Goal: Information Seeking & Learning: Compare options

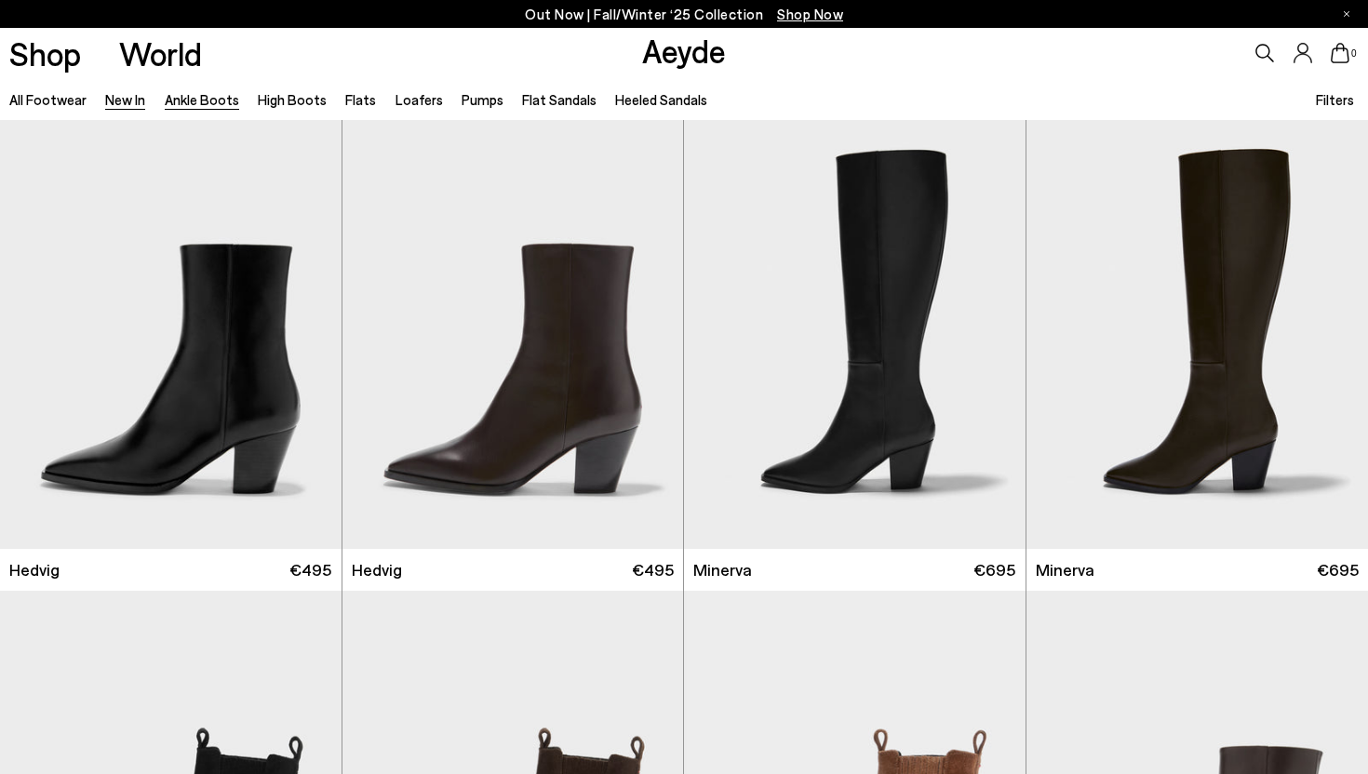
click at [207, 101] on link "Ankle Boots" at bounding box center [202, 99] width 74 height 17
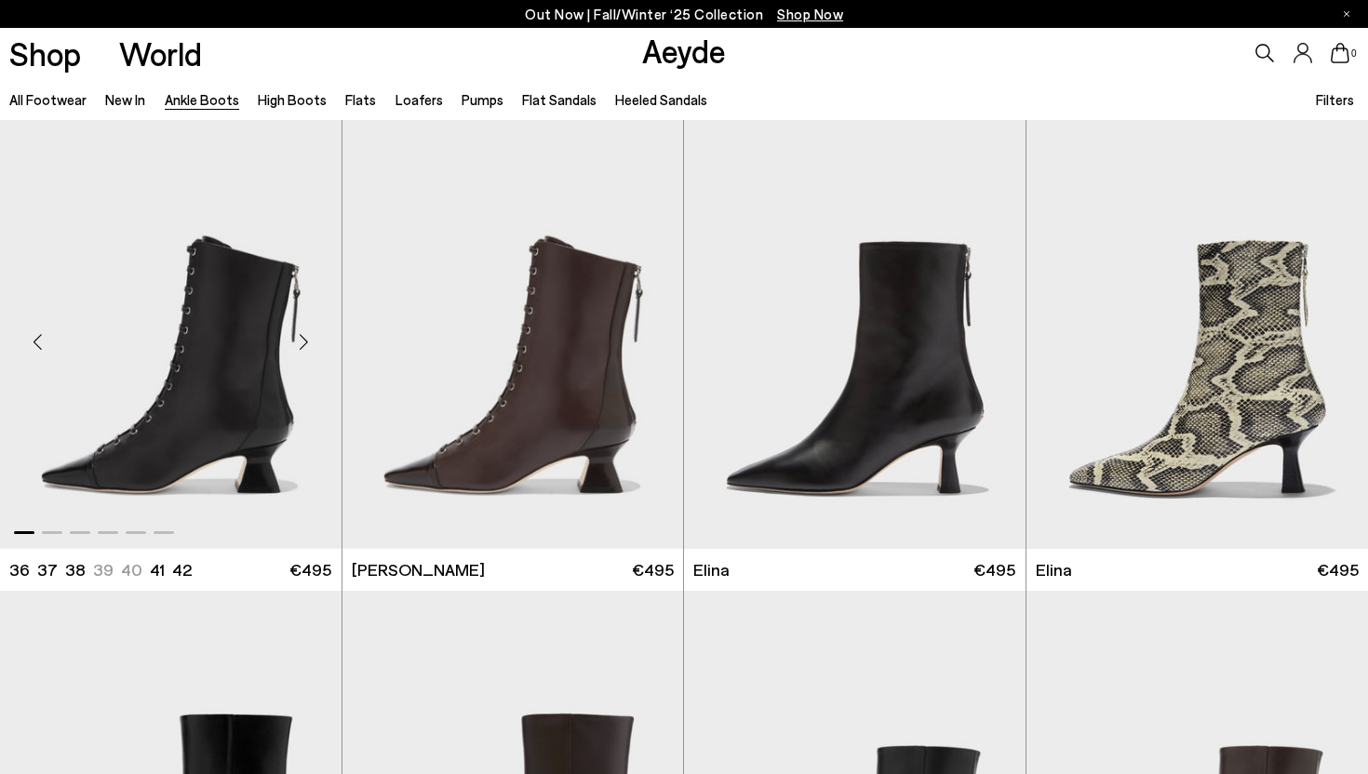
click at [305, 345] on div "Next slide" at bounding box center [304, 342] width 56 height 56
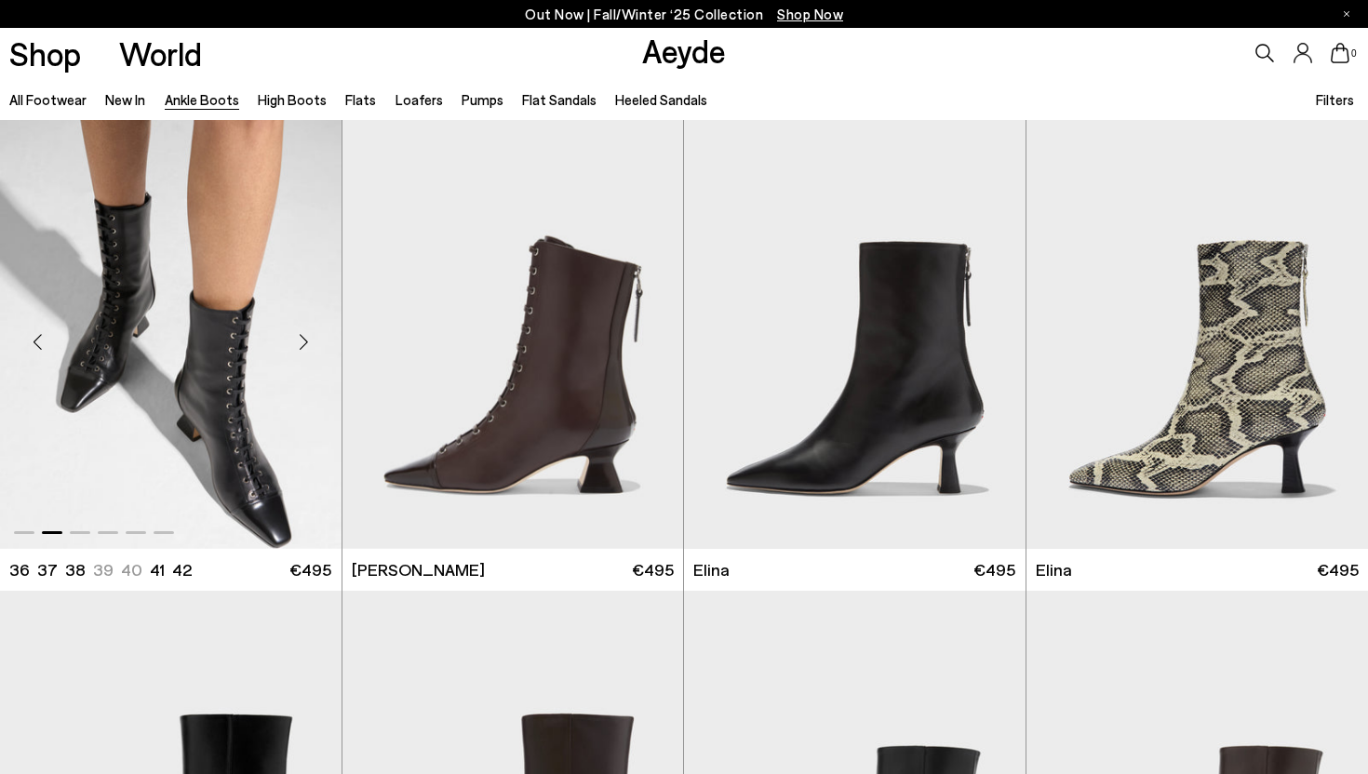
click at [305, 345] on div "Next slide" at bounding box center [304, 342] width 56 height 56
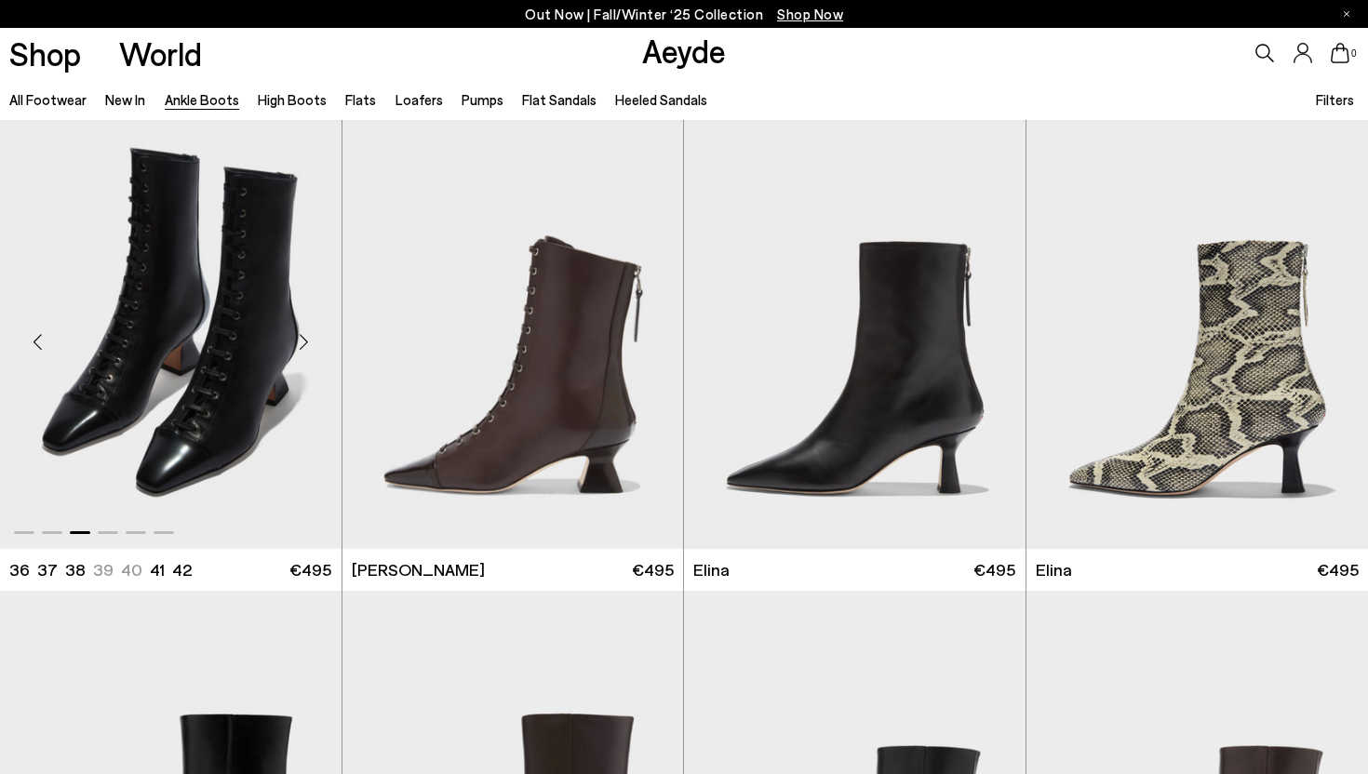
click at [305, 345] on div "Next slide" at bounding box center [304, 342] width 56 height 56
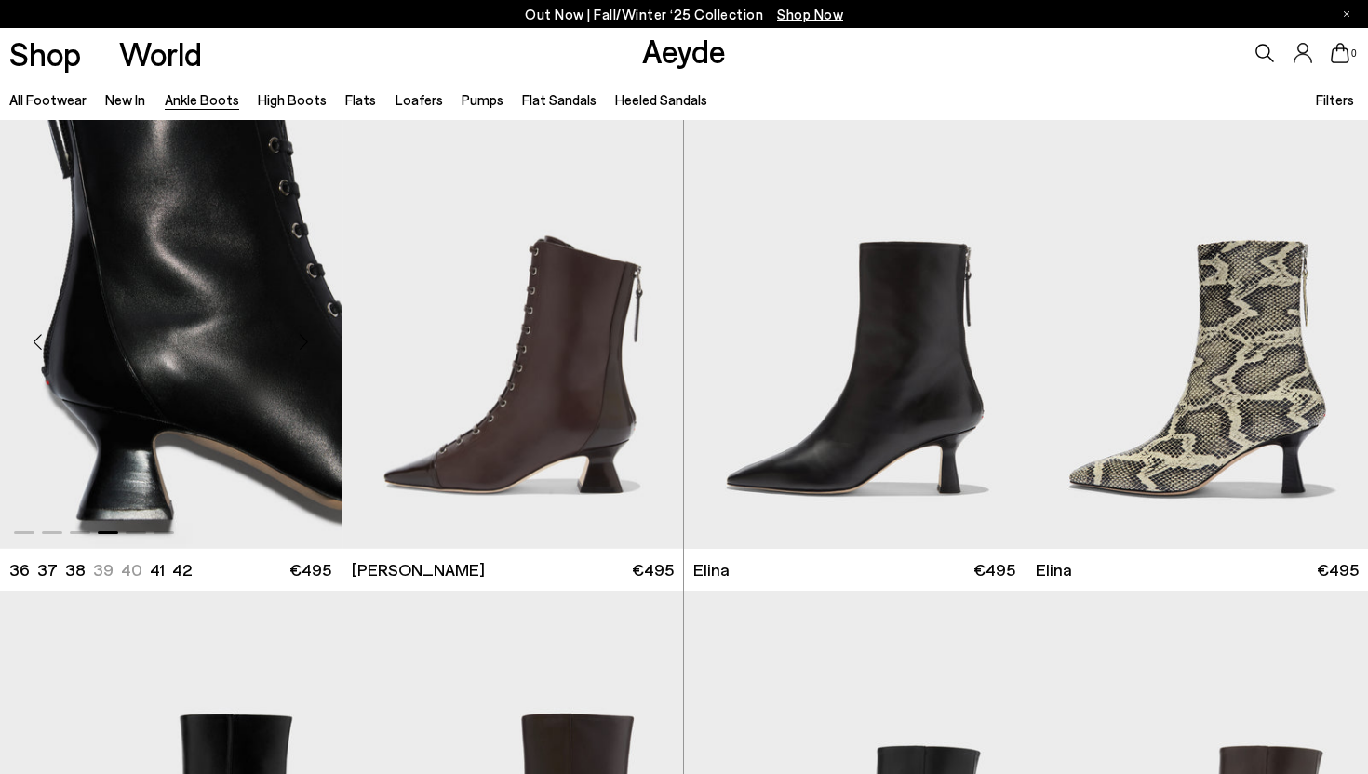
click at [305, 345] on div "Next slide" at bounding box center [304, 342] width 56 height 56
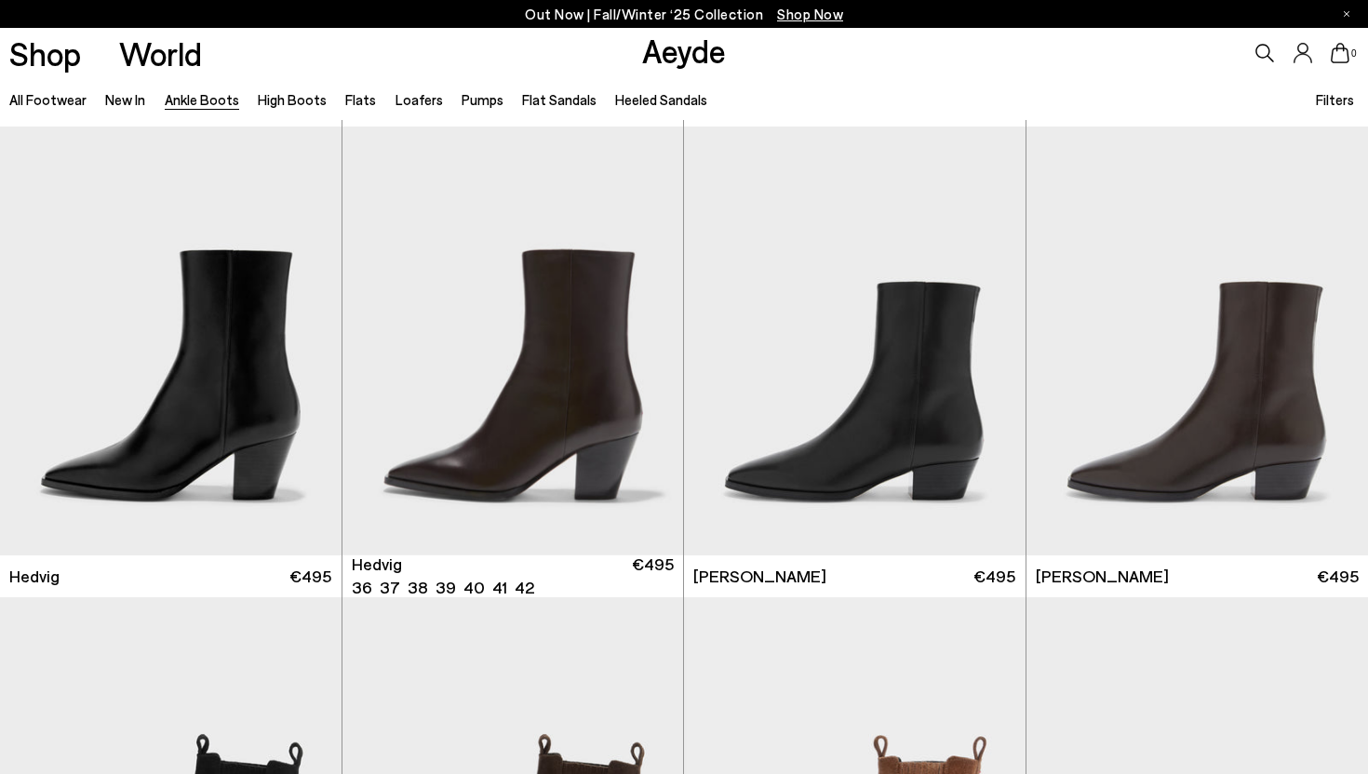
scroll to position [466, 0]
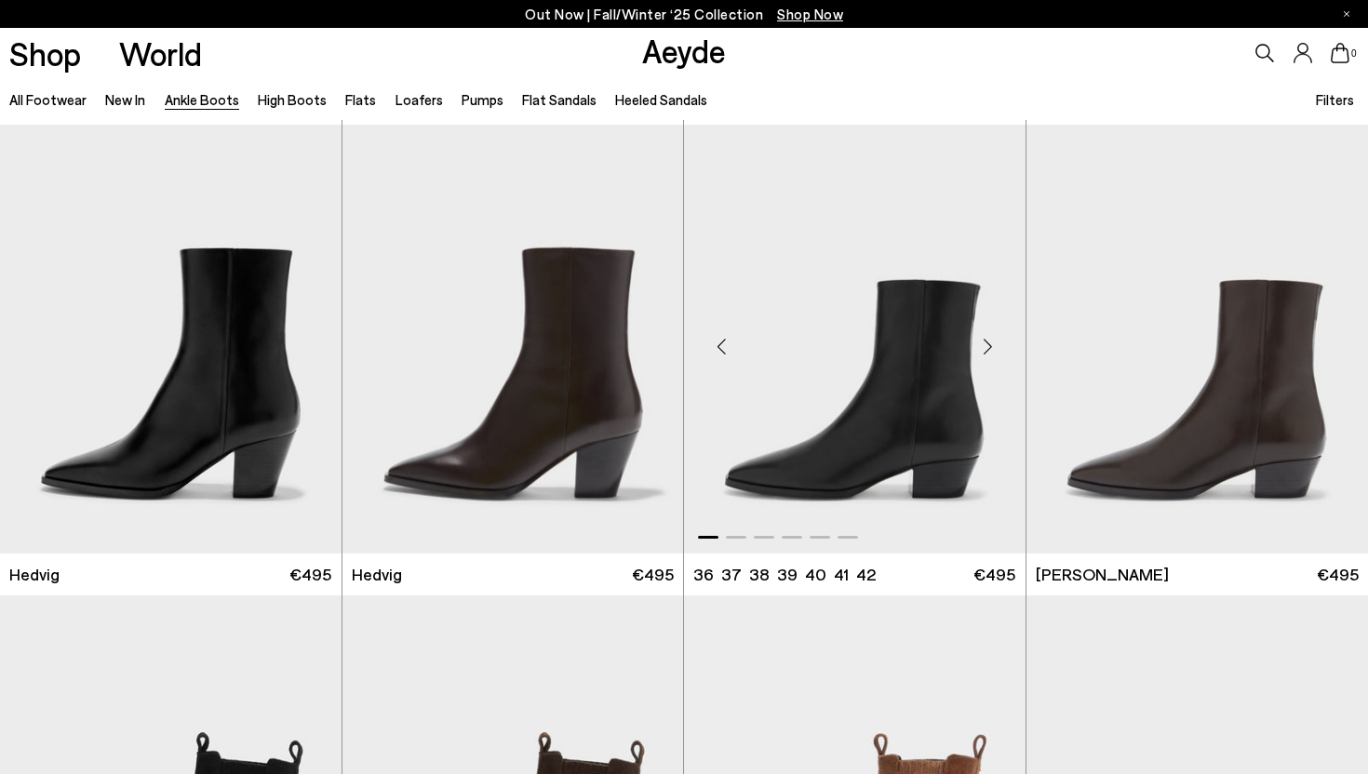
click at [988, 346] on div "Next slide" at bounding box center [988, 346] width 56 height 56
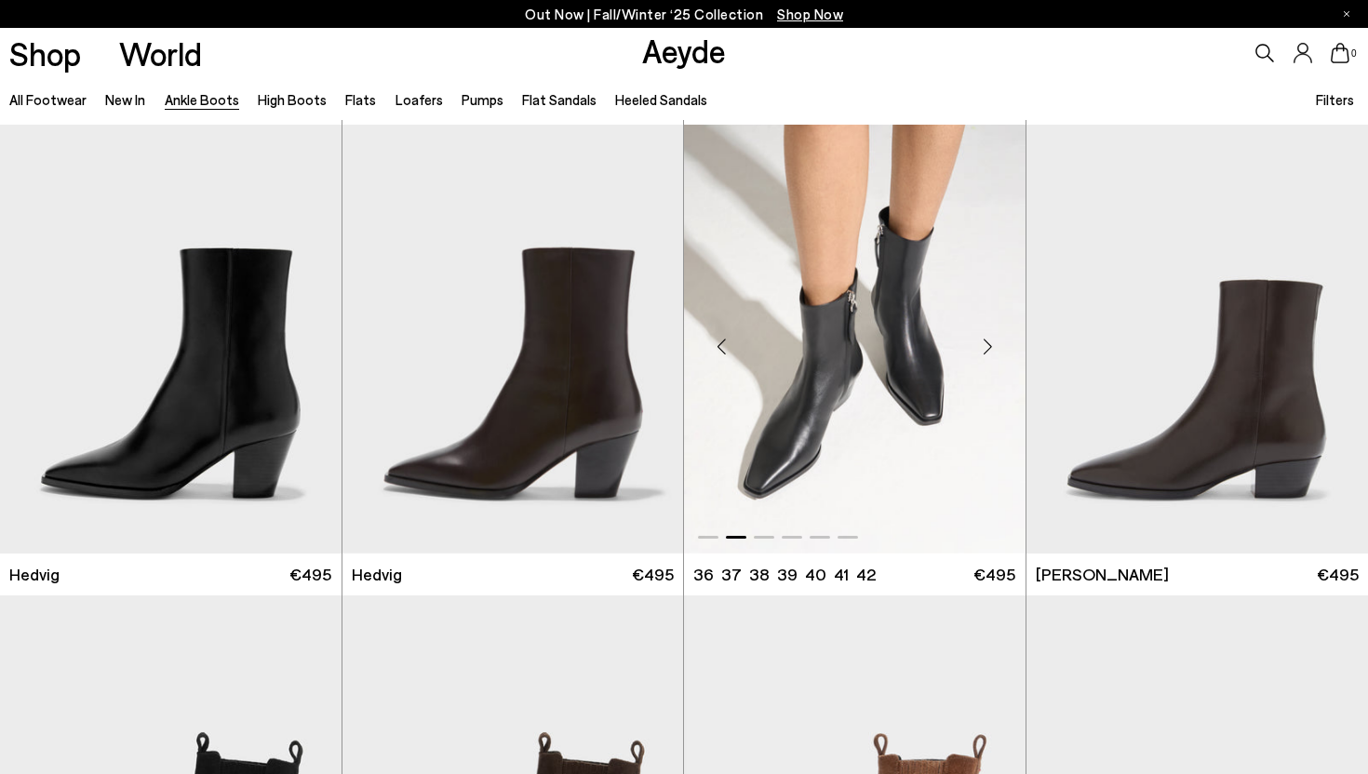
click at [988, 346] on div "Next slide" at bounding box center [988, 346] width 56 height 56
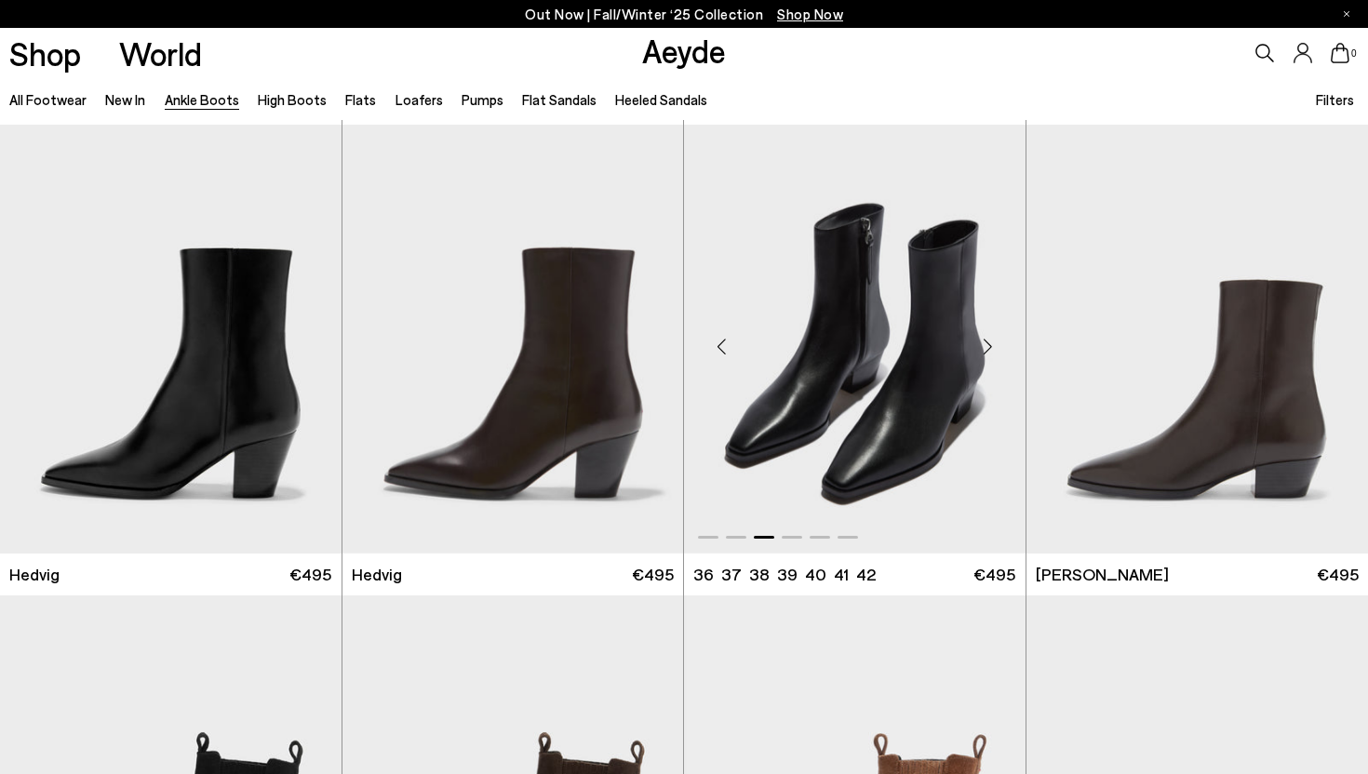
click at [988, 346] on div "Next slide" at bounding box center [988, 346] width 56 height 56
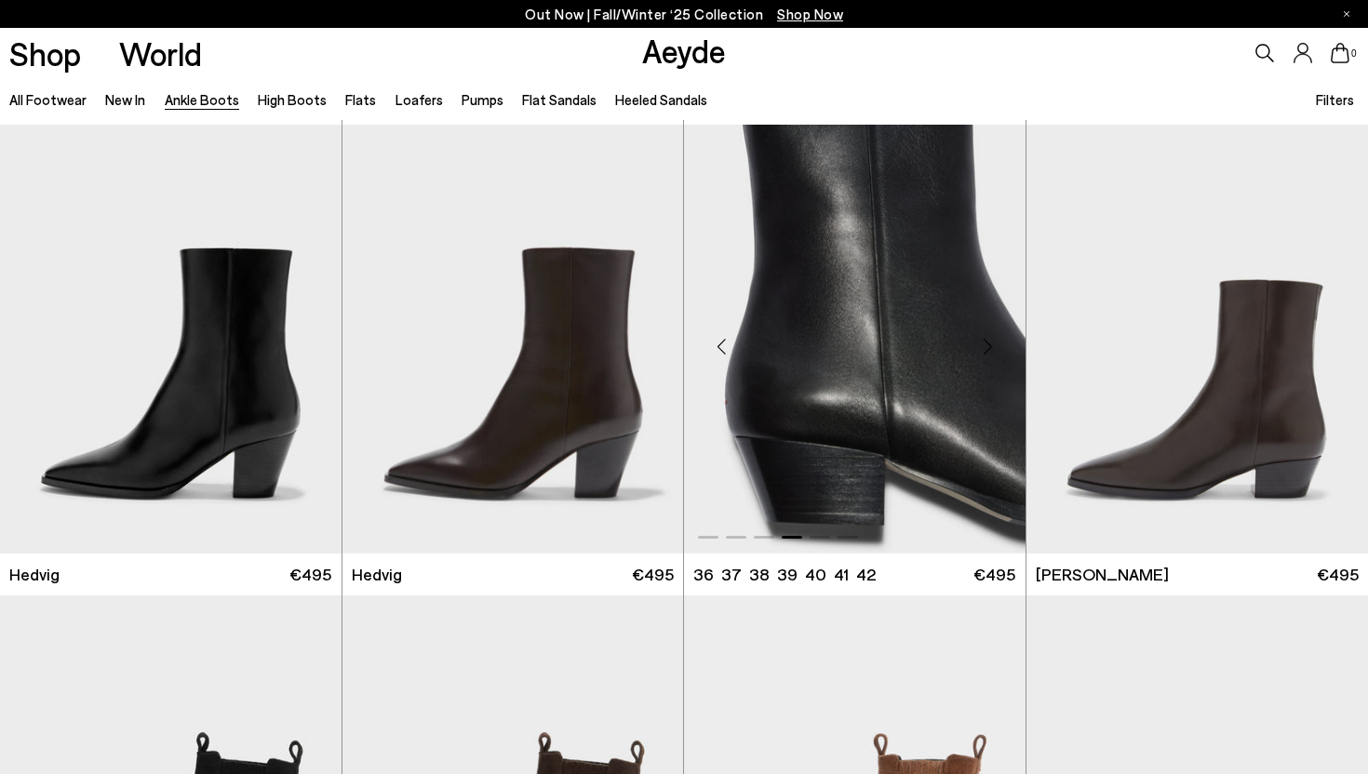
click at [988, 346] on div "Next slide" at bounding box center [988, 346] width 56 height 56
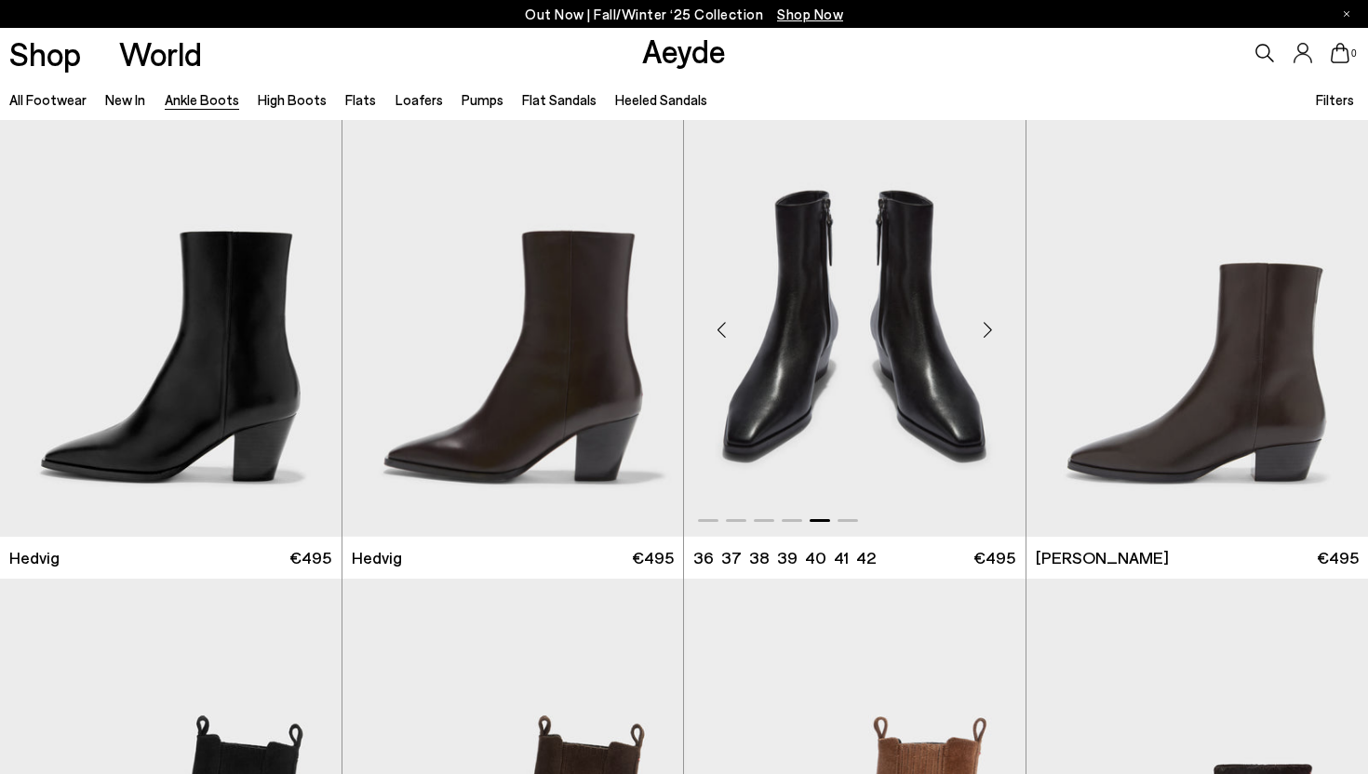
scroll to position [488, 0]
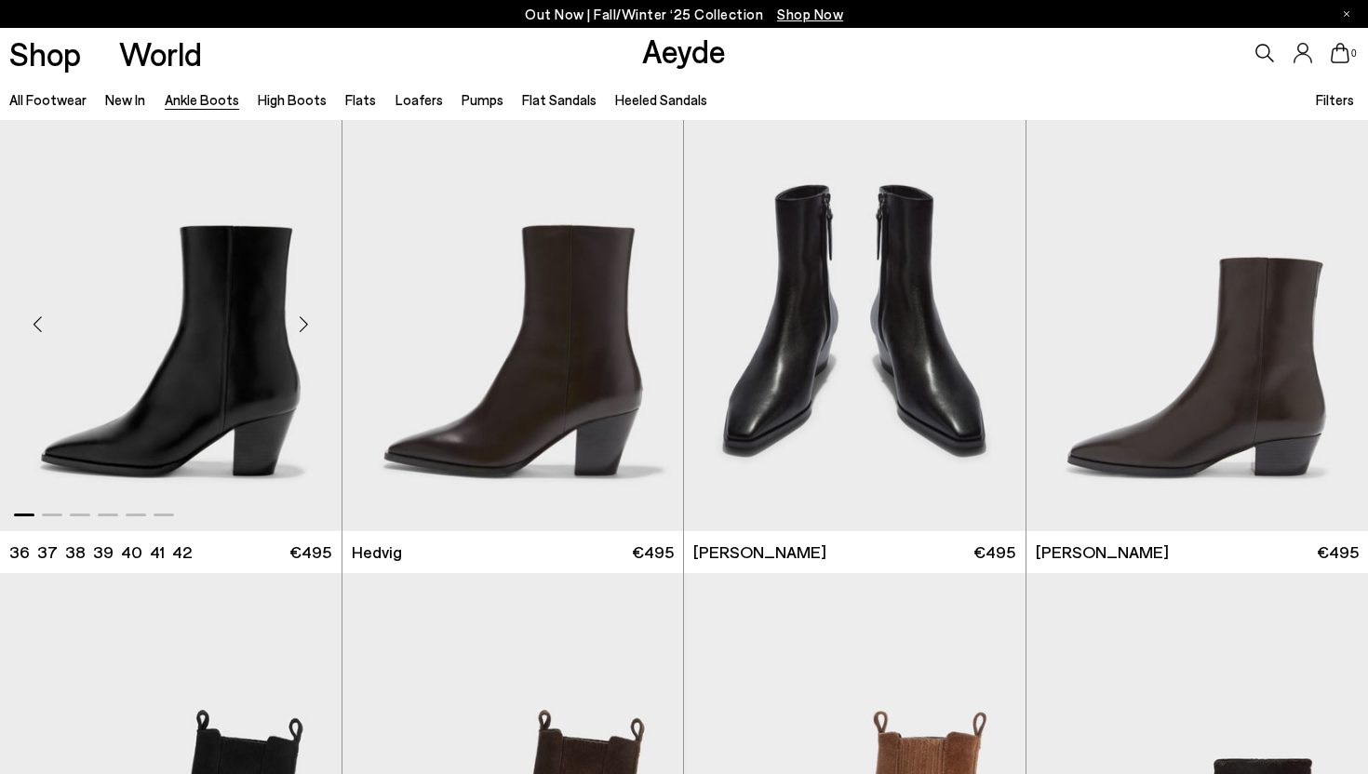
click at [298, 329] on div "Next slide" at bounding box center [304, 324] width 56 height 56
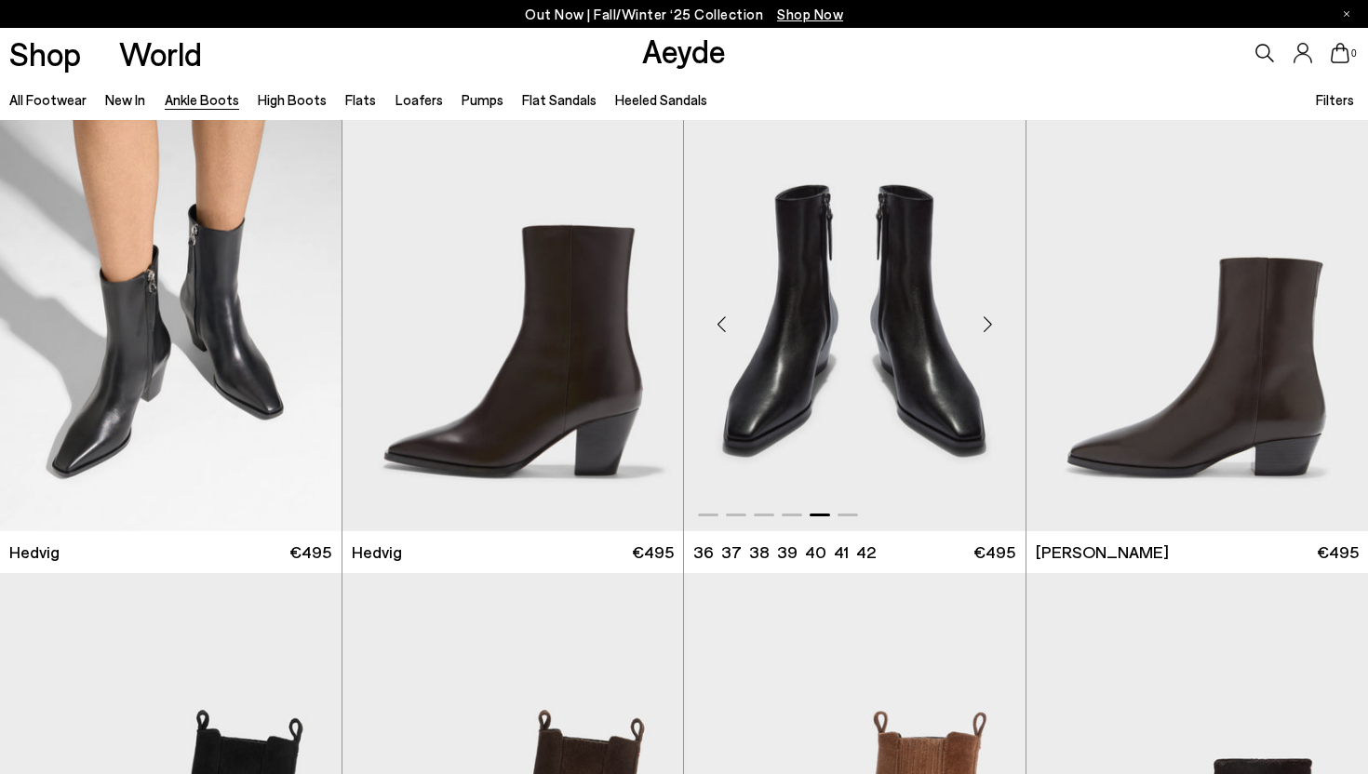
click at [982, 325] on div "Next slide" at bounding box center [988, 324] width 56 height 56
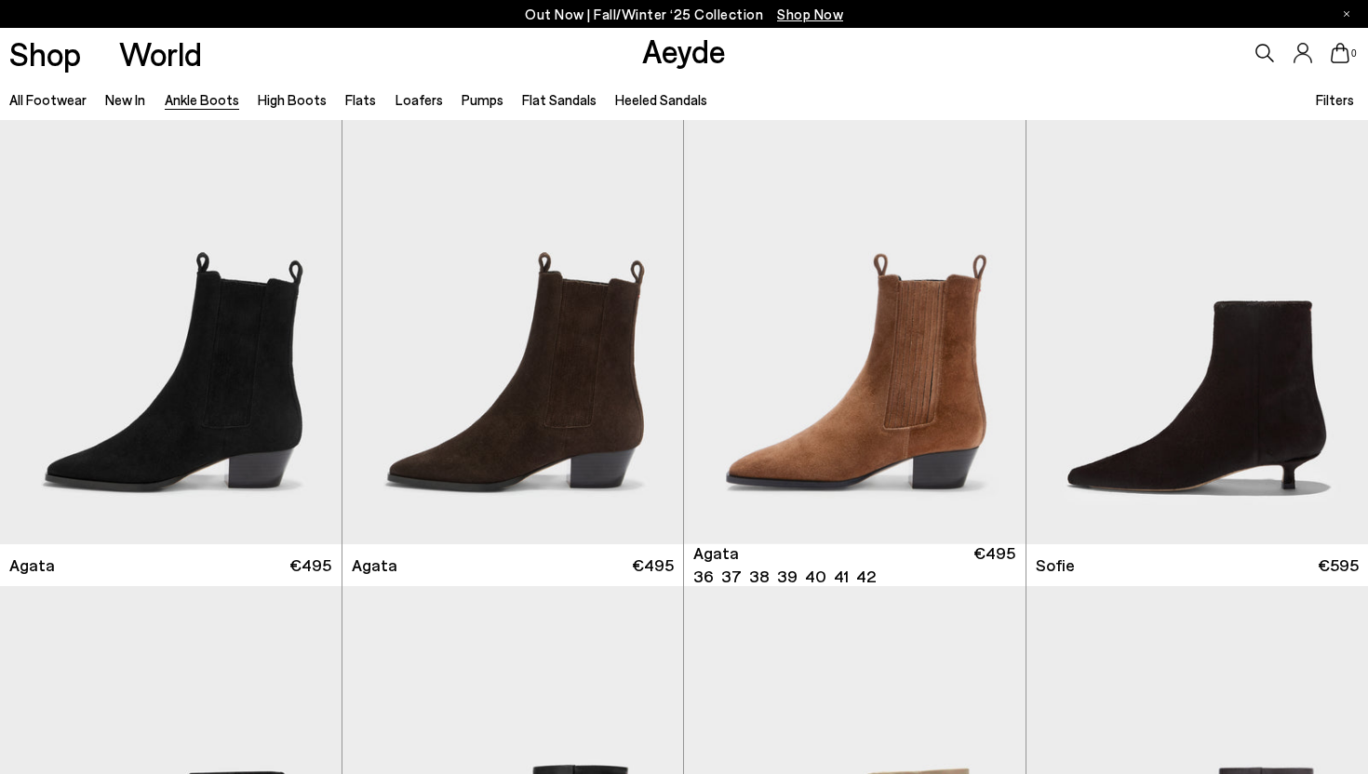
scroll to position [951, 0]
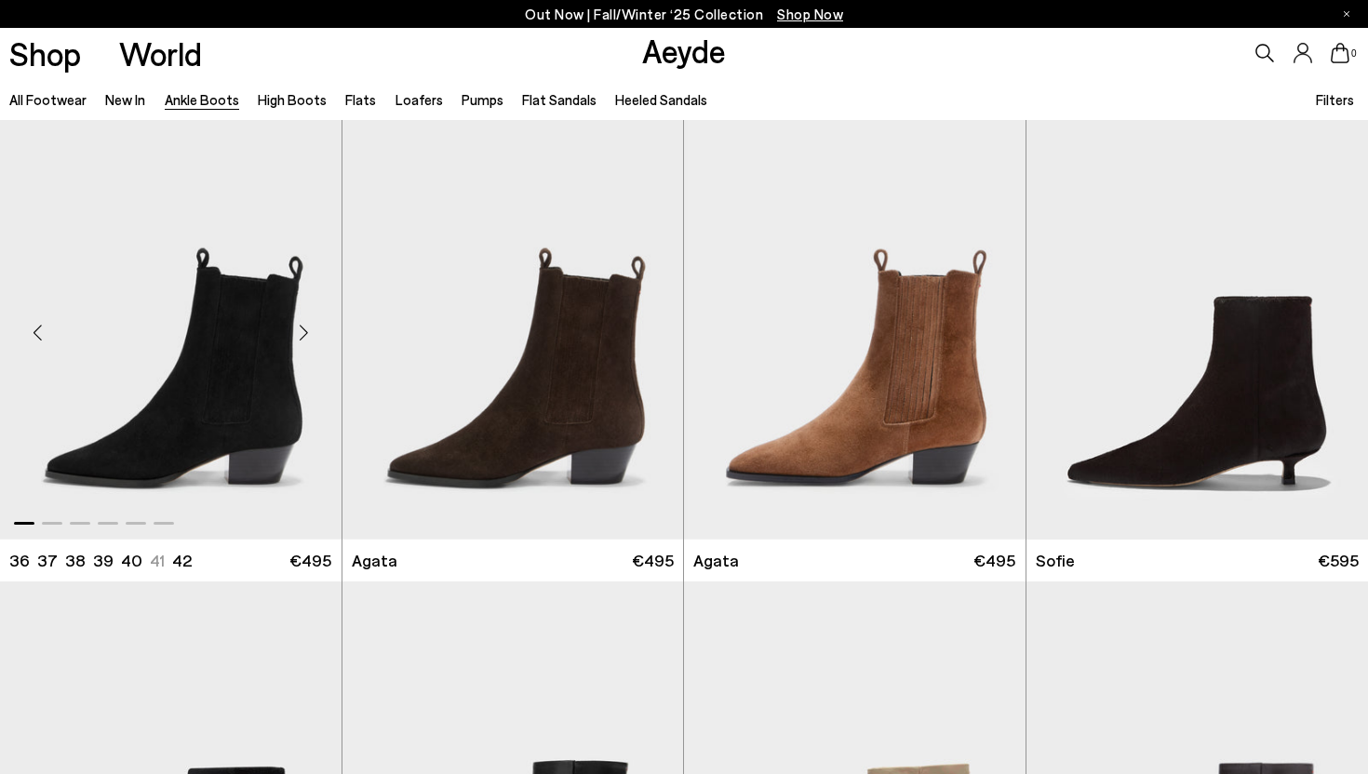
click at [301, 332] on div "Next slide" at bounding box center [304, 332] width 56 height 56
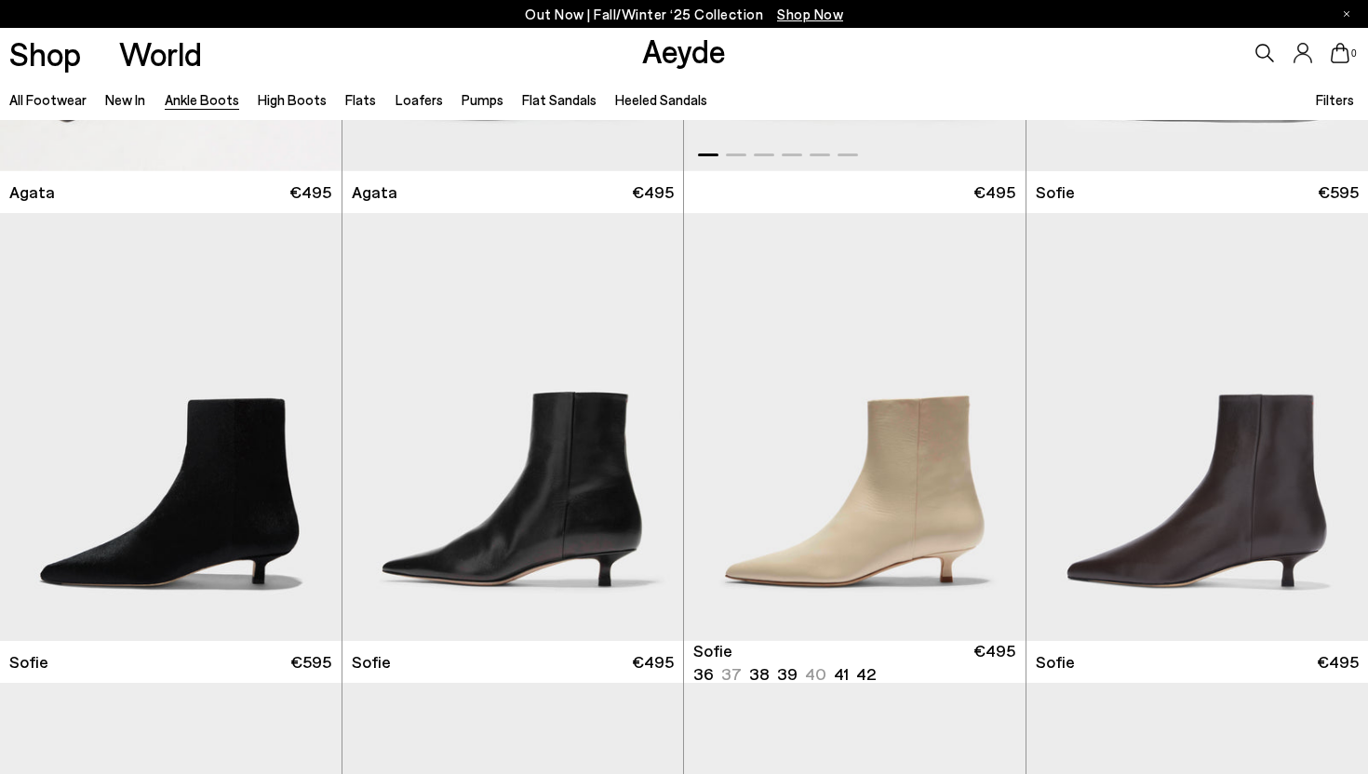
scroll to position [1320, 0]
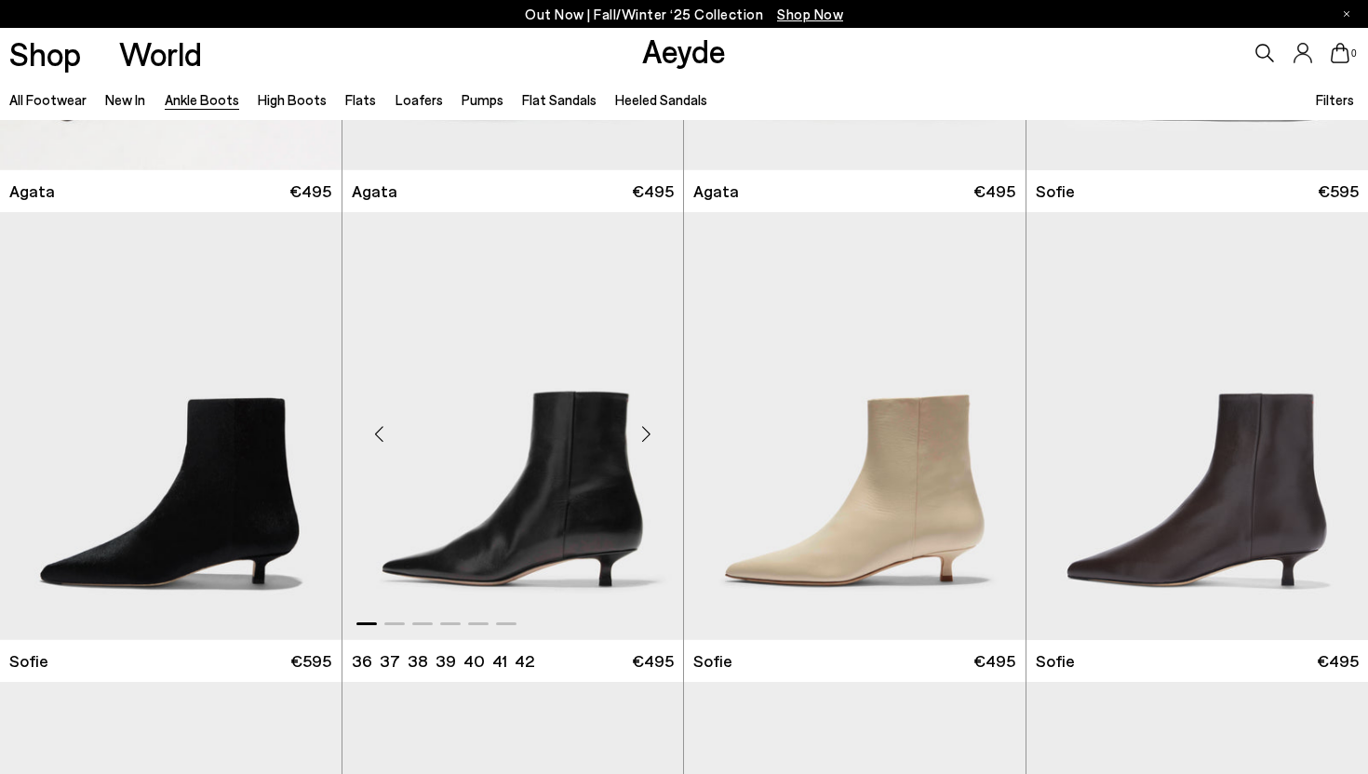
click at [648, 426] on div "Next slide" at bounding box center [646, 434] width 56 height 56
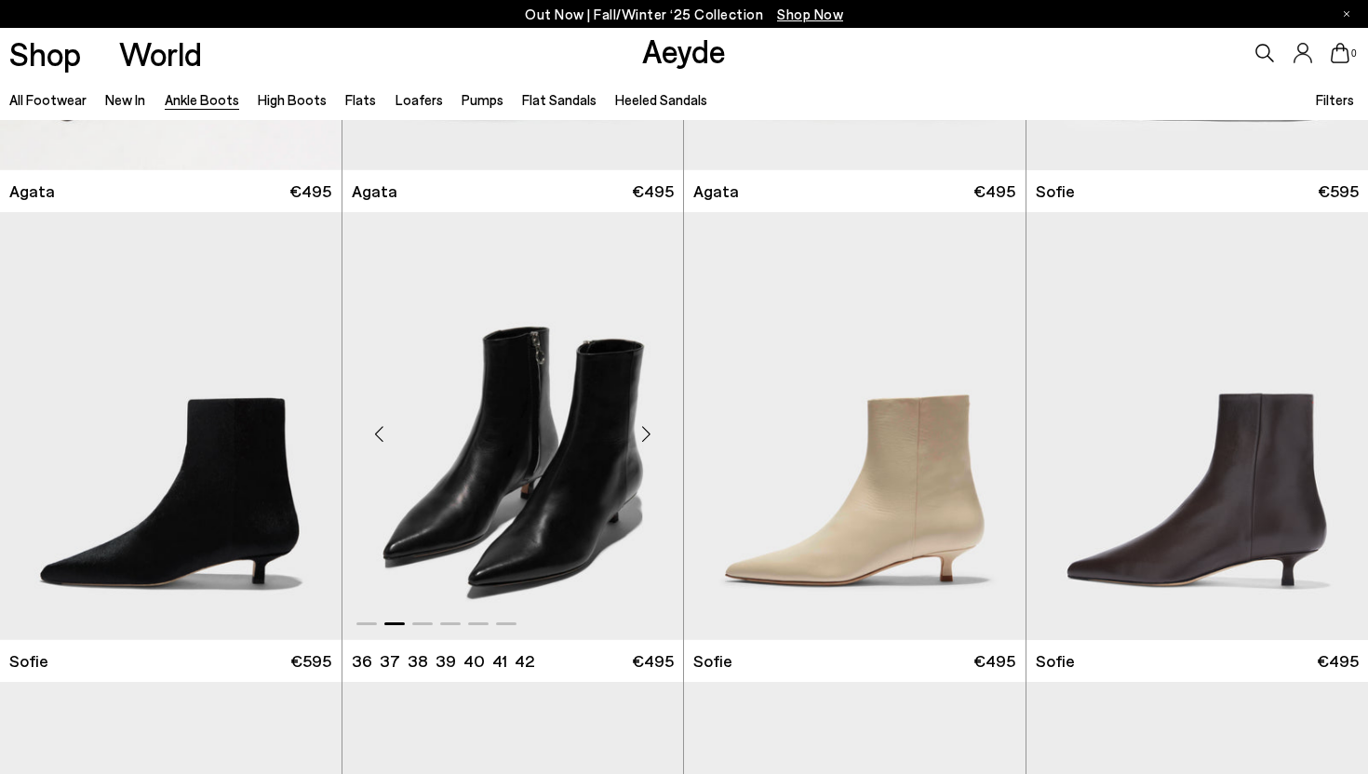
click at [648, 426] on div "Next slide" at bounding box center [646, 434] width 56 height 56
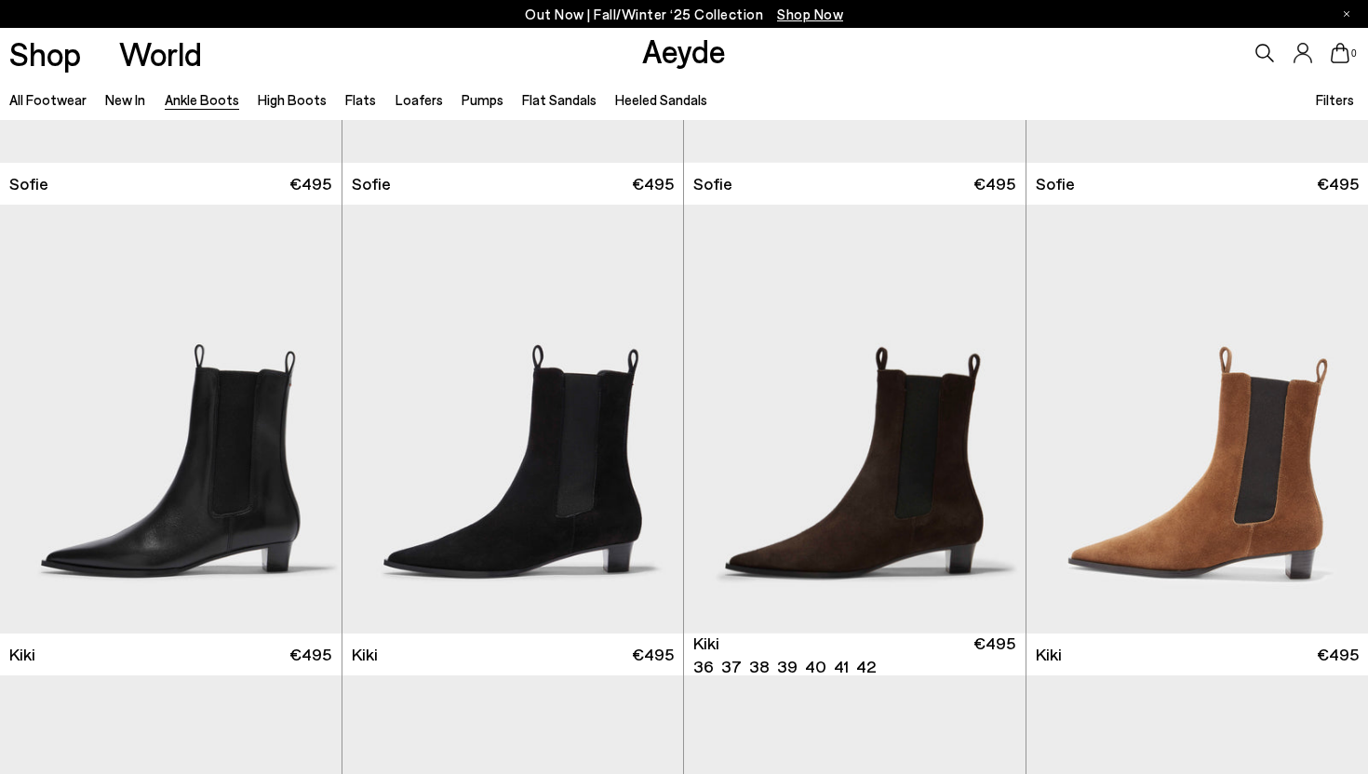
scroll to position [2273, 0]
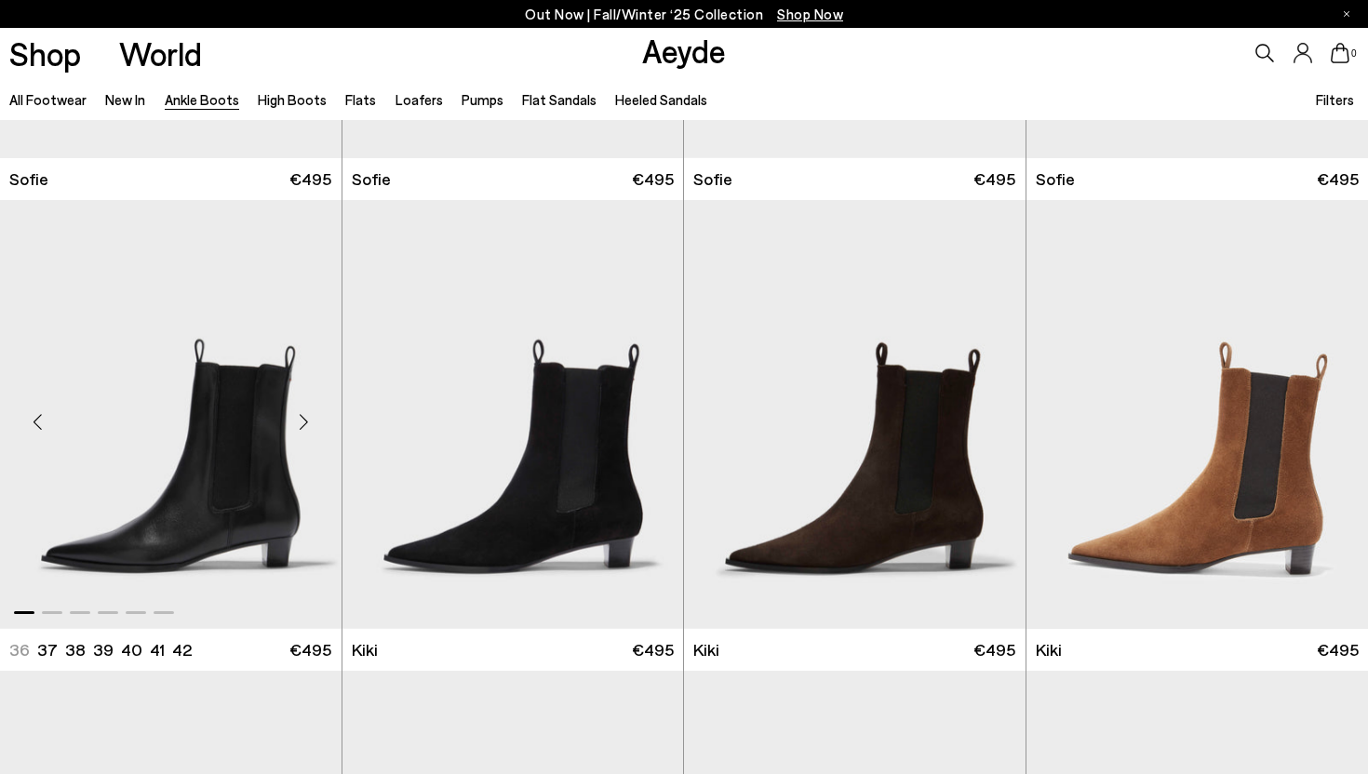
click at [304, 418] on div "Next slide" at bounding box center [304, 422] width 56 height 56
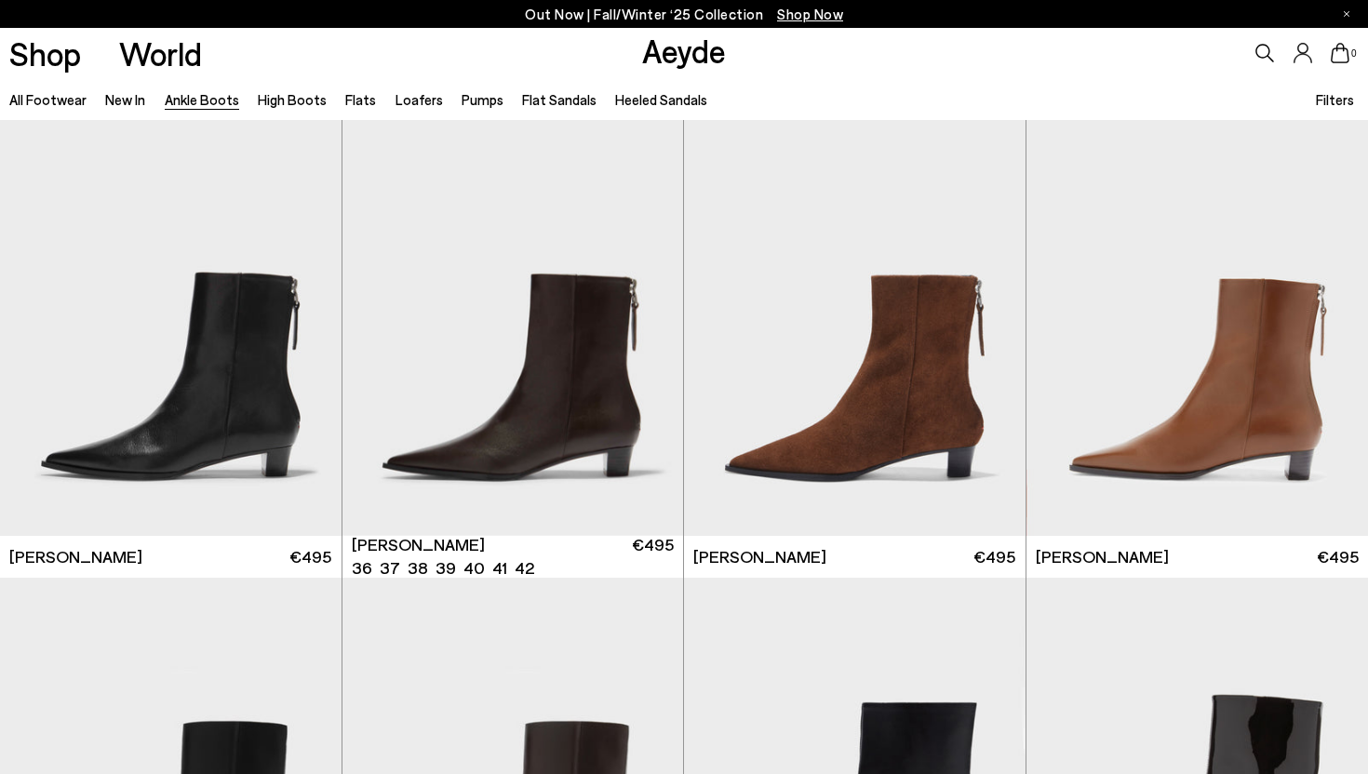
scroll to position [2838, 0]
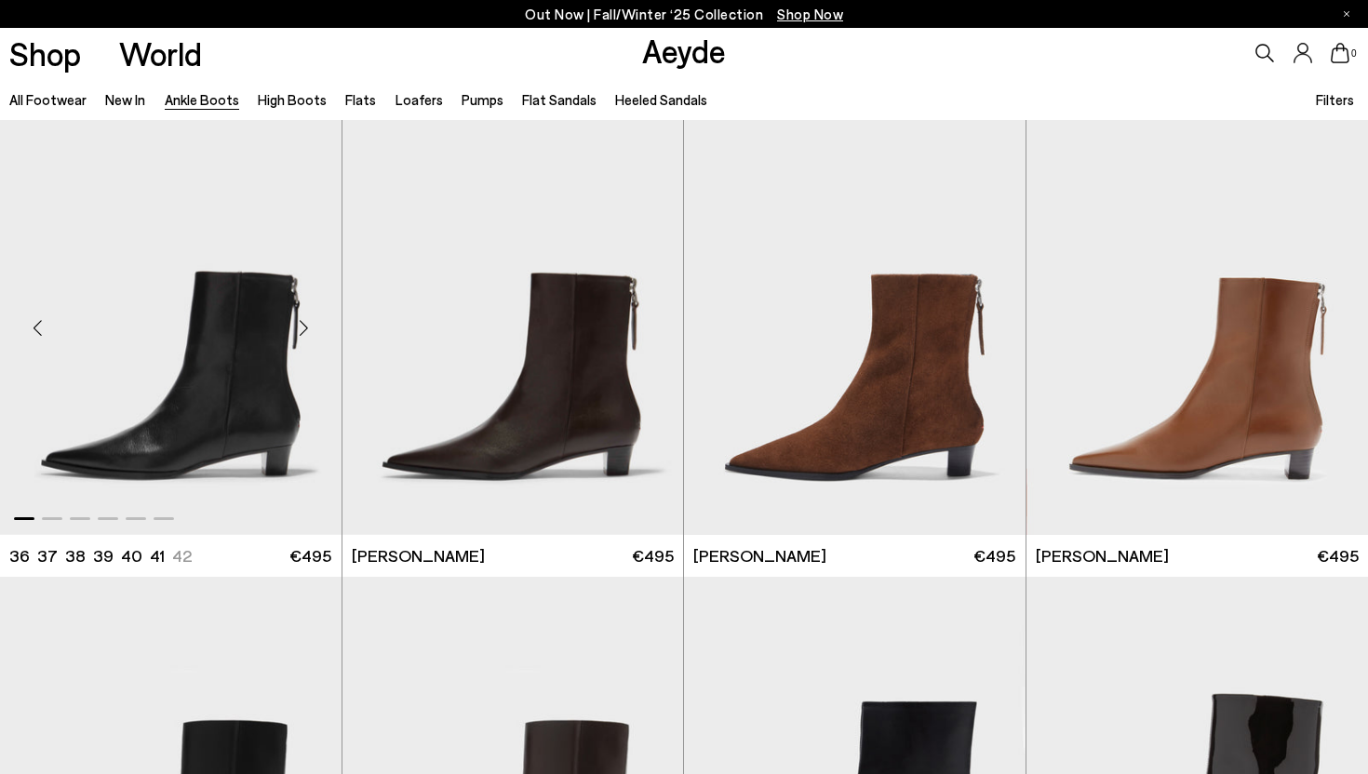
click at [306, 324] on div "Next slide" at bounding box center [304, 328] width 56 height 56
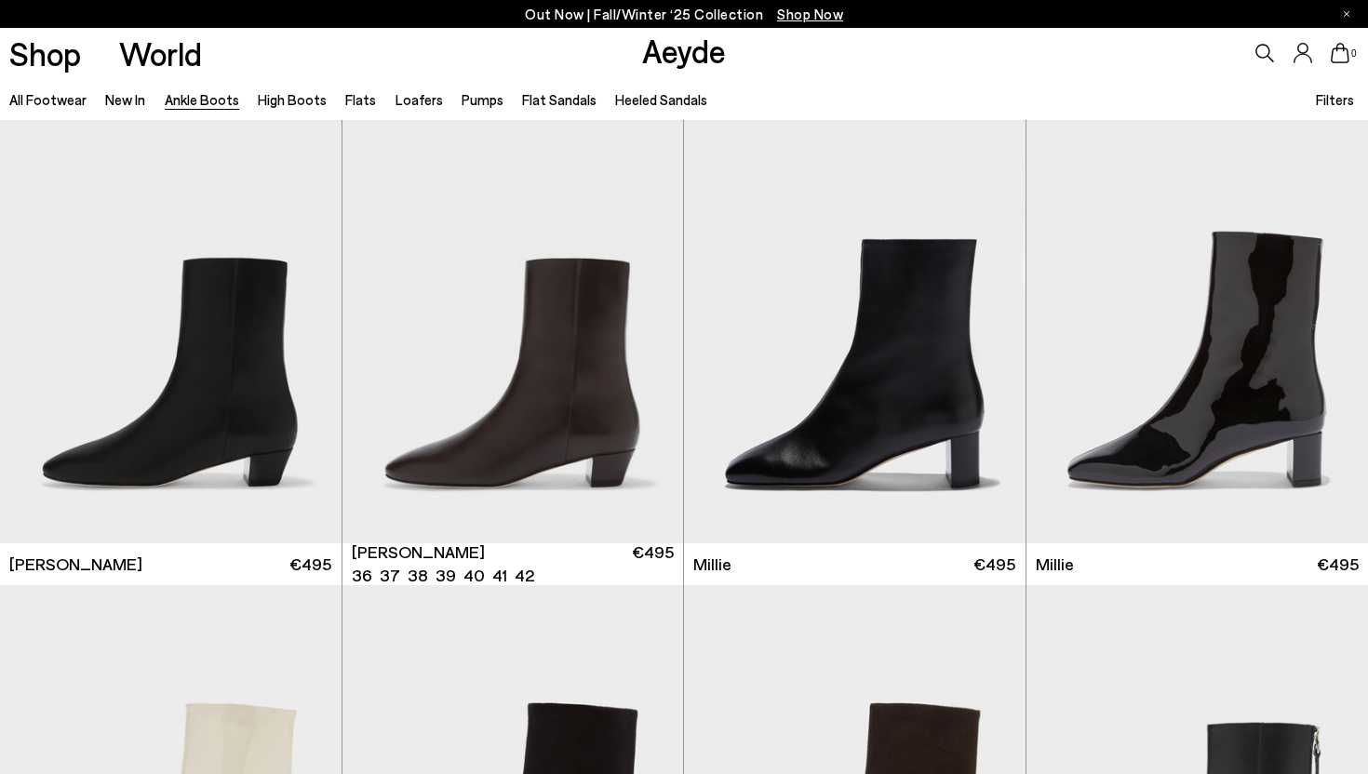
scroll to position [3331, 0]
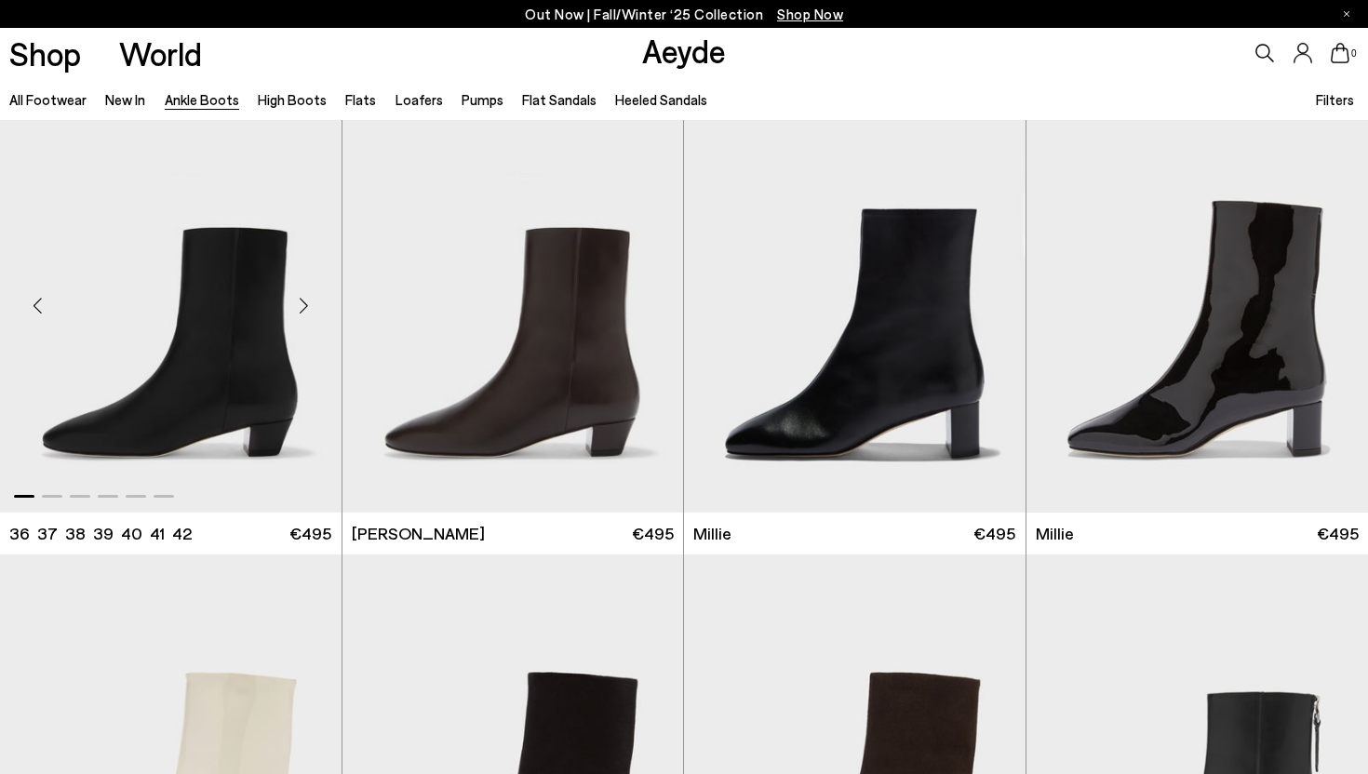
click at [305, 312] on div "Next slide" at bounding box center [304, 305] width 56 height 56
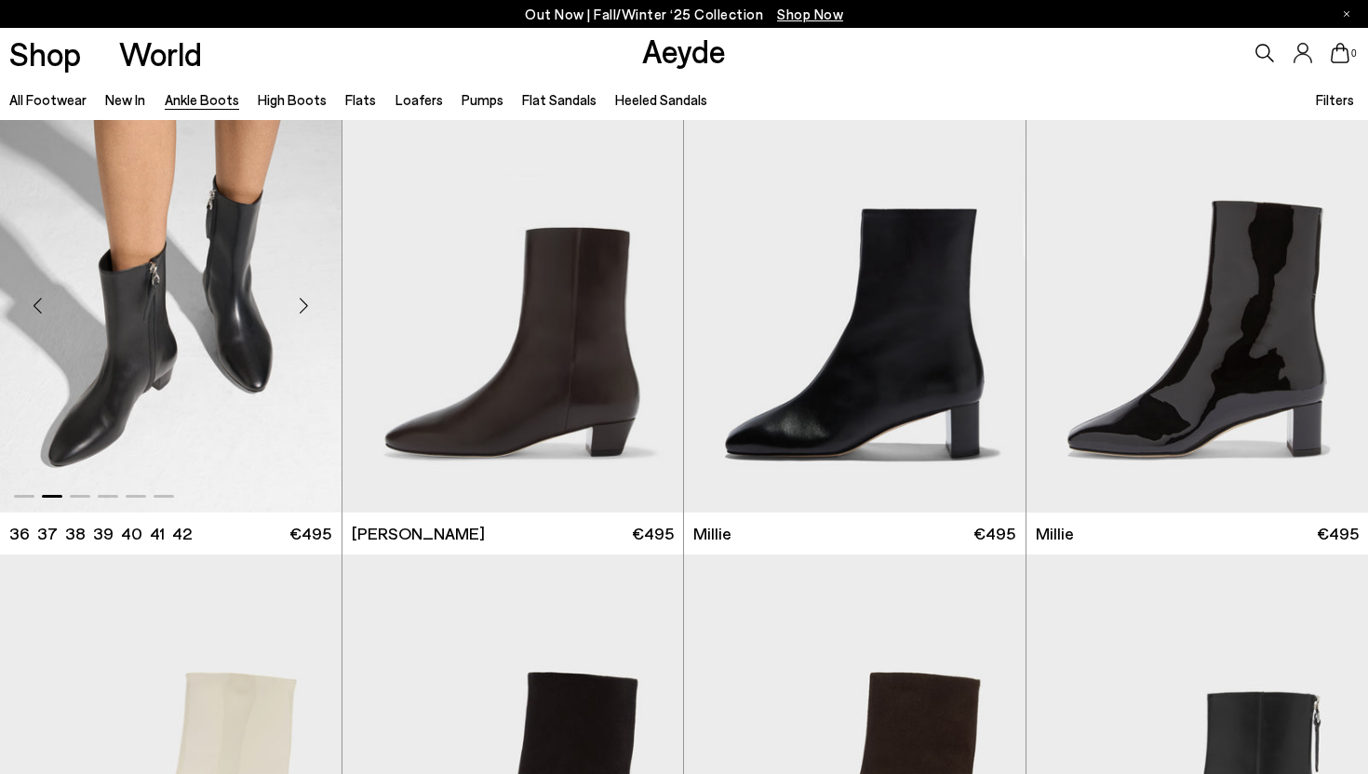
click at [310, 304] on div "Next slide" at bounding box center [304, 305] width 56 height 56
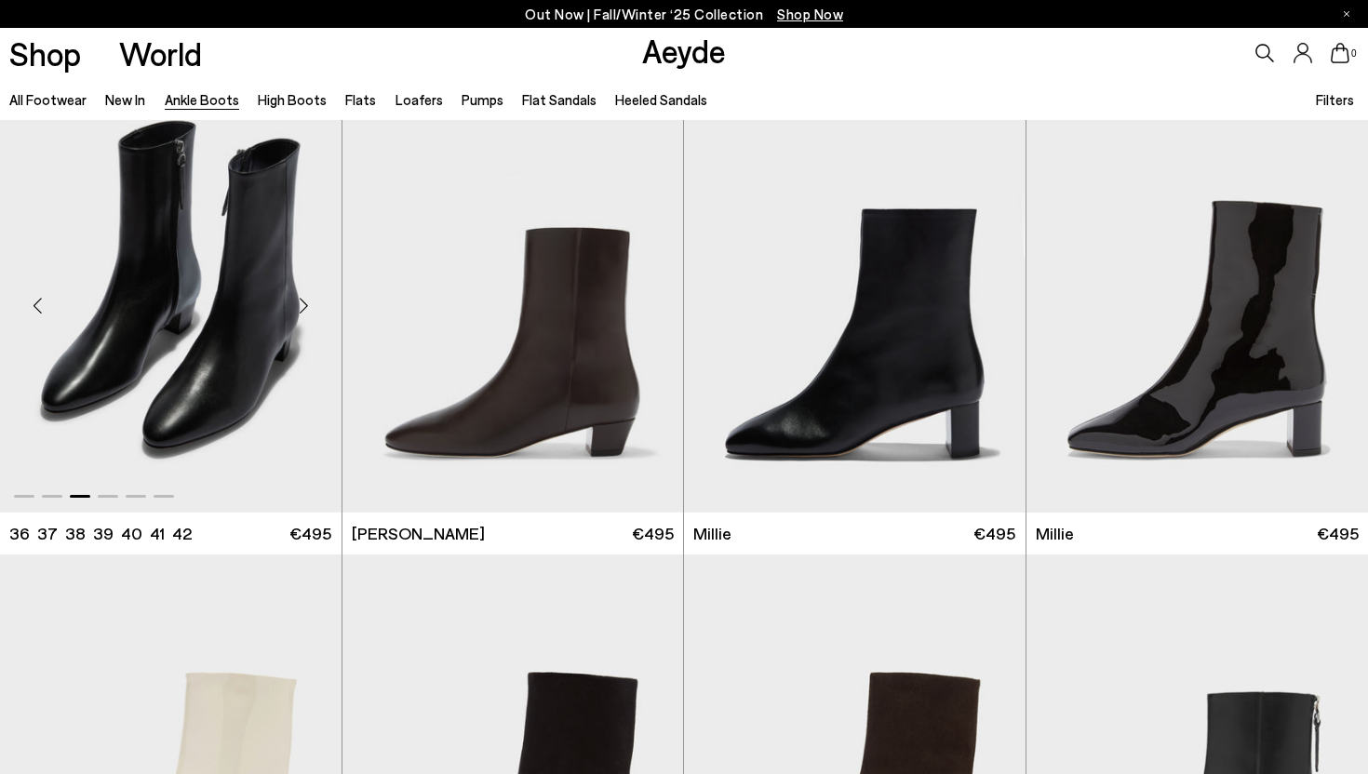
click at [38, 301] on div "Previous slide" at bounding box center [37, 305] width 56 height 56
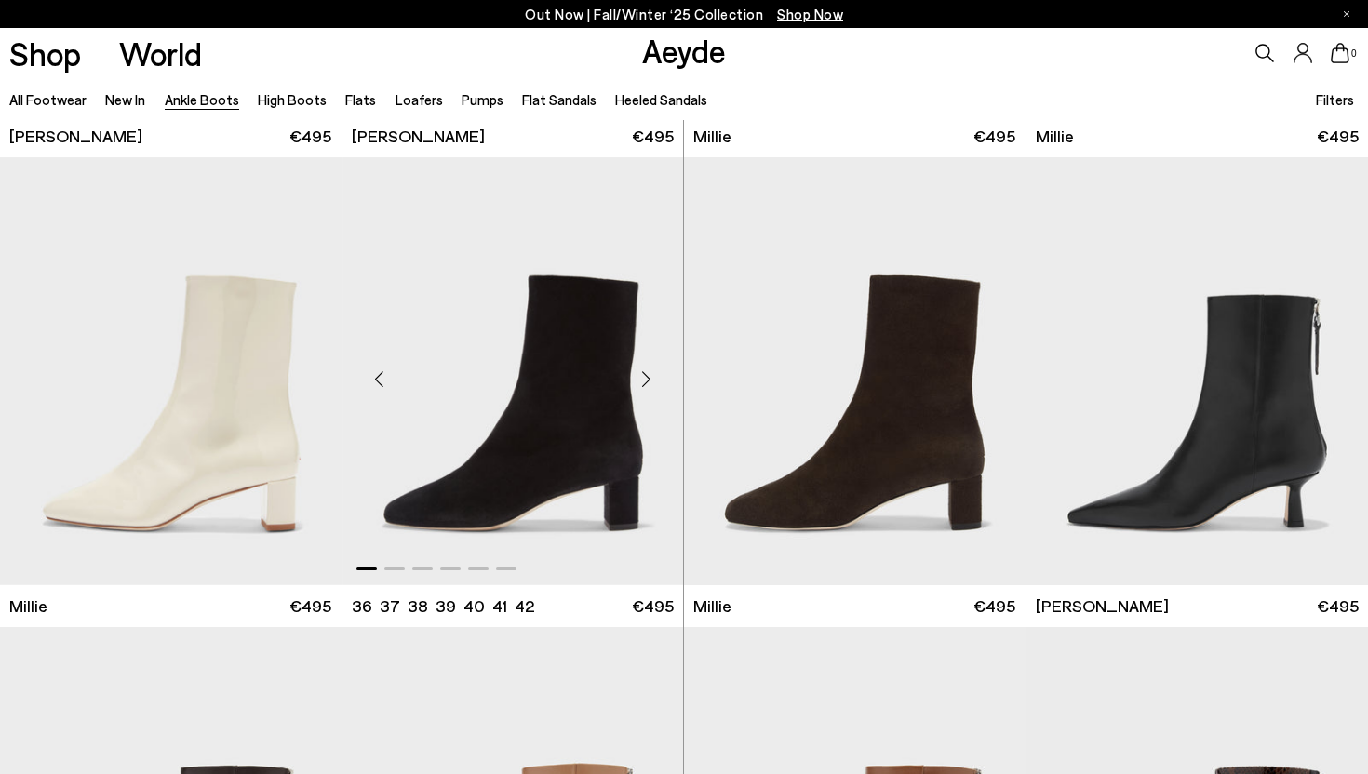
scroll to position [3730, 0]
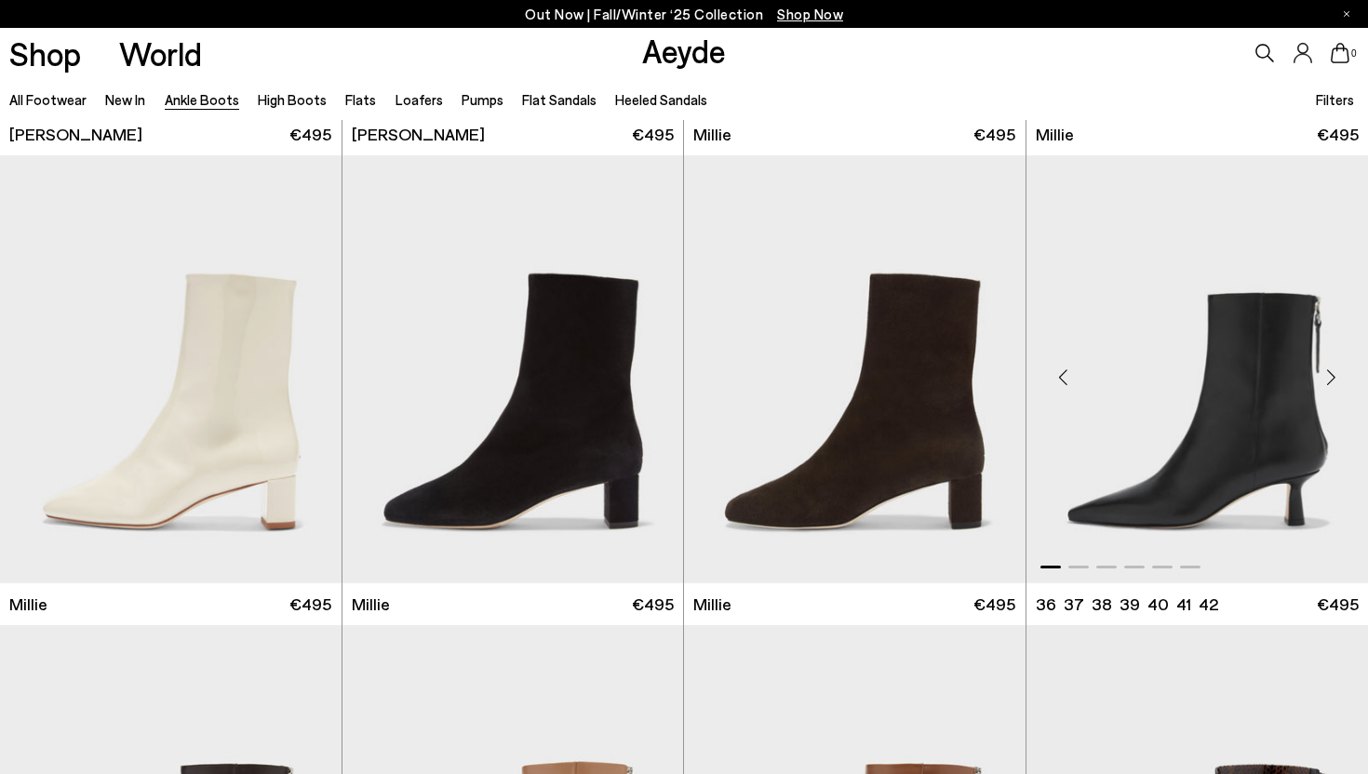
click at [1331, 377] on div "Next slide" at bounding box center [1331, 377] width 56 height 56
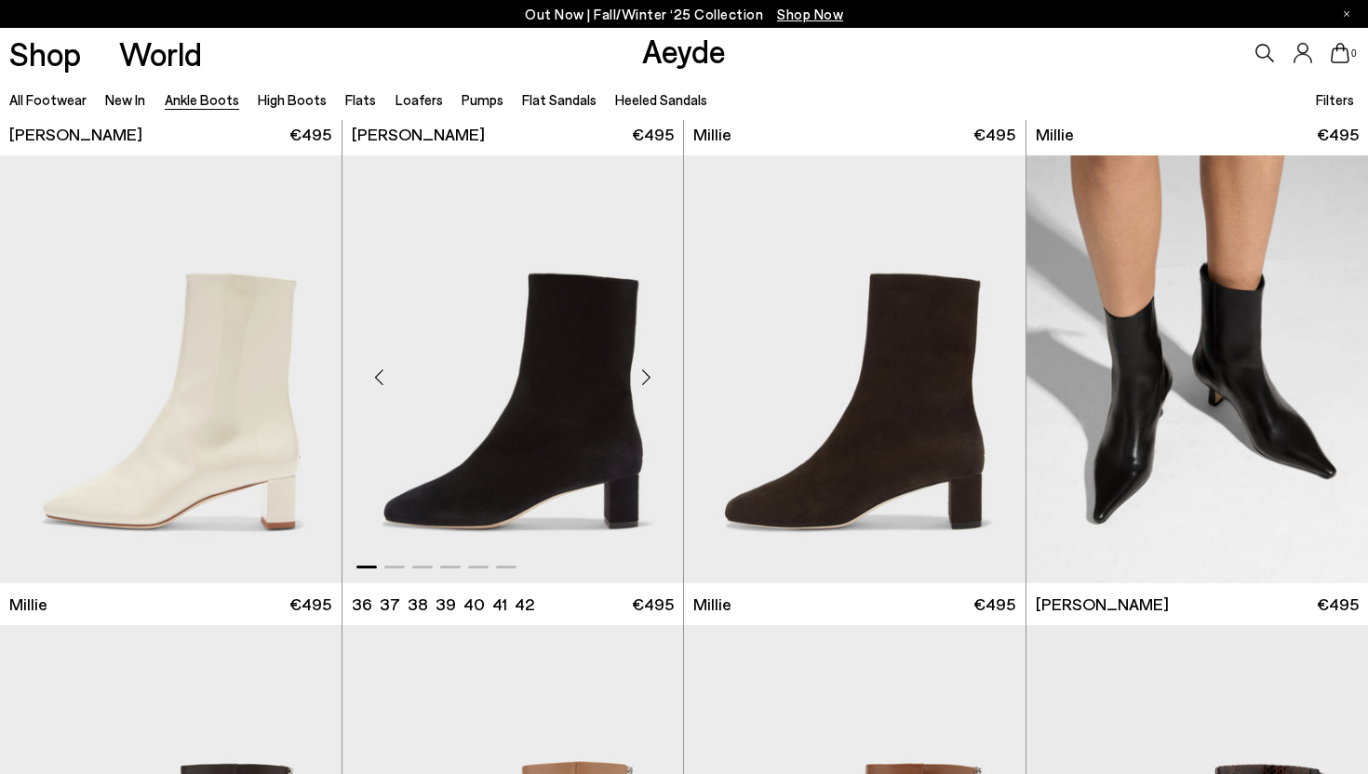
click at [648, 373] on div "Next slide" at bounding box center [646, 377] width 56 height 56
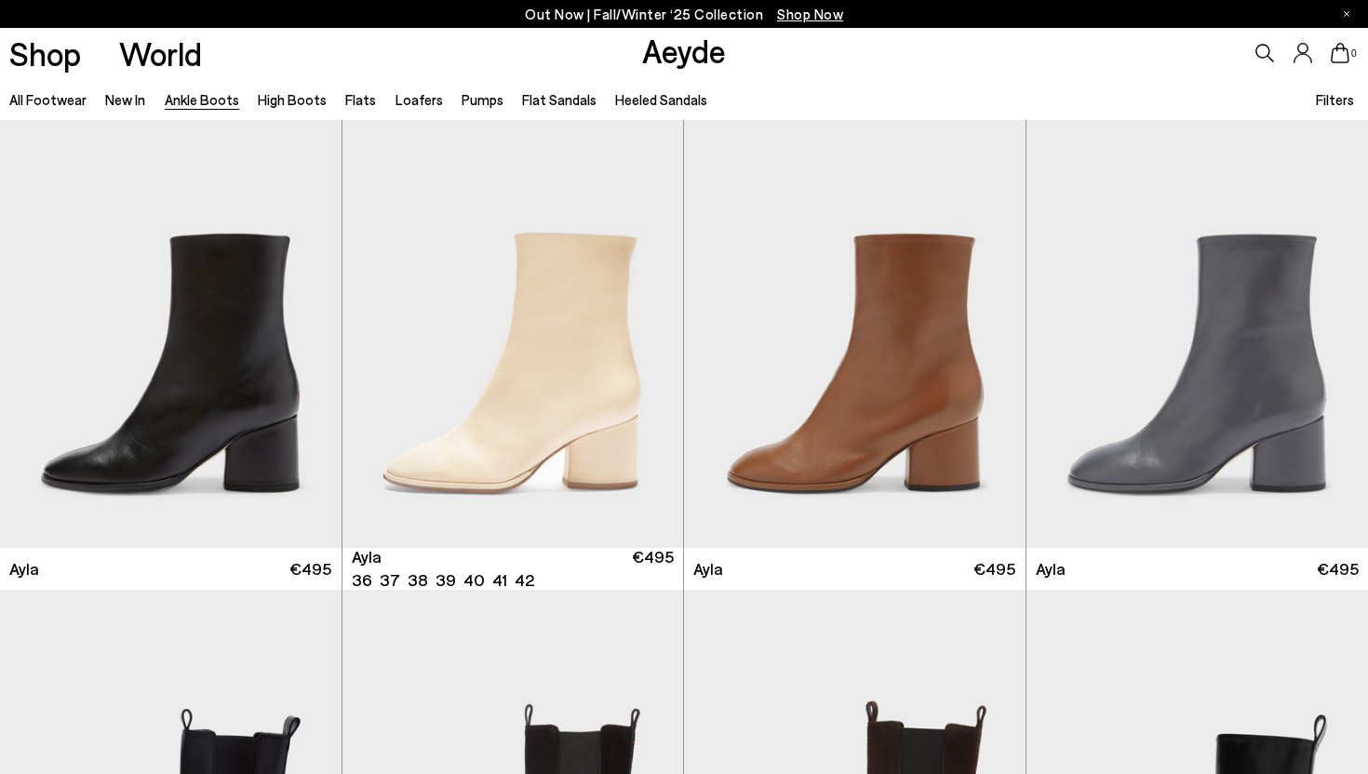
scroll to position [5180, 0]
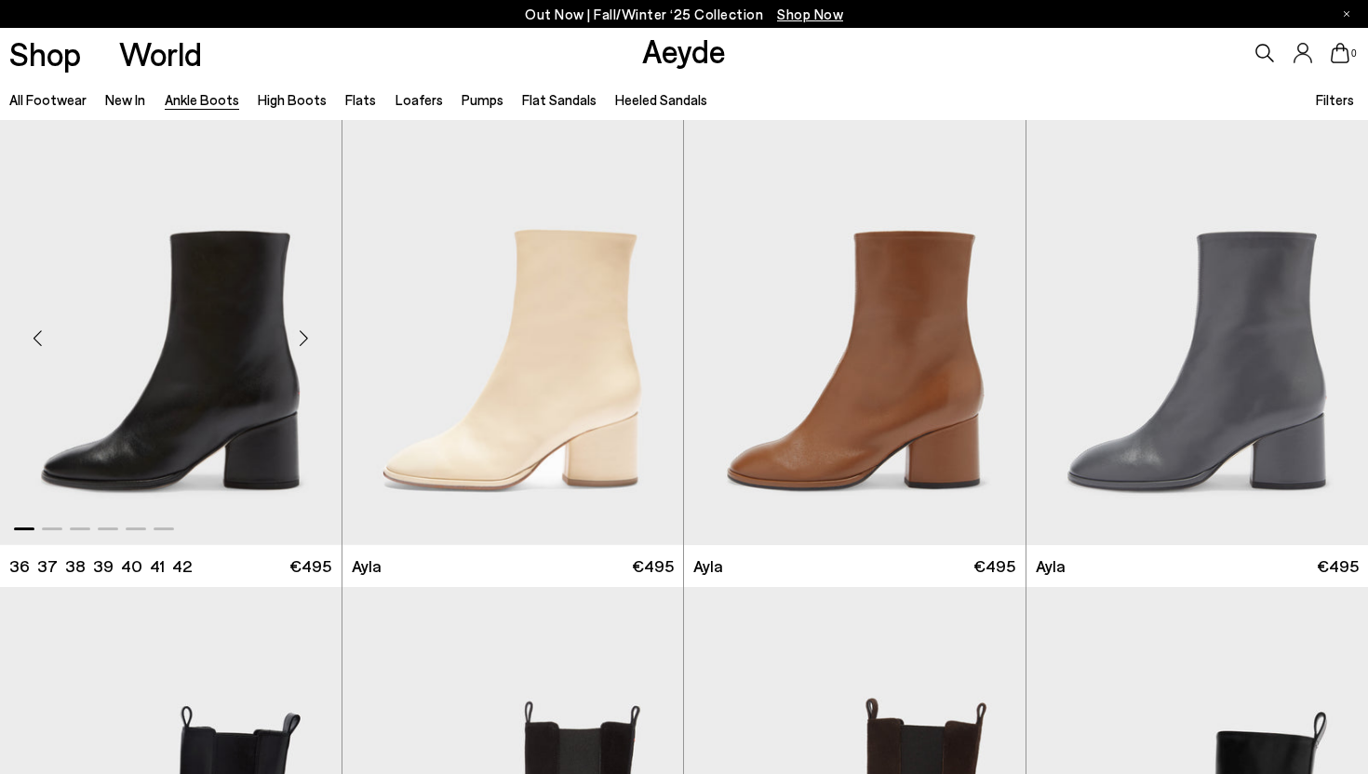
click at [303, 338] on div "Next slide" at bounding box center [304, 338] width 56 height 56
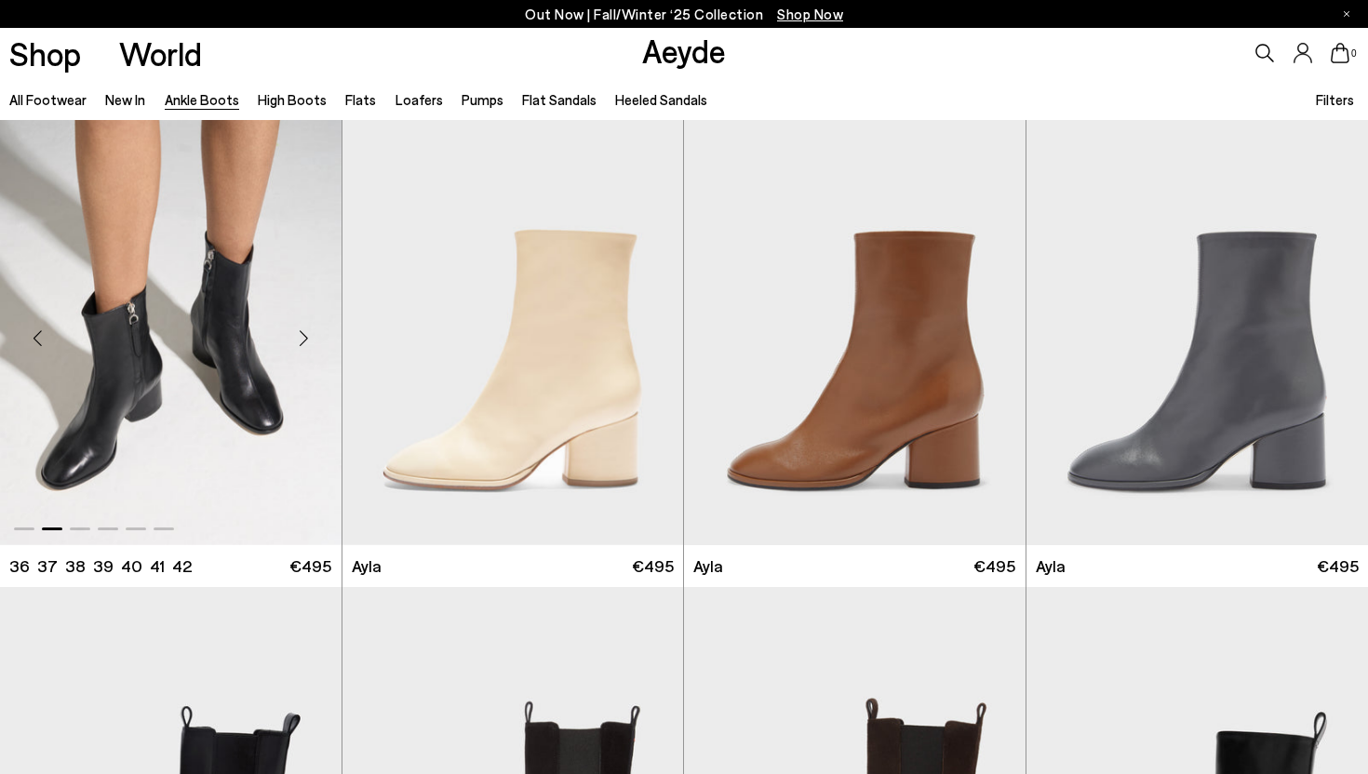
click at [300, 330] on div "Next slide" at bounding box center [304, 338] width 56 height 56
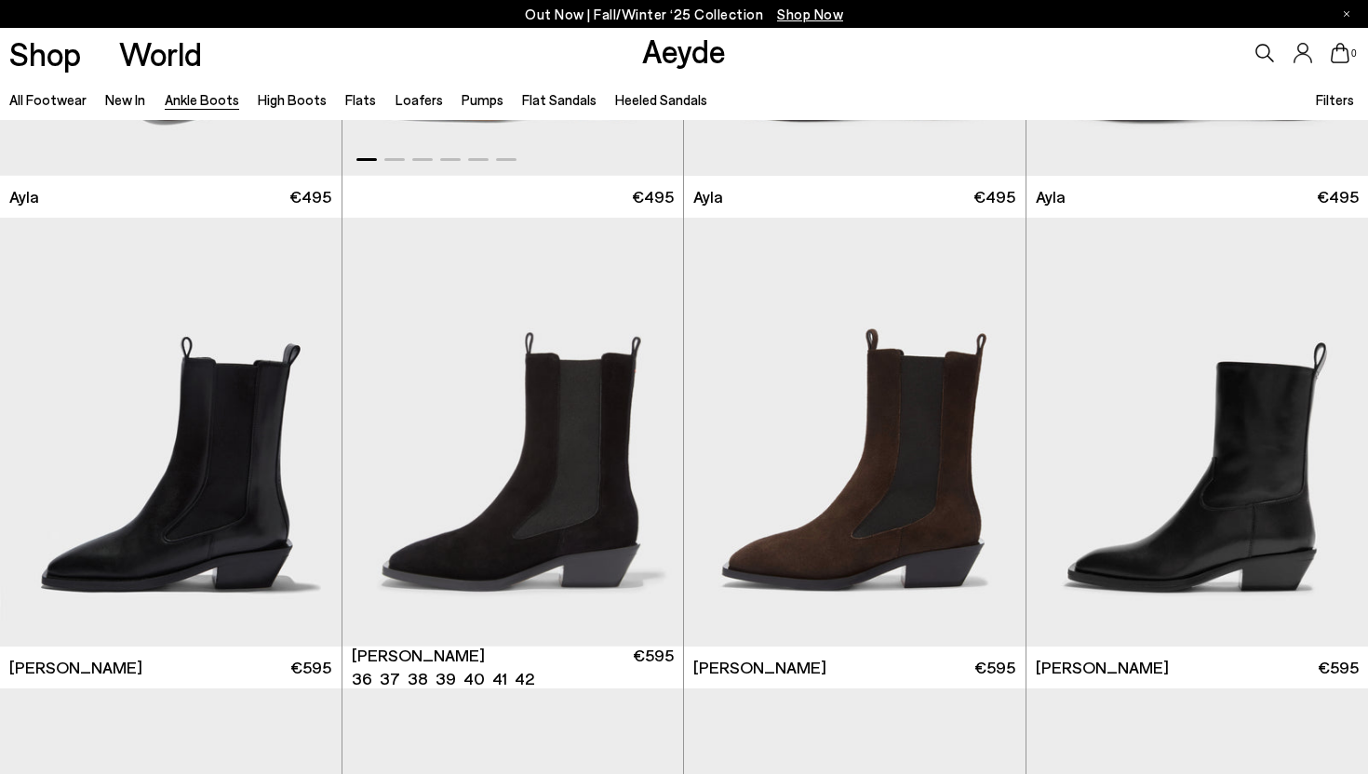
scroll to position [5638, 0]
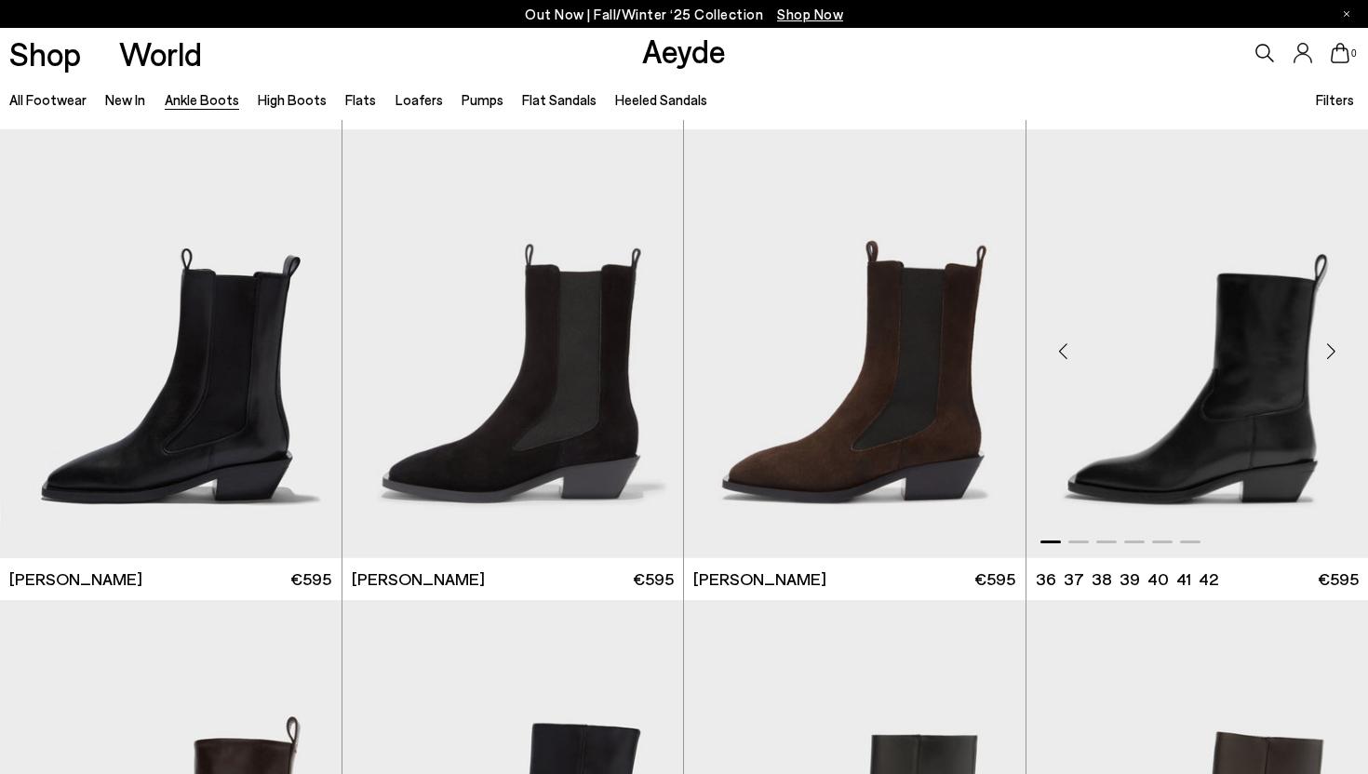
click at [1333, 351] on div "Next slide" at bounding box center [1331, 351] width 56 height 56
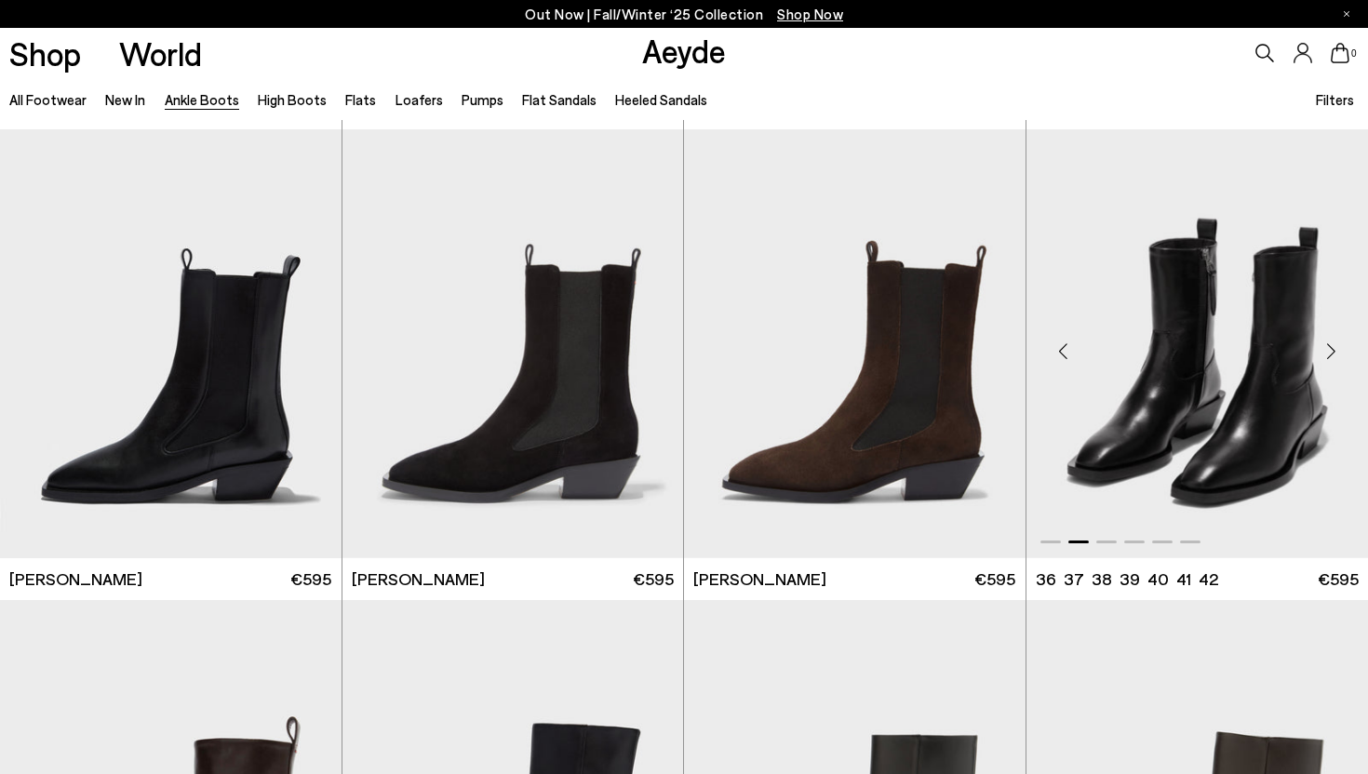
click at [1333, 351] on div "Next slide" at bounding box center [1331, 351] width 56 height 56
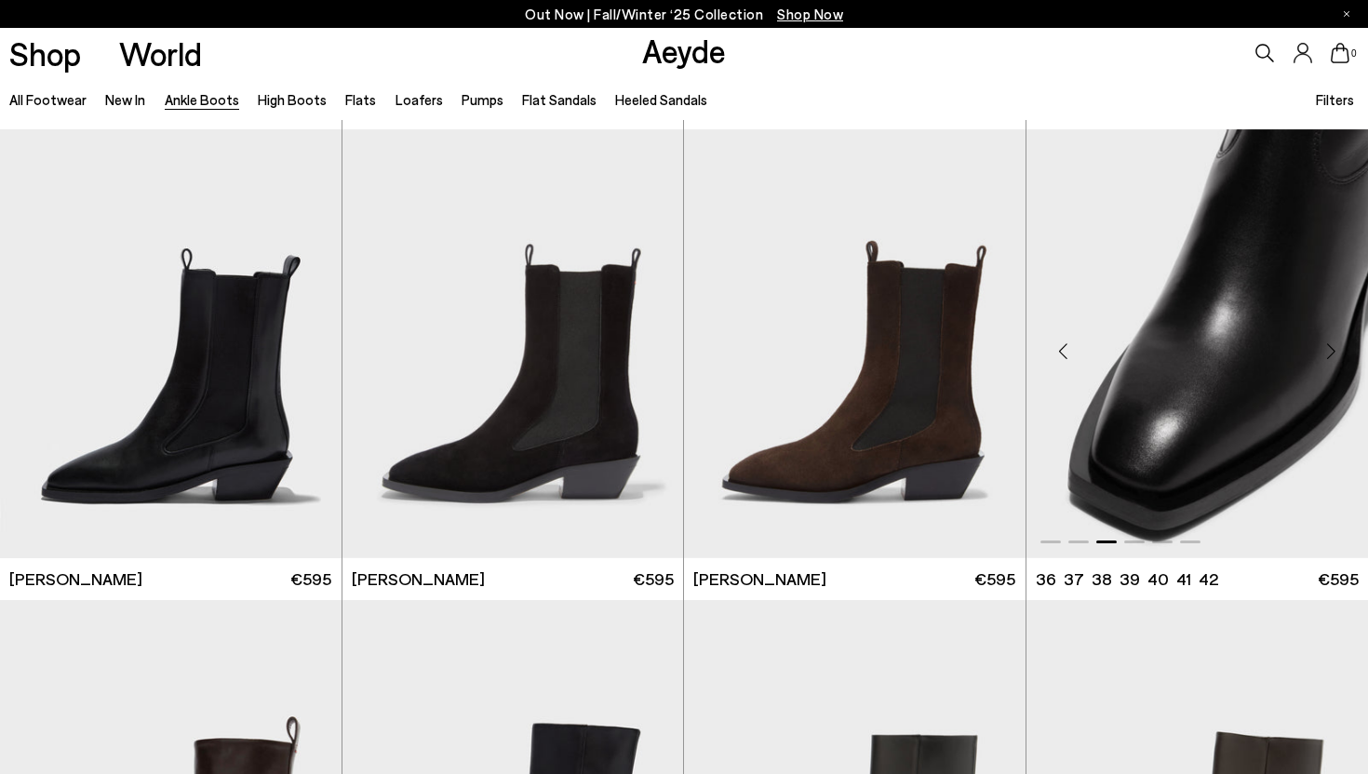
click at [1333, 351] on div "Next slide" at bounding box center [1331, 351] width 56 height 56
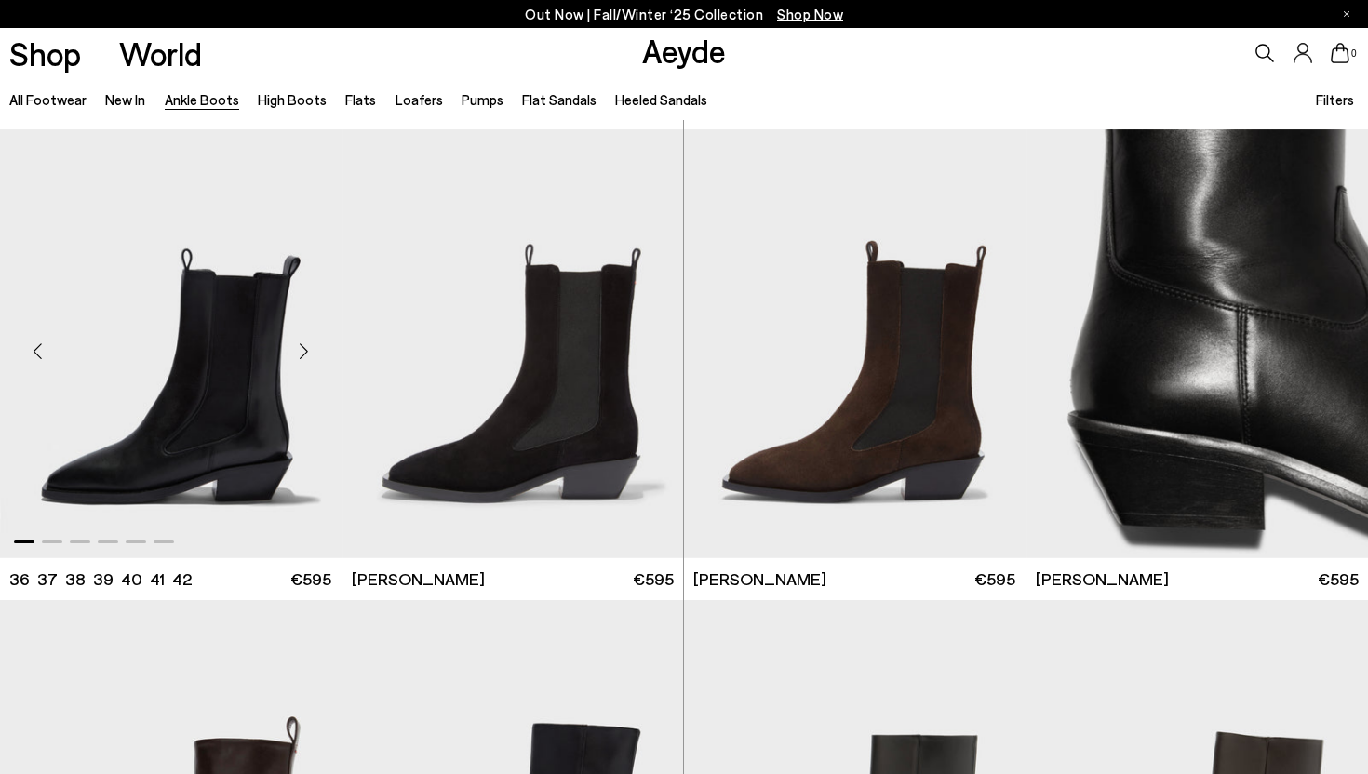
click at [299, 347] on div "Next slide" at bounding box center [304, 351] width 56 height 56
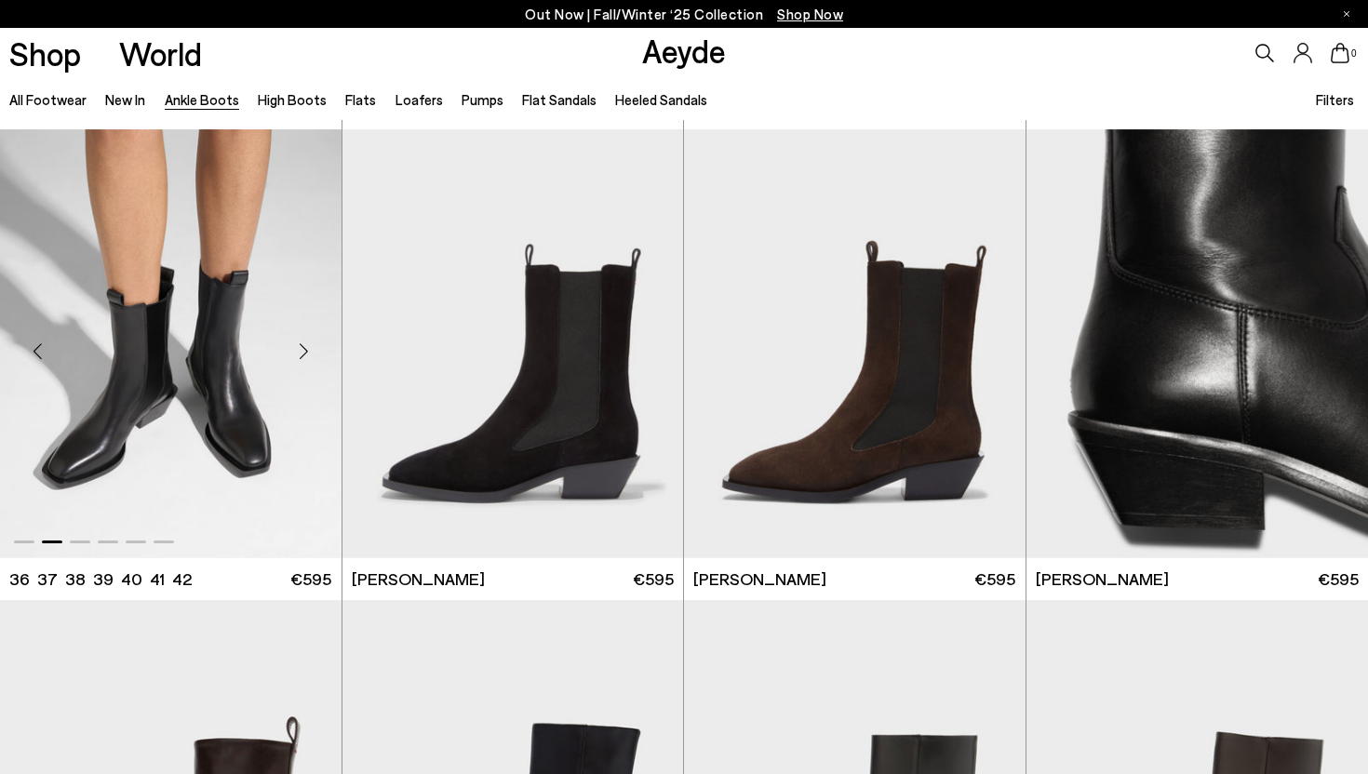
click at [301, 346] on div "Next slide" at bounding box center [304, 351] width 56 height 56
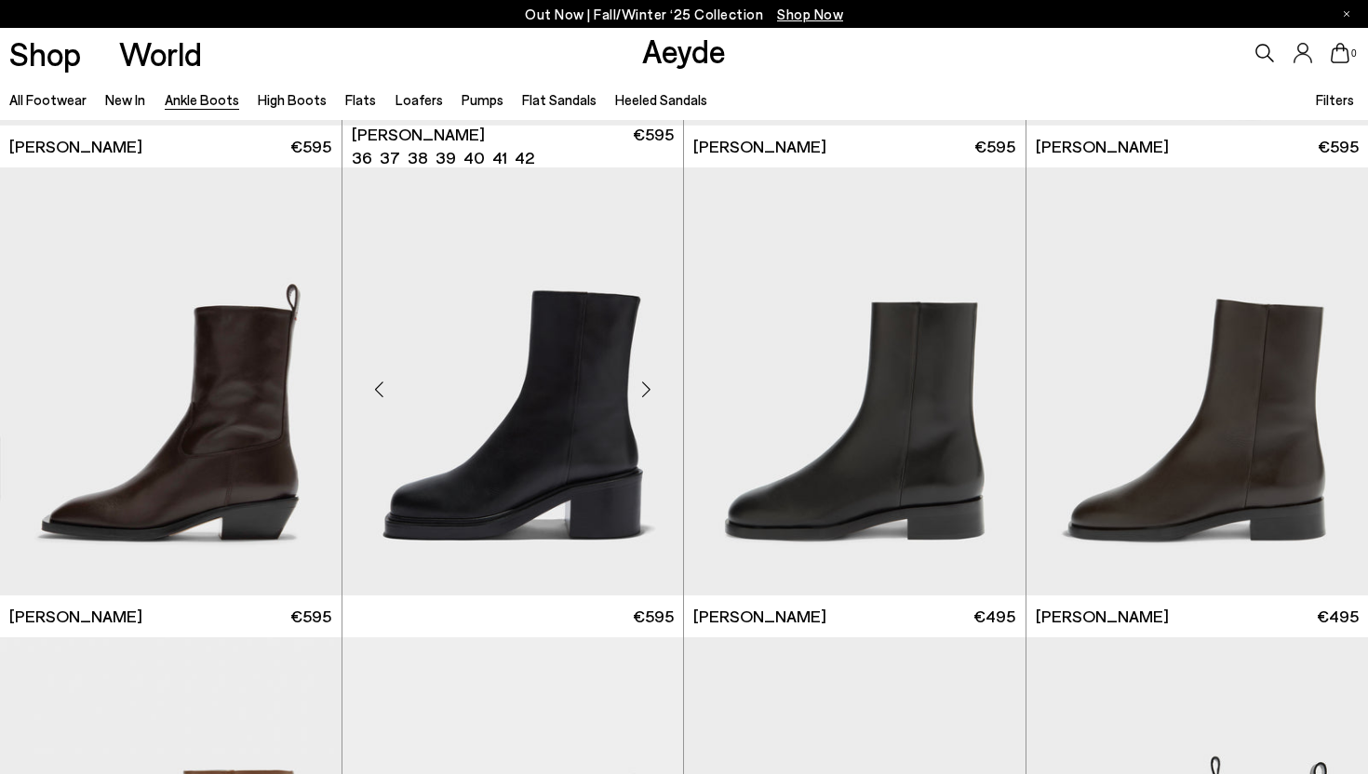
scroll to position [6074, 0]
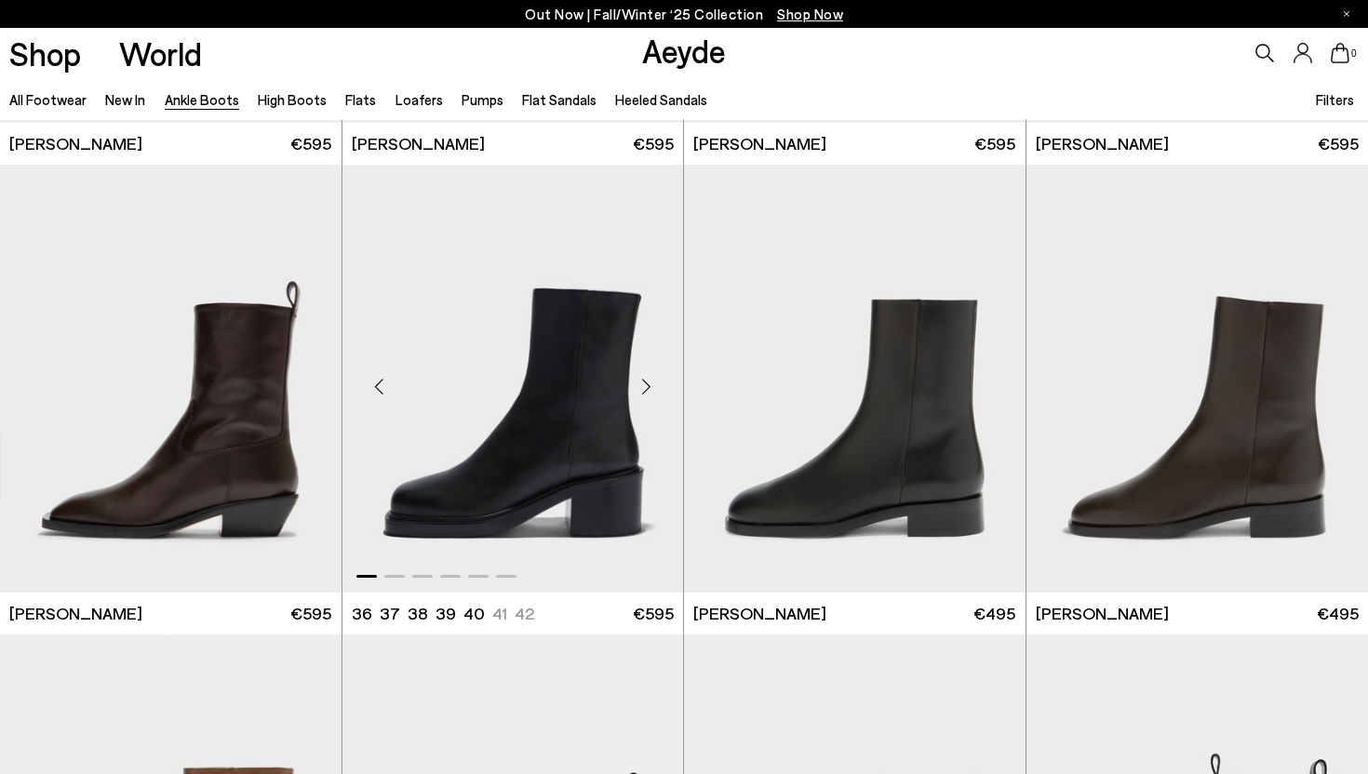
click at [648, 381] on div "Next slide" at bounding box center [646, 386] width 56 height 56
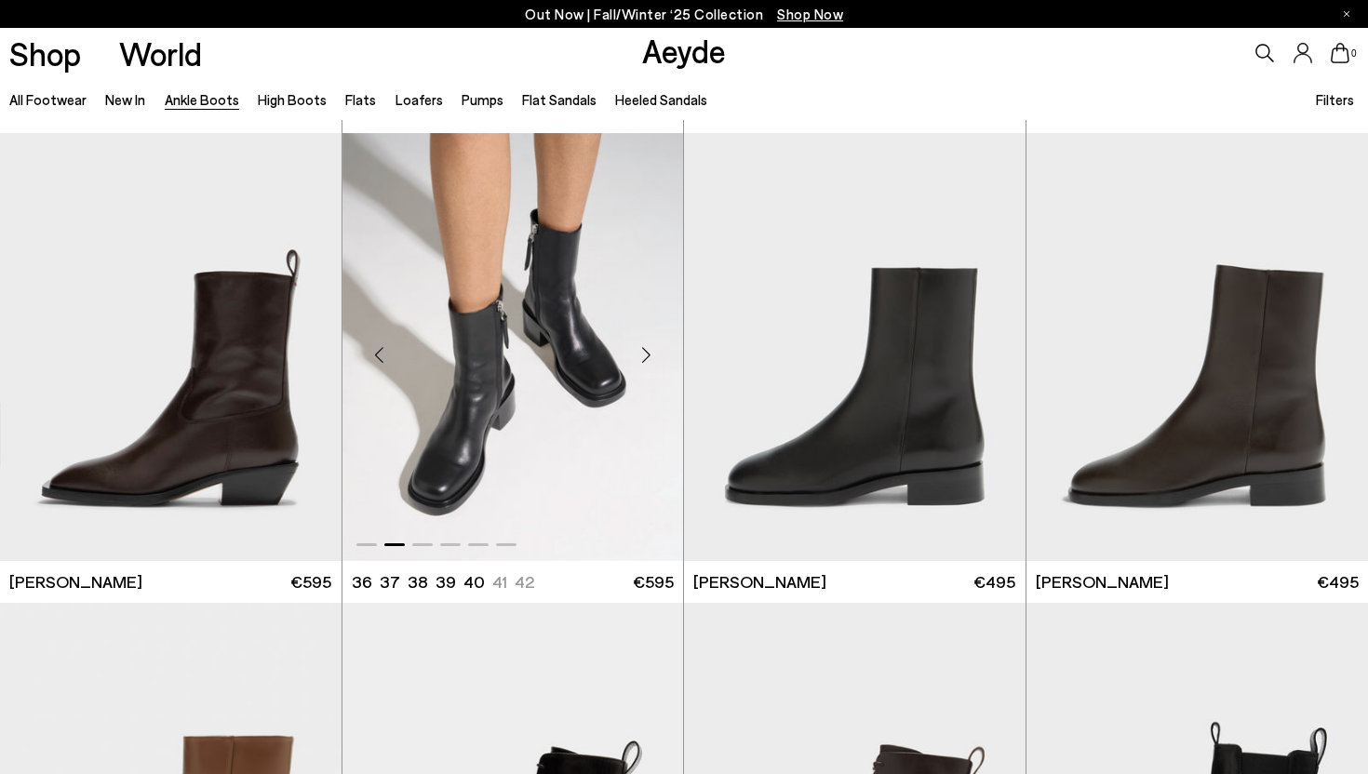
scroll to position [6107, 0]
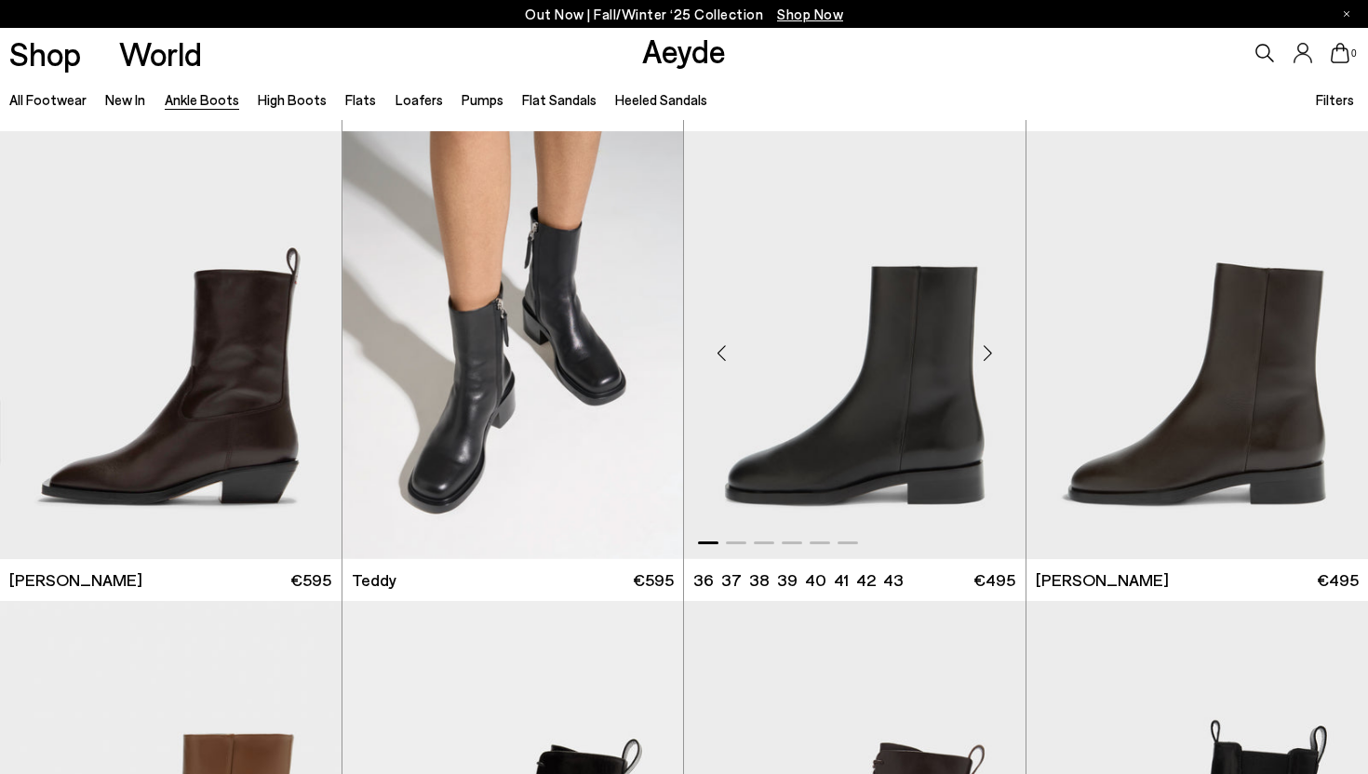
click at [986, 354] on div "Next slide" at bounding box center [988, 353] width 56 height 56
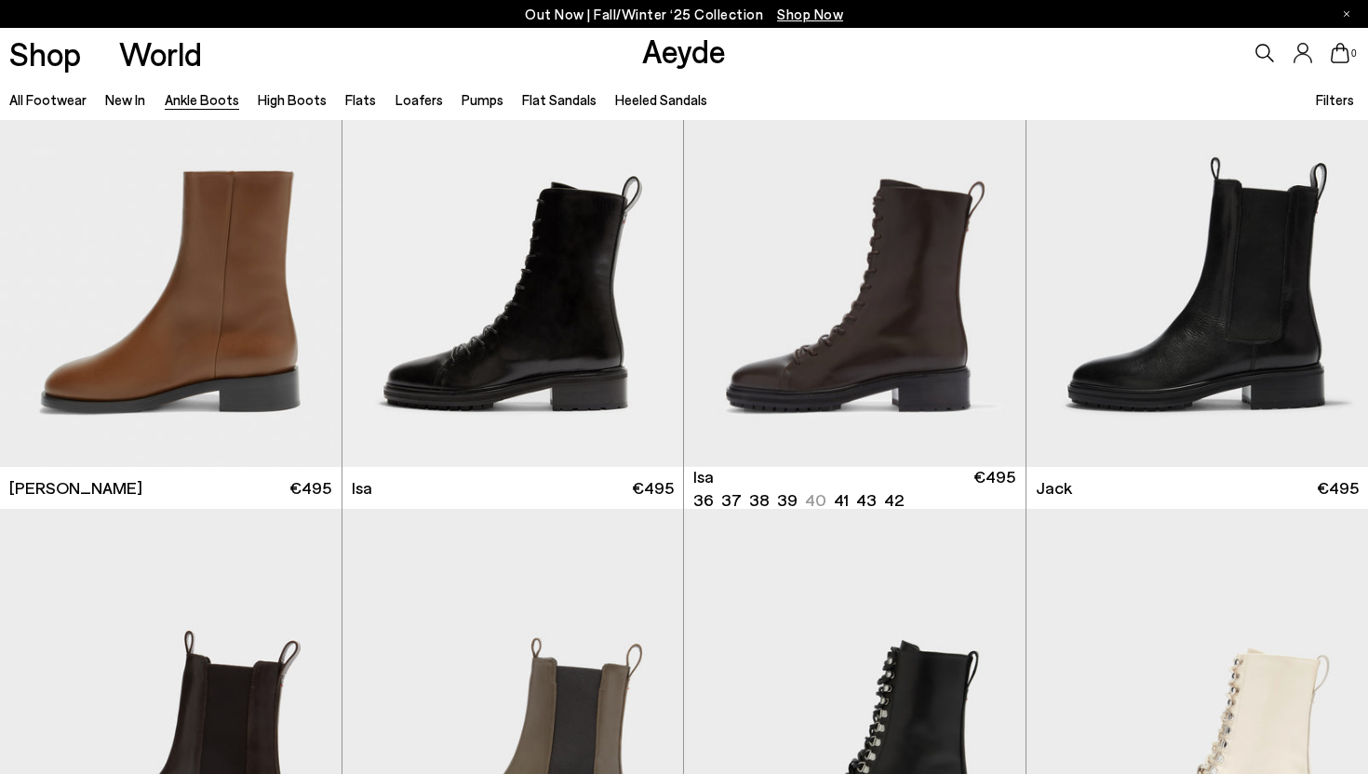
scroll to position [6671, 0]
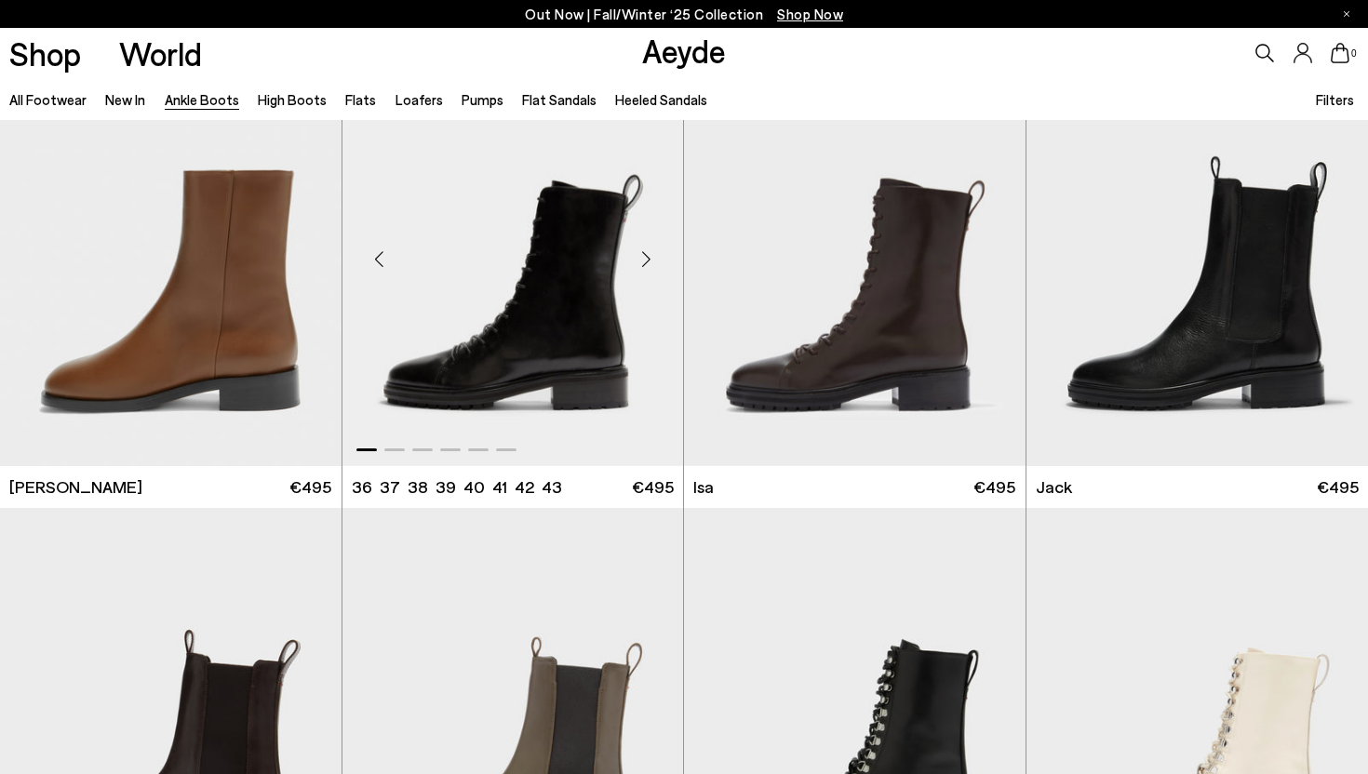
click at [649, 261] on div "Next slide" at bounding box center [646, 260] width 56 height 56
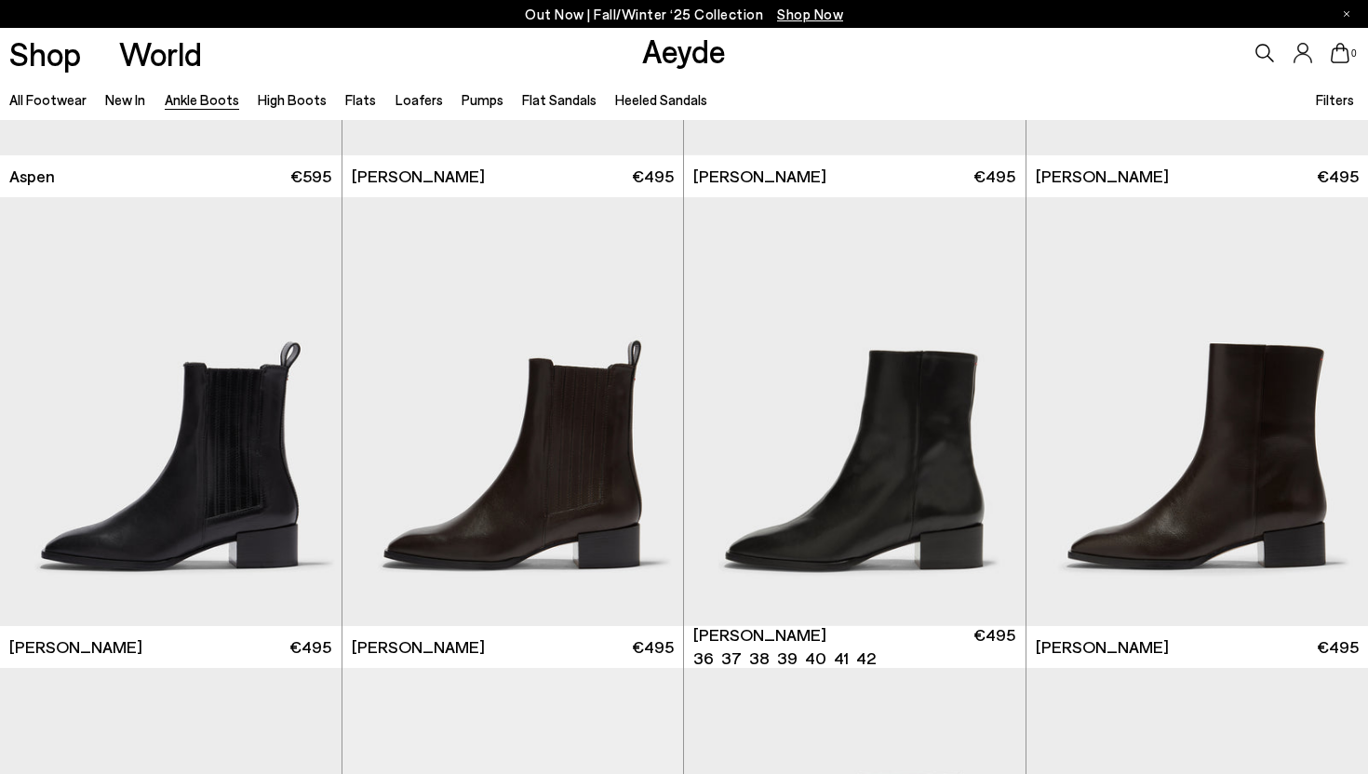
scroll to position [7924, 0]
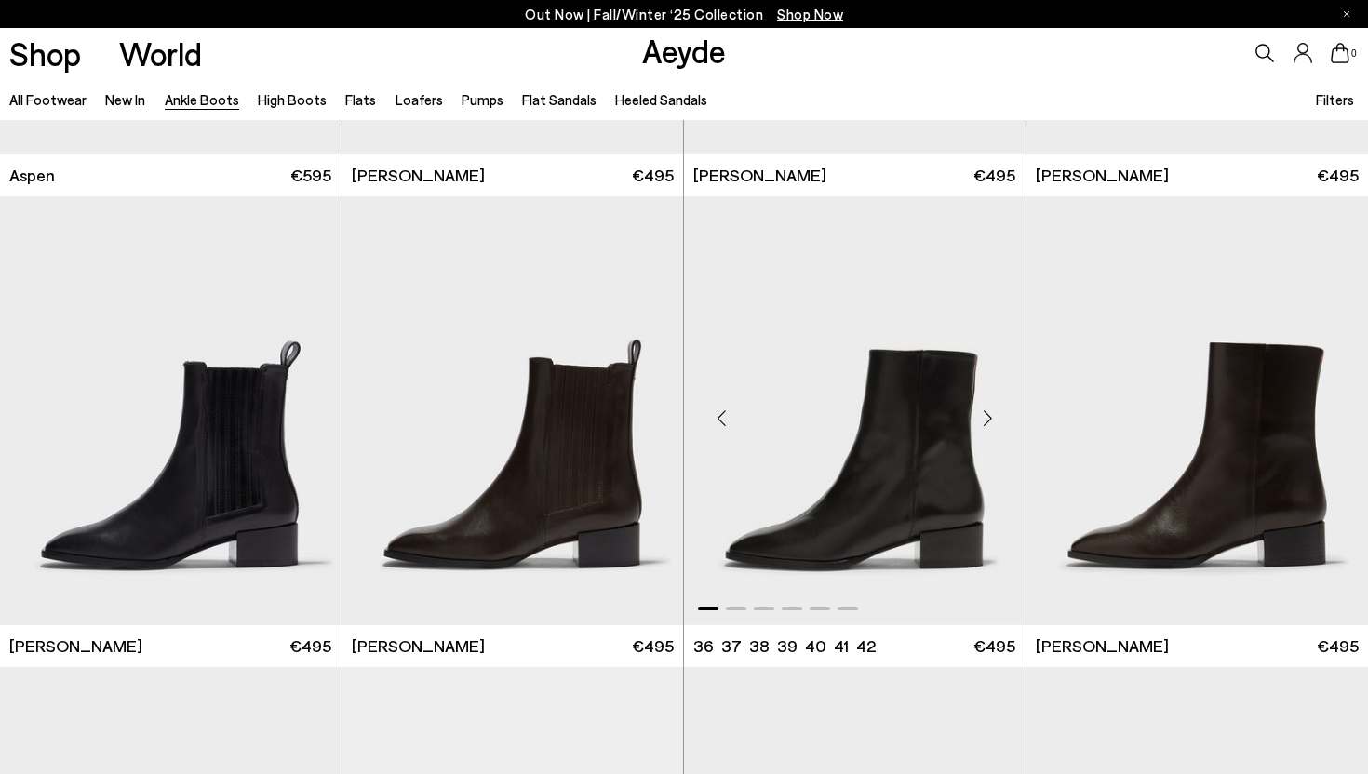
click at [996, 416] on div "Next slide" at bounding box center [988, 418] width 56 height 56
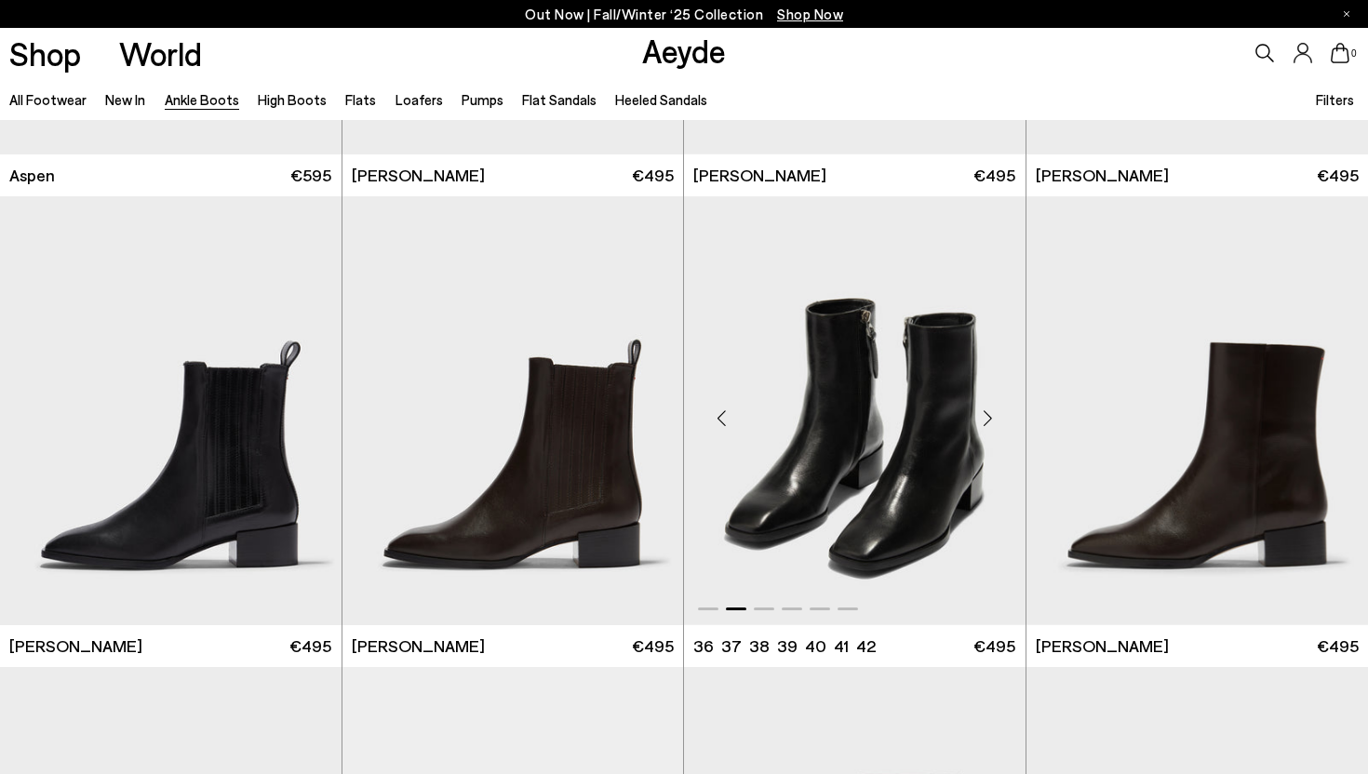
click at [987, 415] on div "Next slide" at bounding box center [988, 418] width 56 height 56
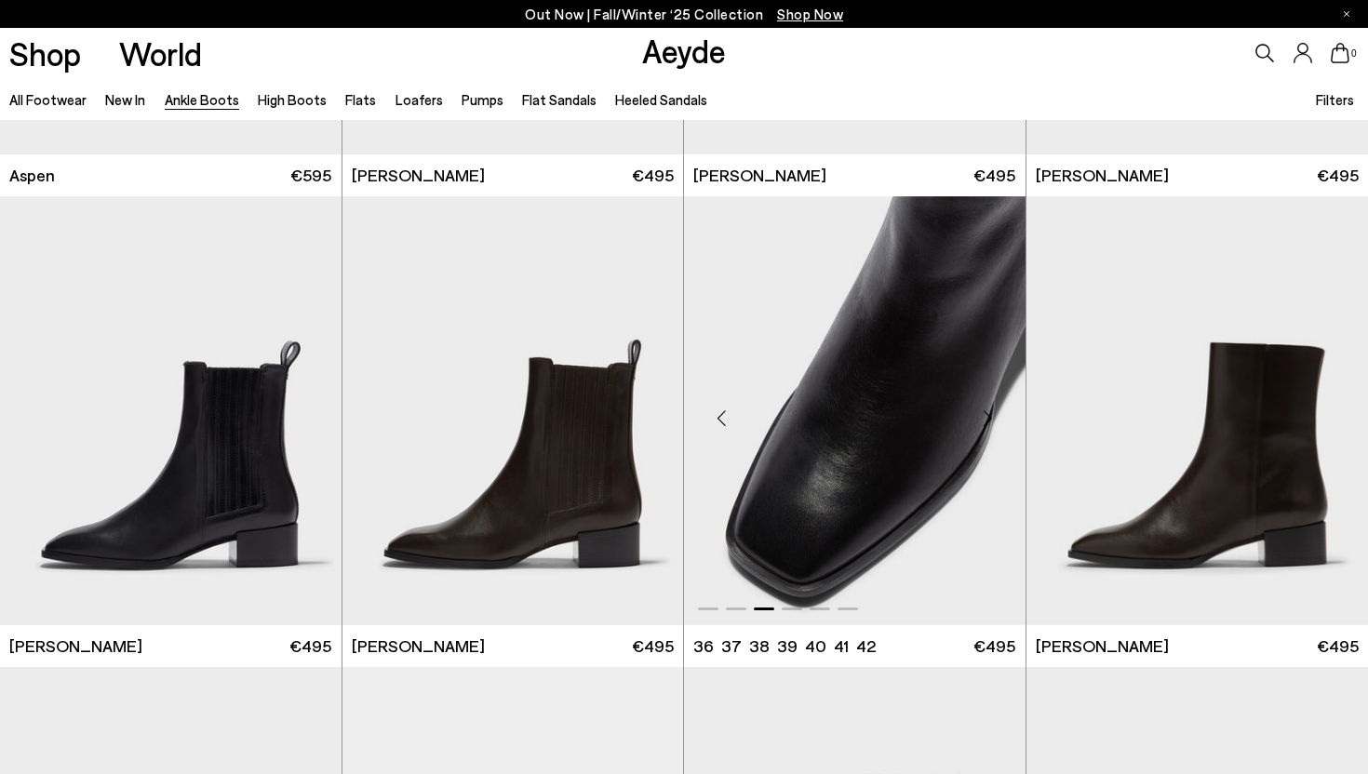
click at [987, 415] on div "Next slide" at bounding box center [988, 418] width 56 height 56
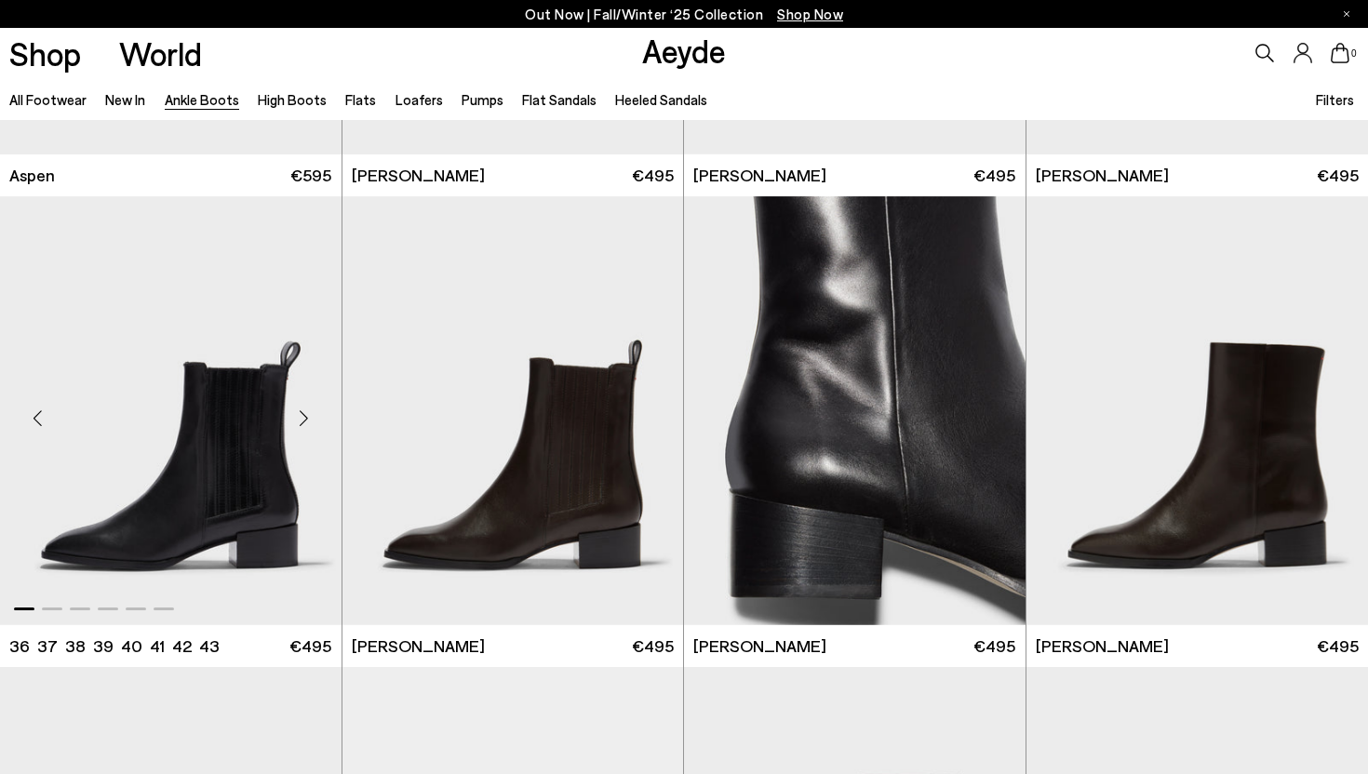
click at [305, 418] on div "Next slide" at bounding box center [304, 418] width 56 height 56
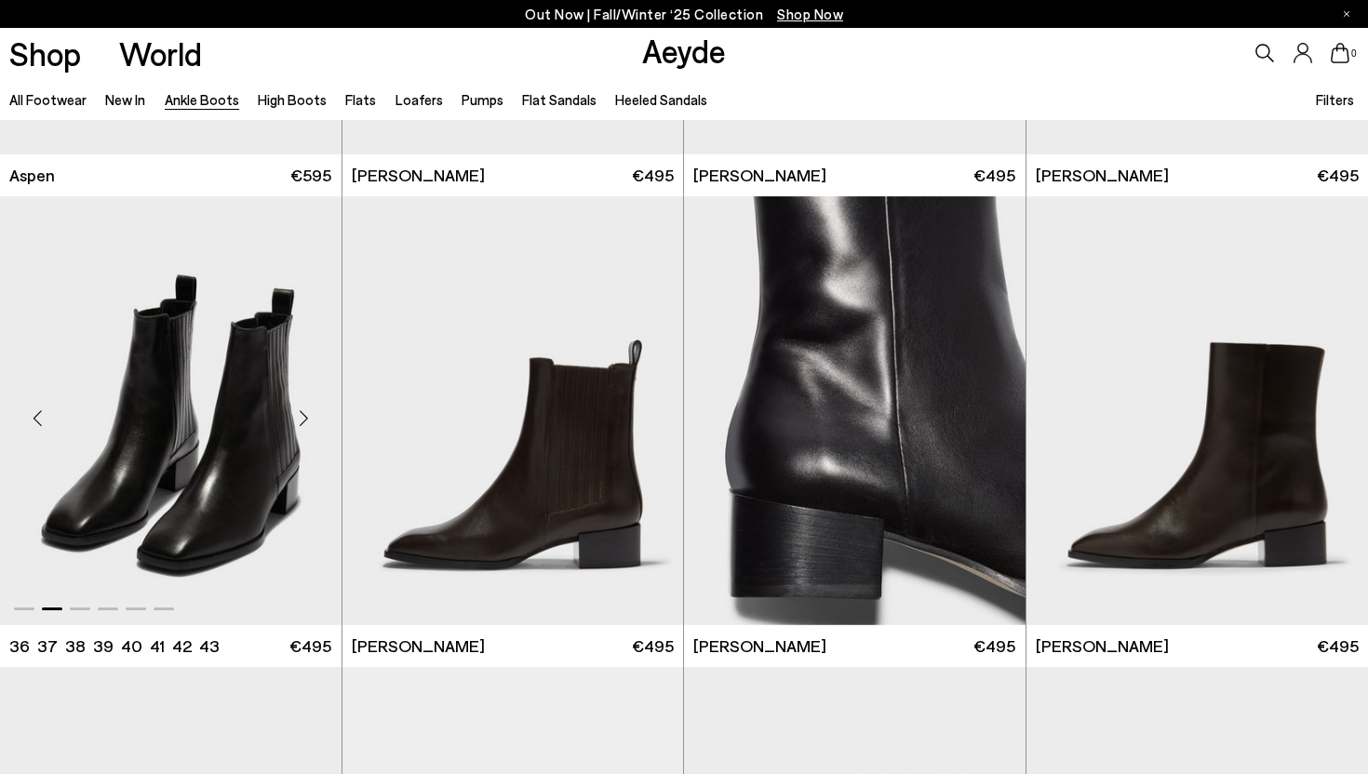
click at [305, 418] on div "Next slide" at bounding box center [304, 418] width 56 height 56
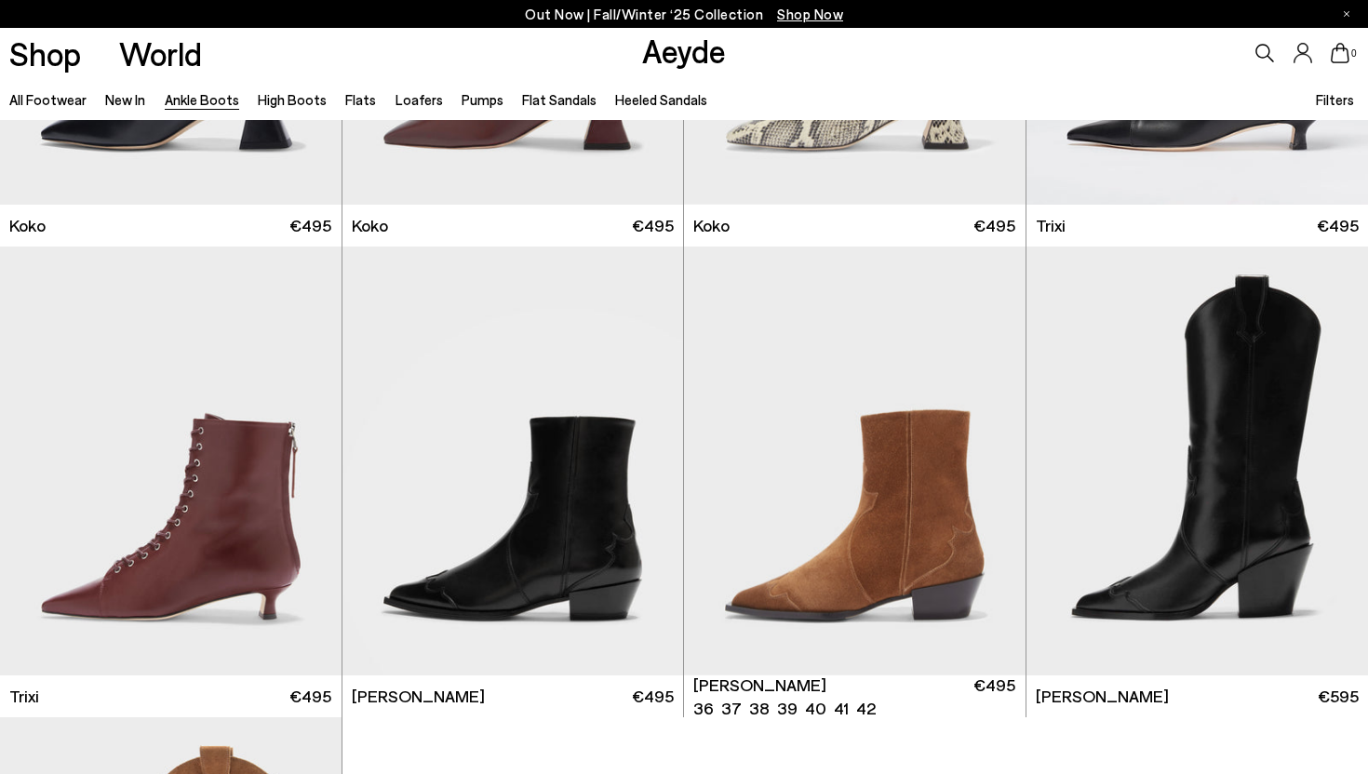
scroll to position [9287, 0]
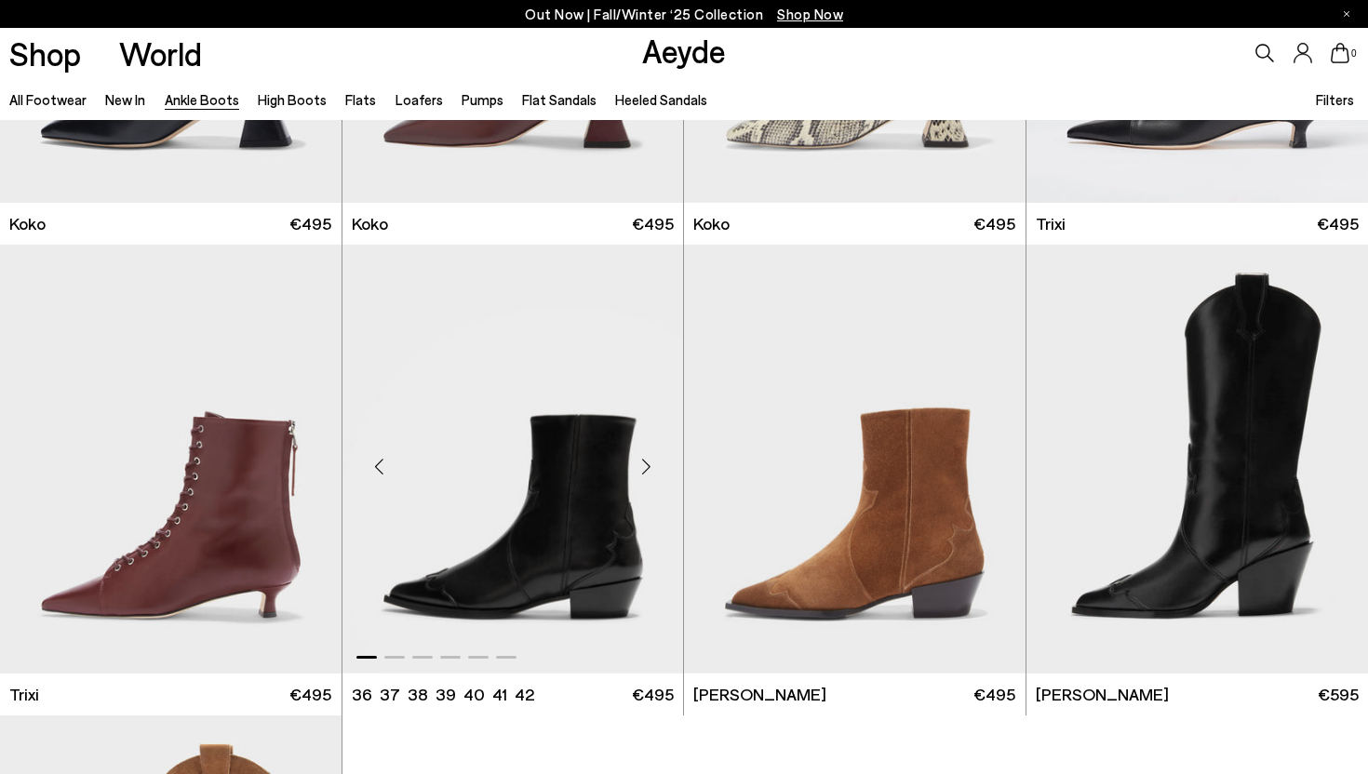
click at [646, 467] on div "Next slide" at bounding box center [646, 467] width 56 height 56
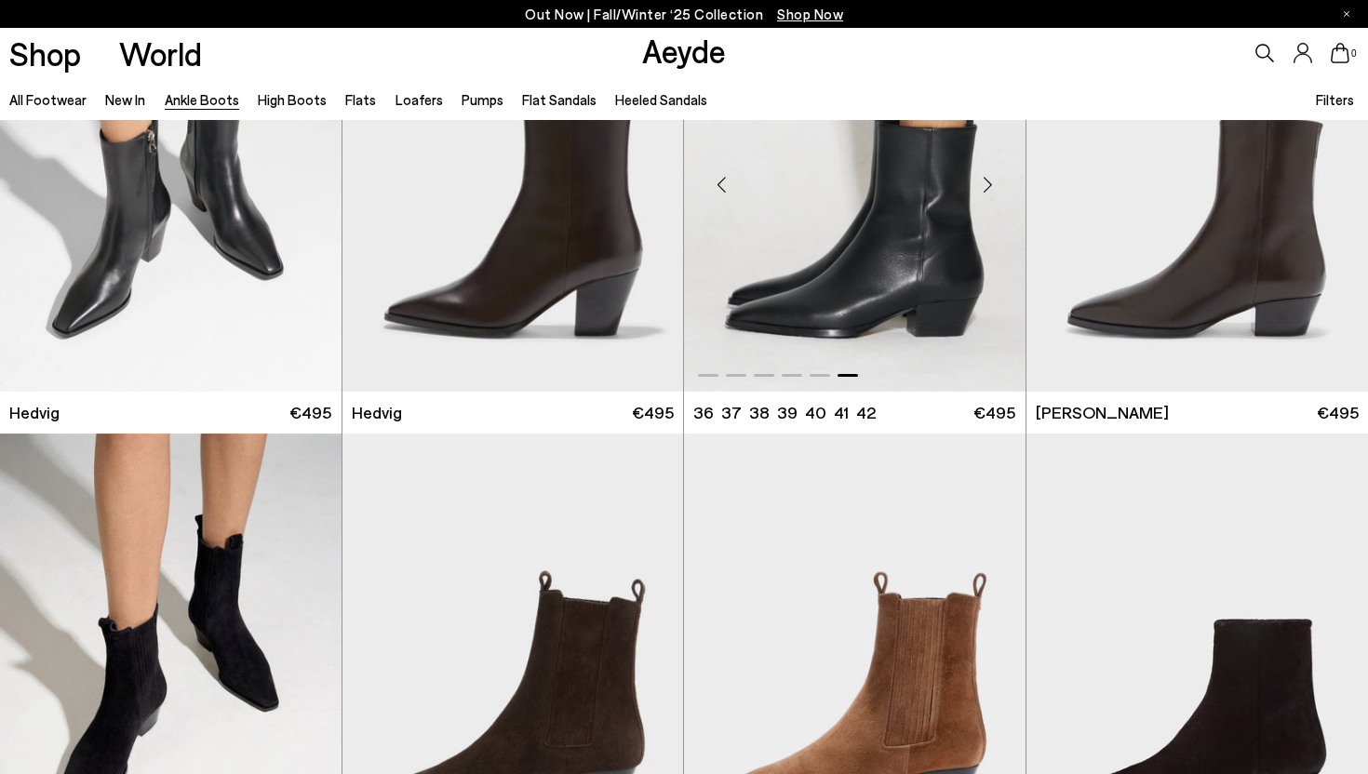
scroll to position [621, 0]
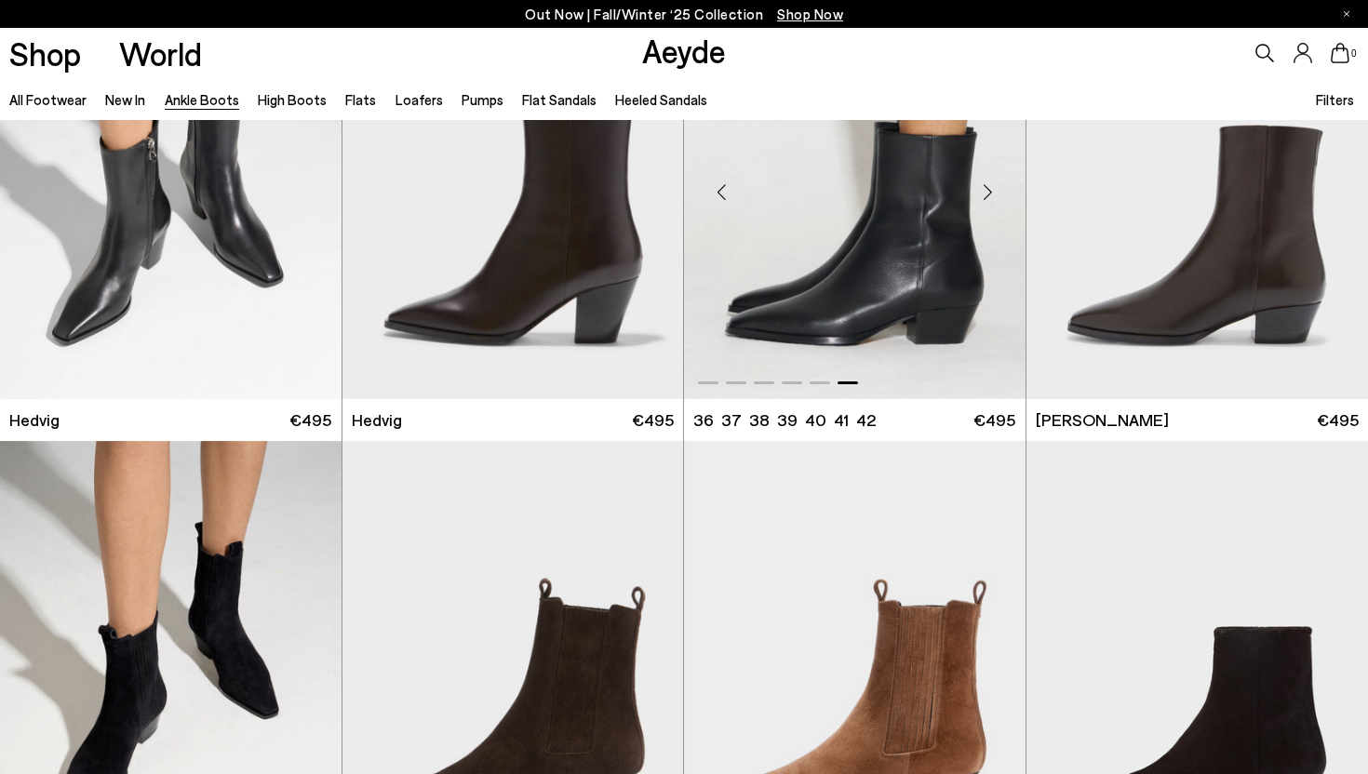
click at [989, 192] on div "Next slide" at bounding box center [988, 192] width 56 height 56
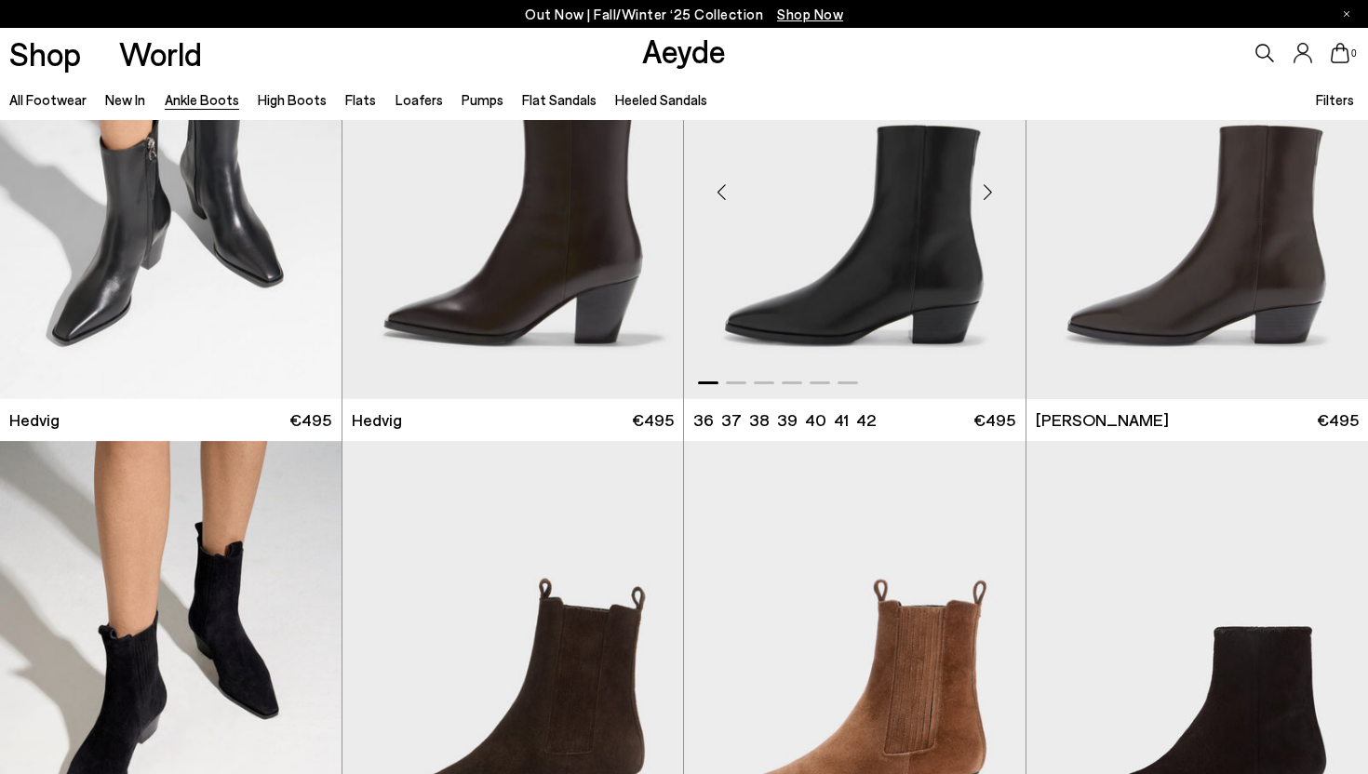
click at [989, 192] on div "Next slide" at bounding box center [988, 192] width 56 height 56
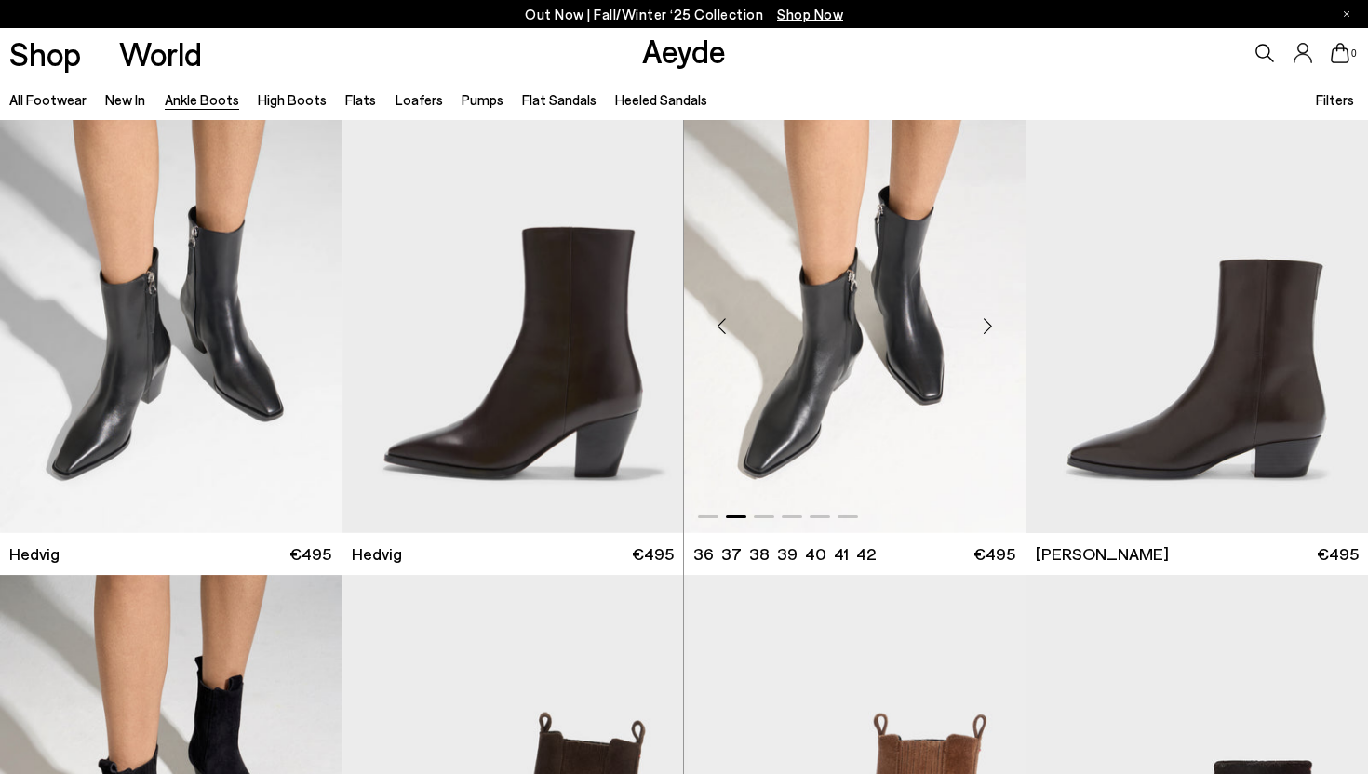
scroll to position [425, 0]
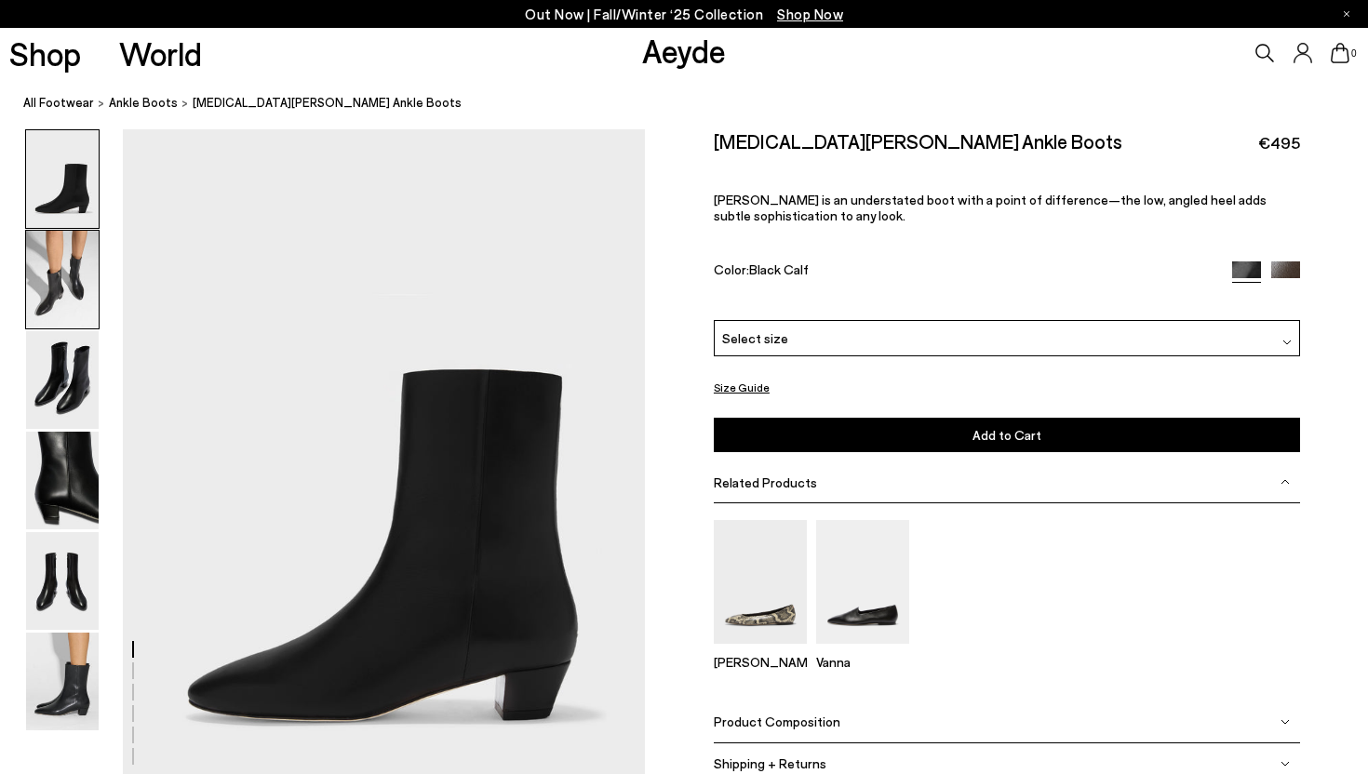
click at [64, 284] on img at bounding box center [62, 280] width 73 height 98
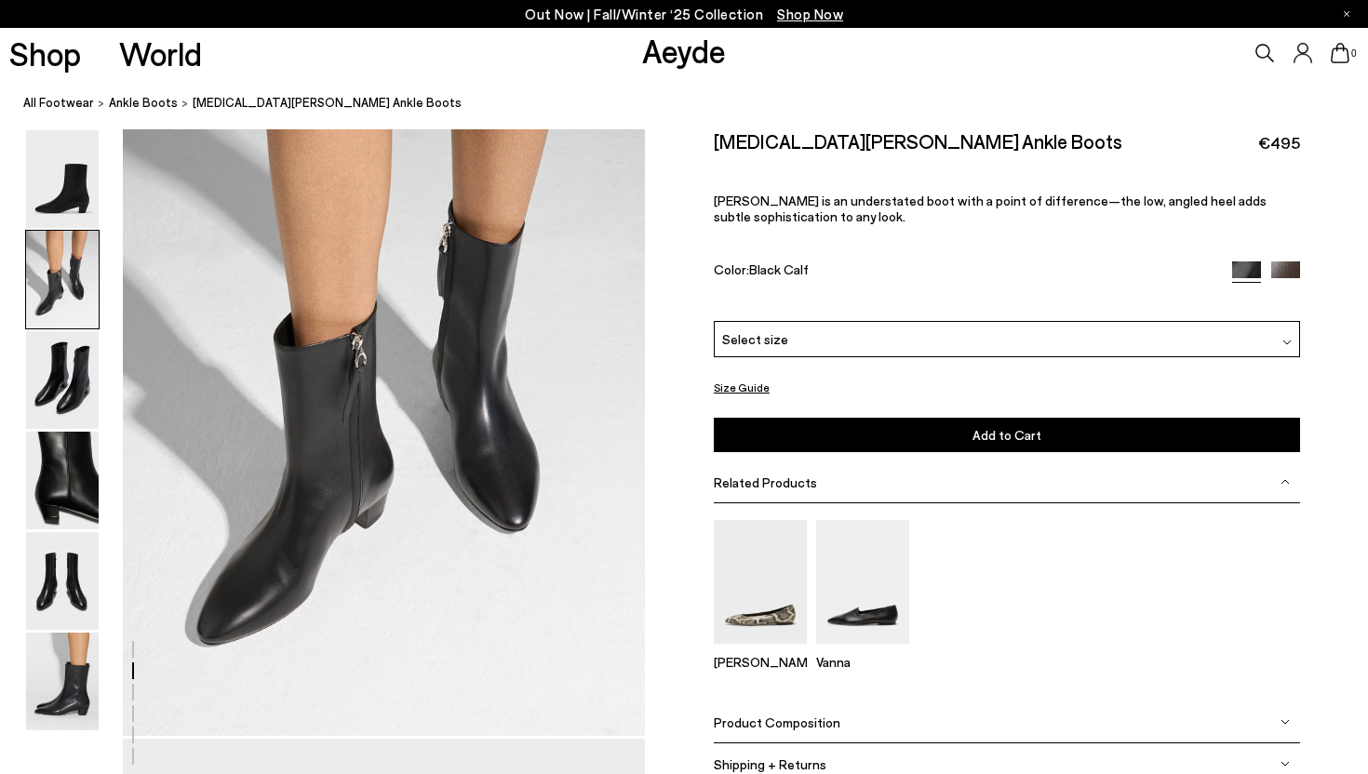
scroll to position [809, 0]
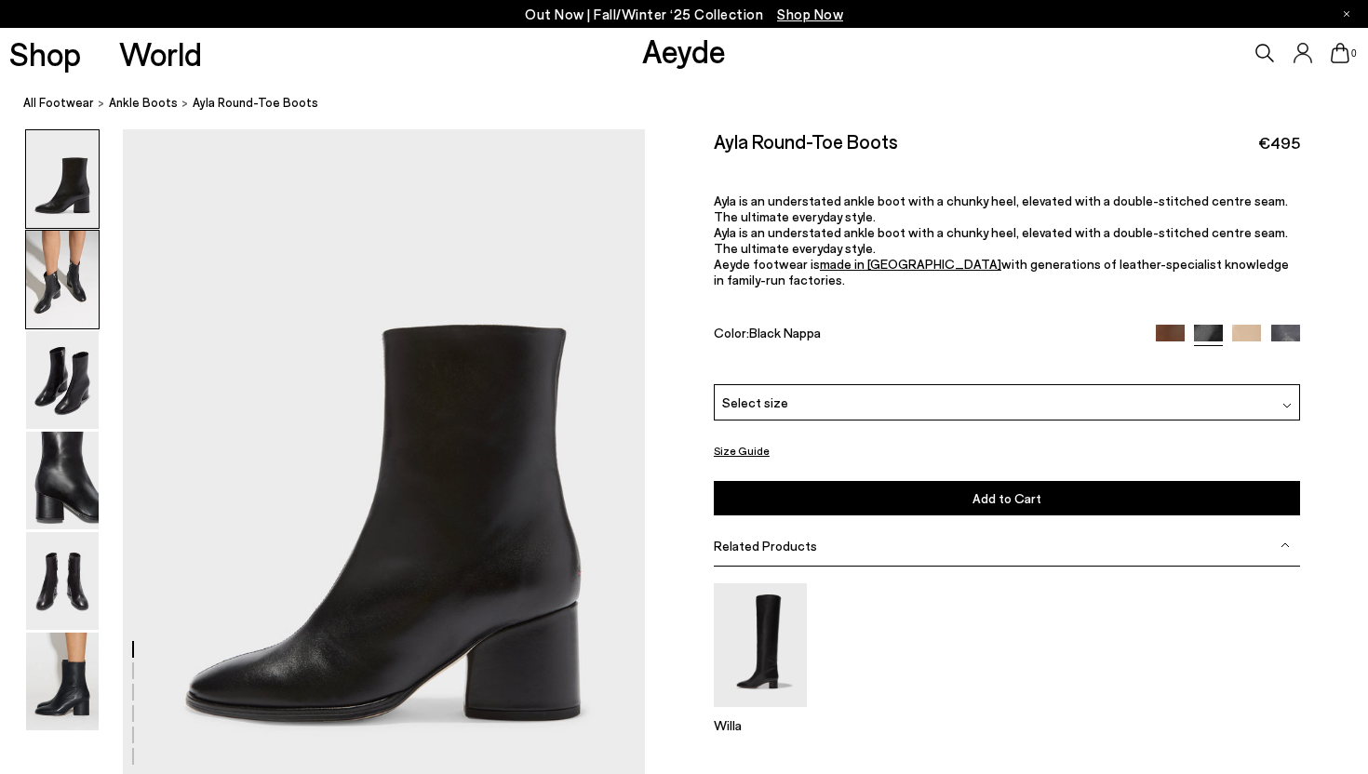
click at [65, 305] on img at bounding box center [62, 280] width 73 height 98
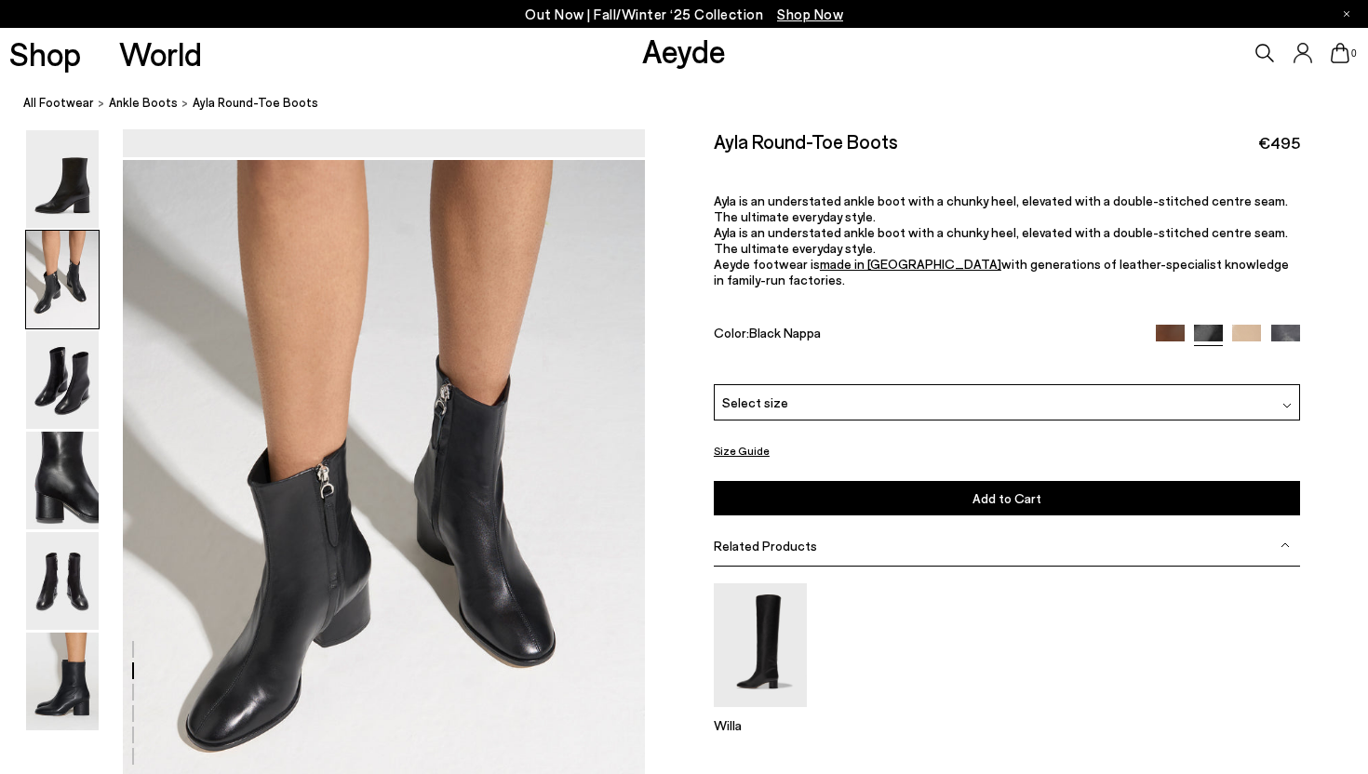
scroll to position [701, 0]
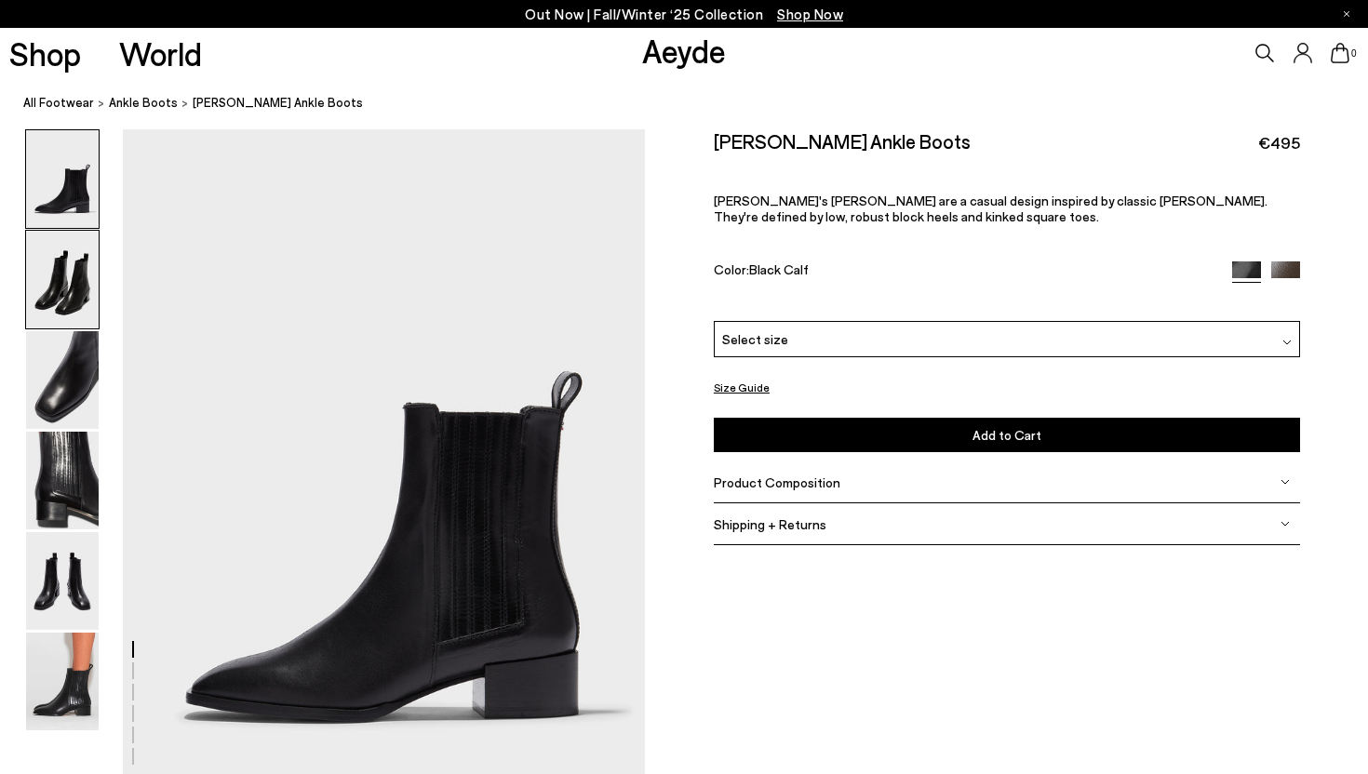
click at [53, 299] on img at bounding box center [62, 280] width 73 height 98
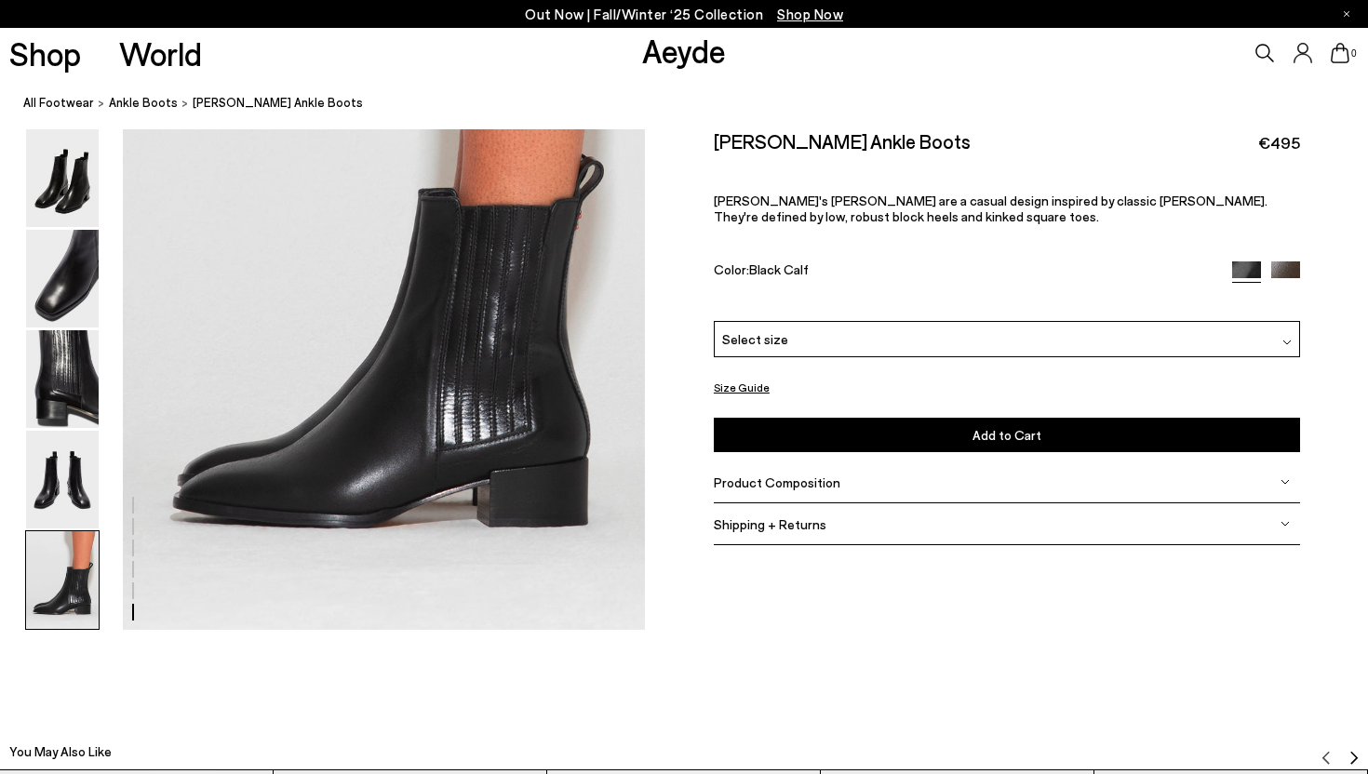
scroll to position [3694, 0]
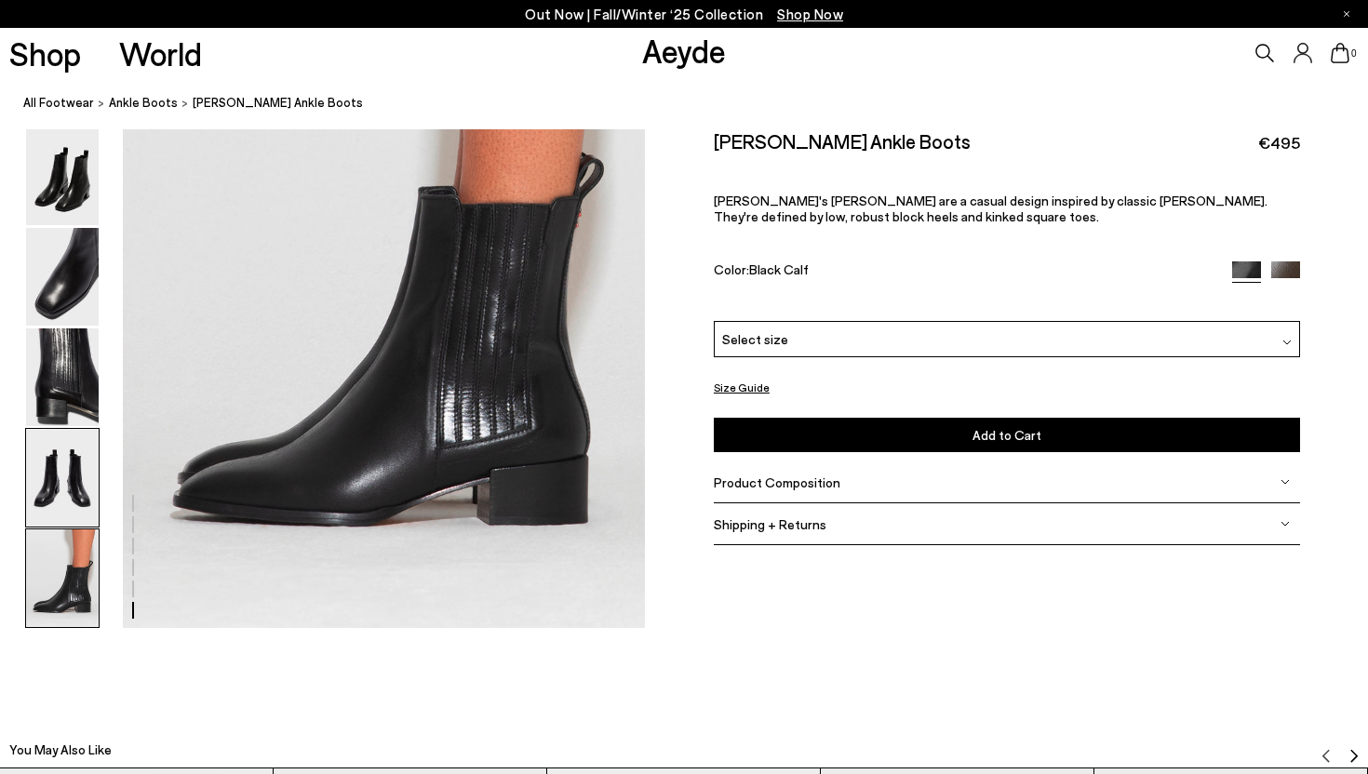
click at [36, 492] on img at bounding box center [62, 478] width 73 height 98
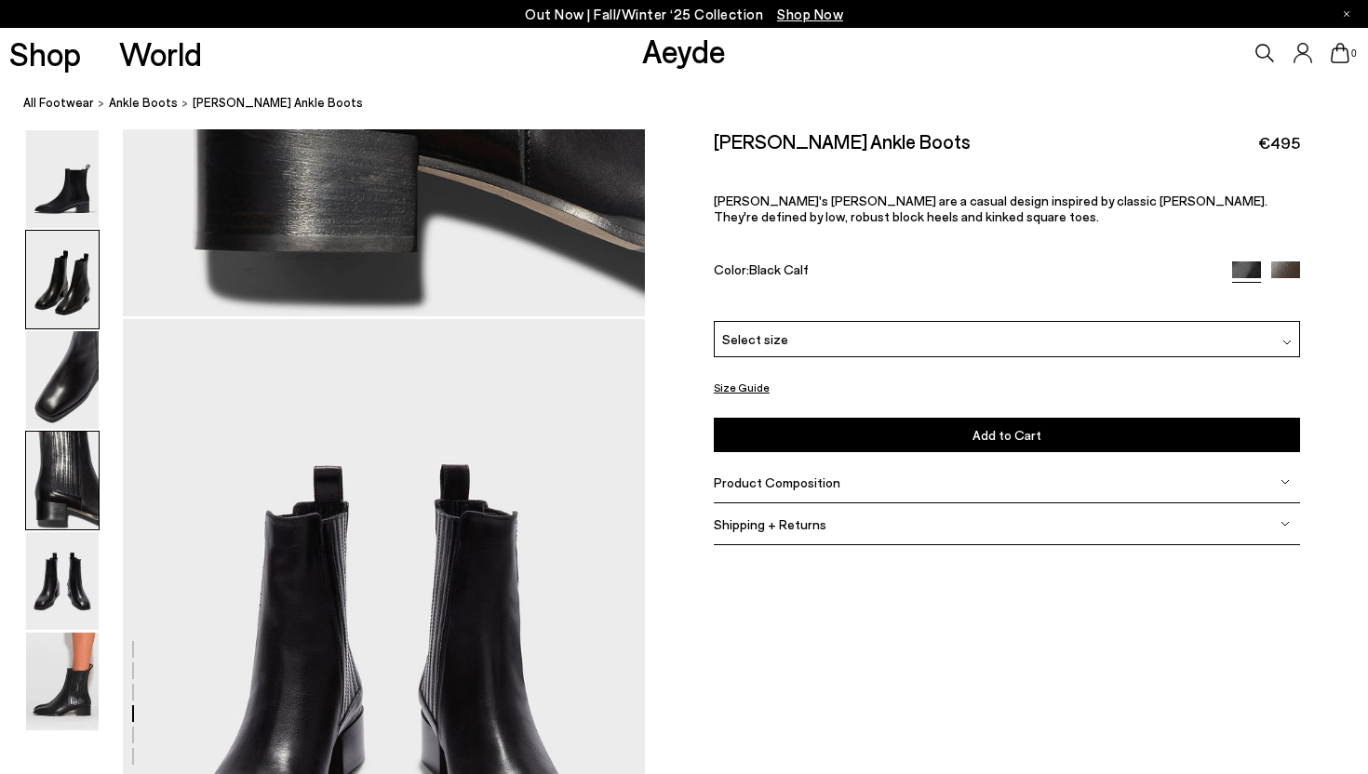
click at [71, 268] on img at bounding box center [62, 280] width 73 height 98
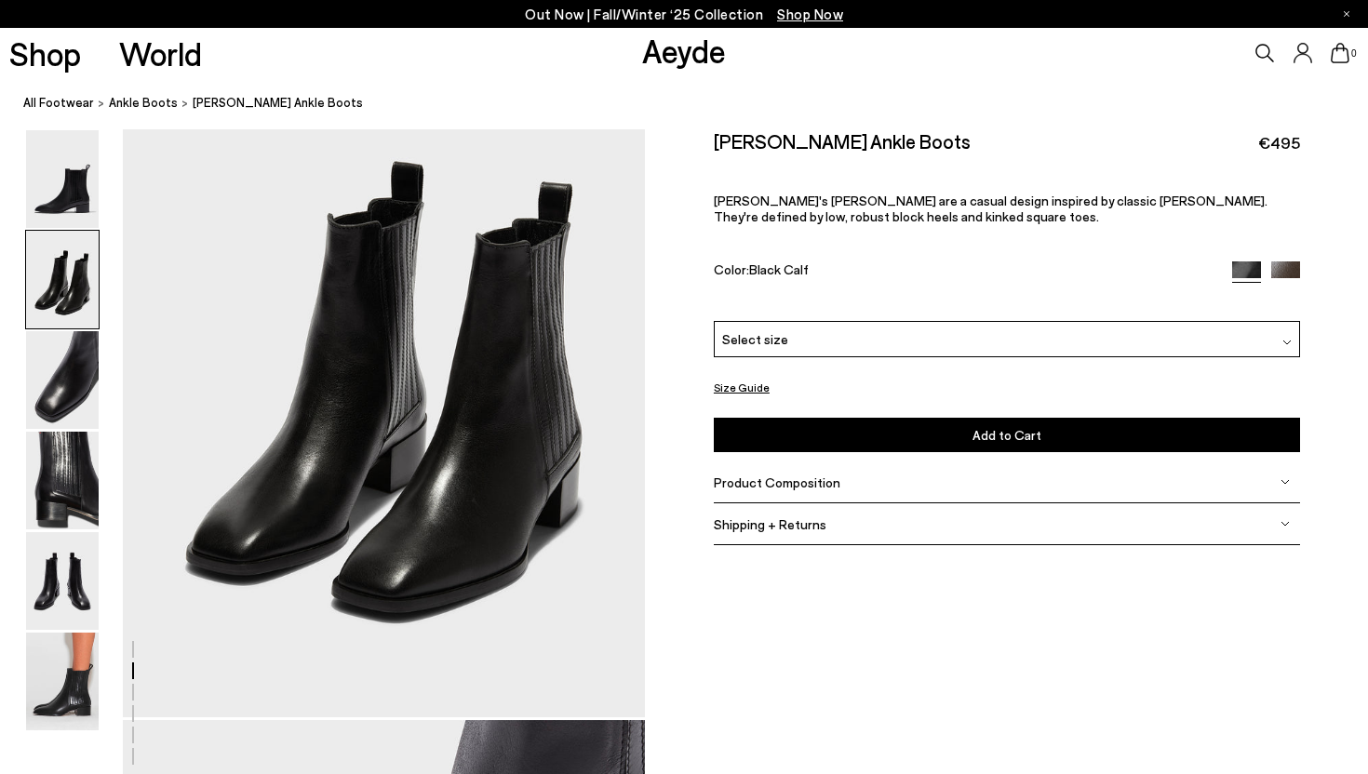
scroll to position [701, 0]
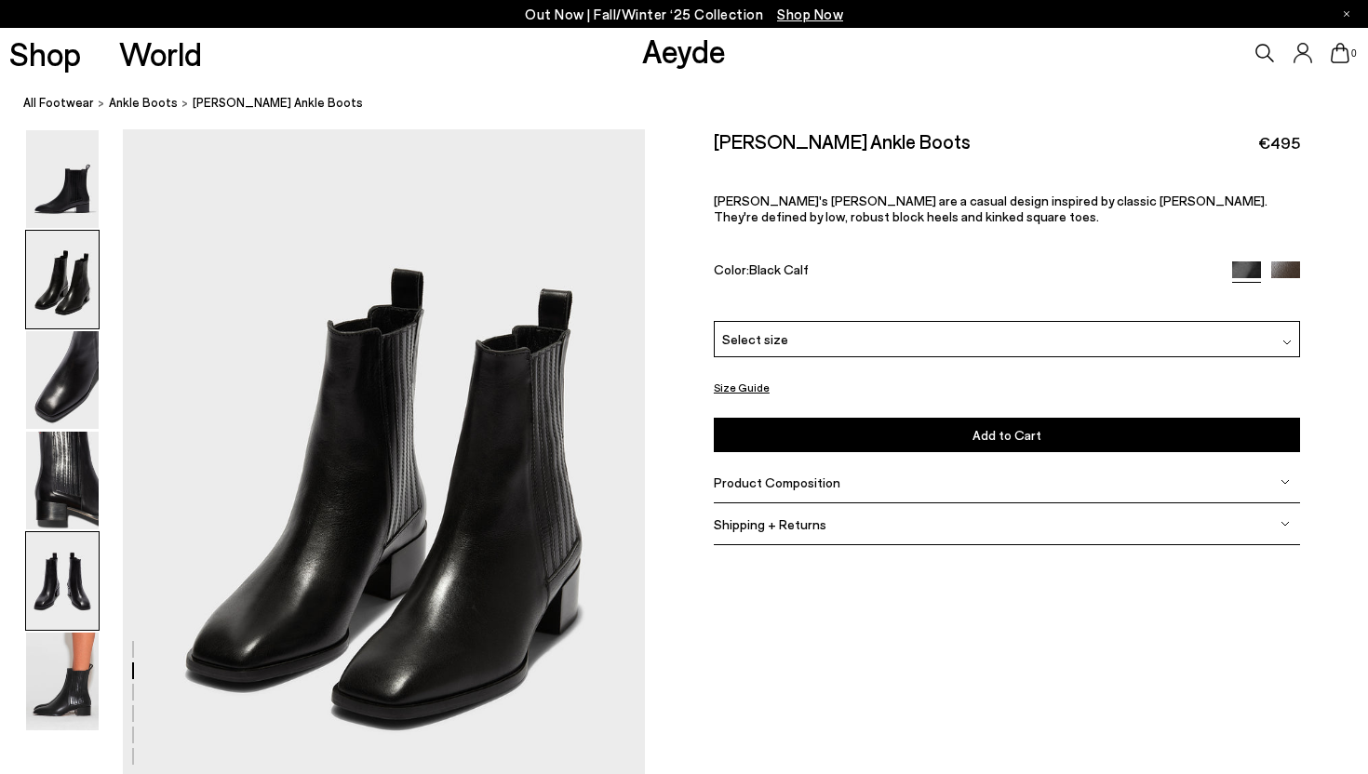
click at [47, 596] on img at bounding box center [62, 581] width 73 height 98
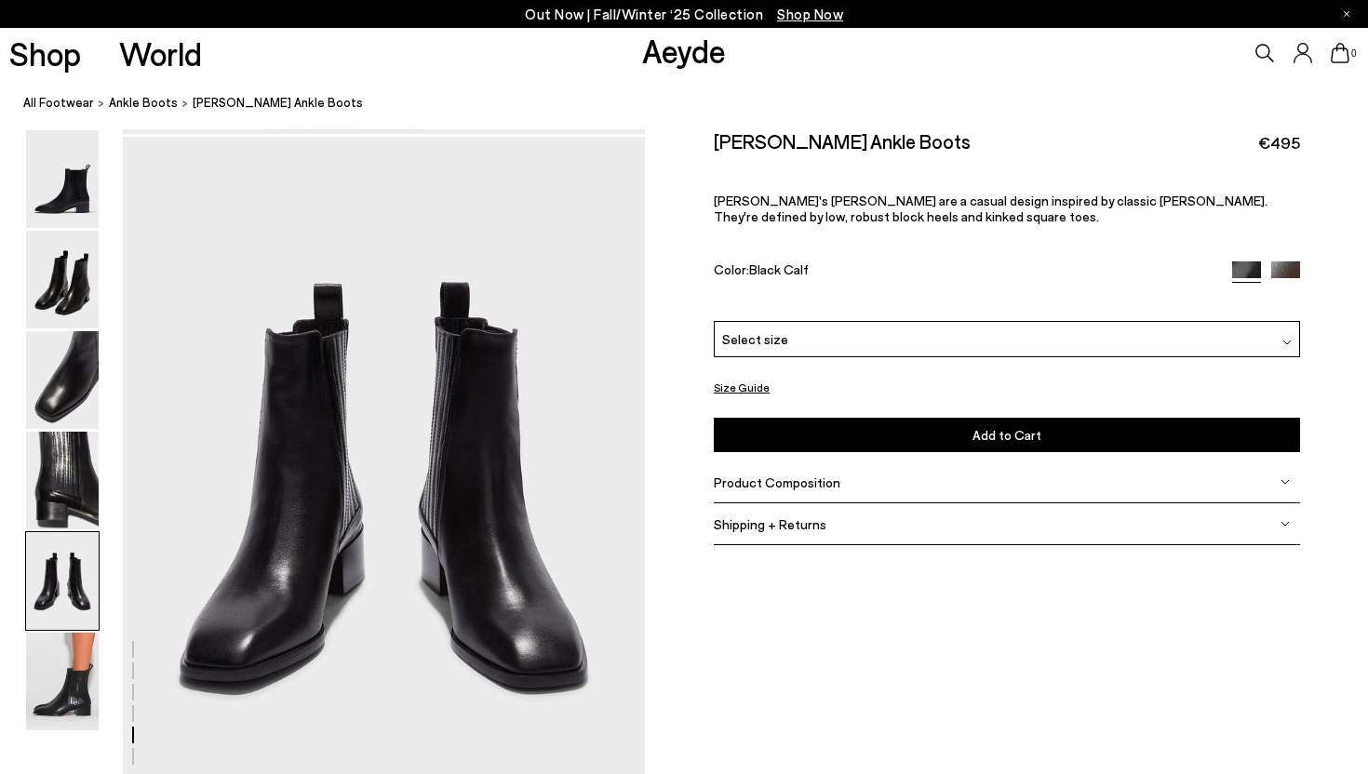
scroll to position [2799, 0]
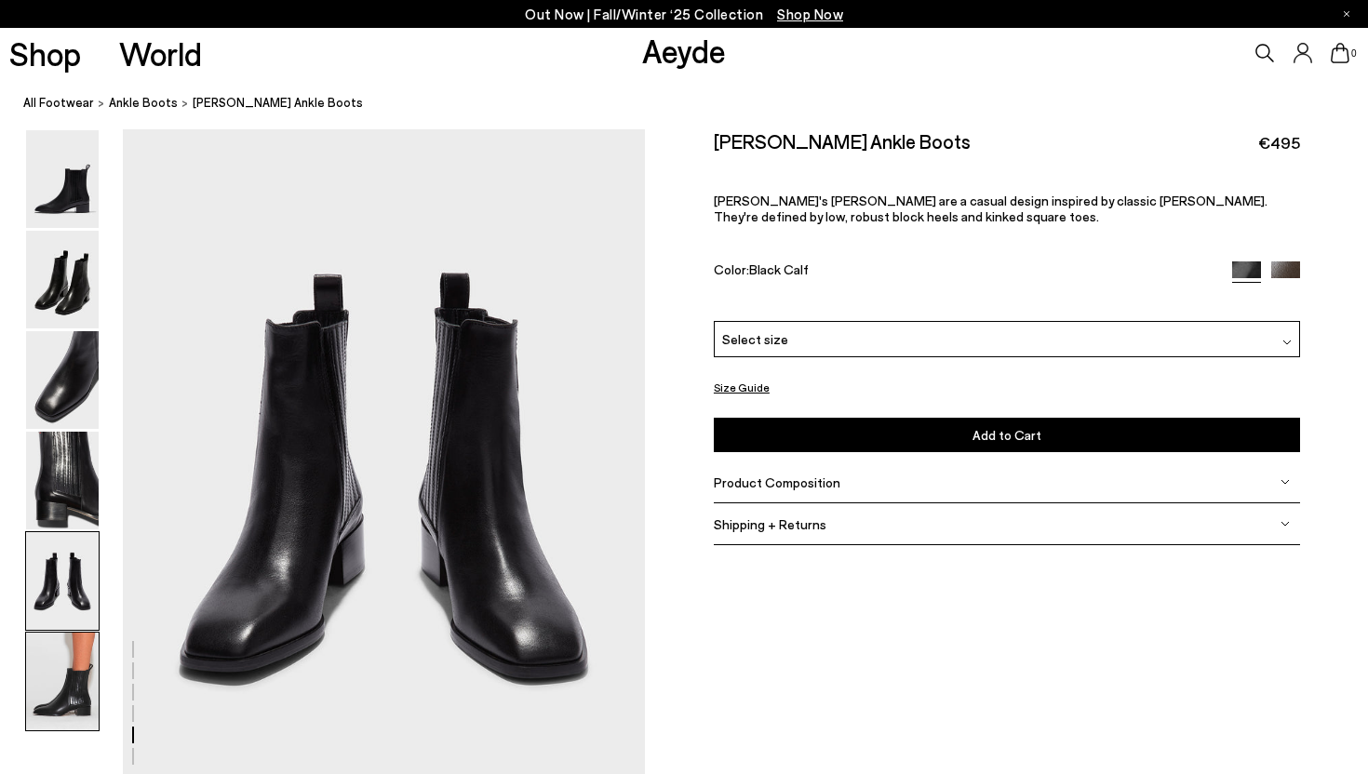
click at [55, 654] on img at bounding box center [62, 682] width 73 height 98
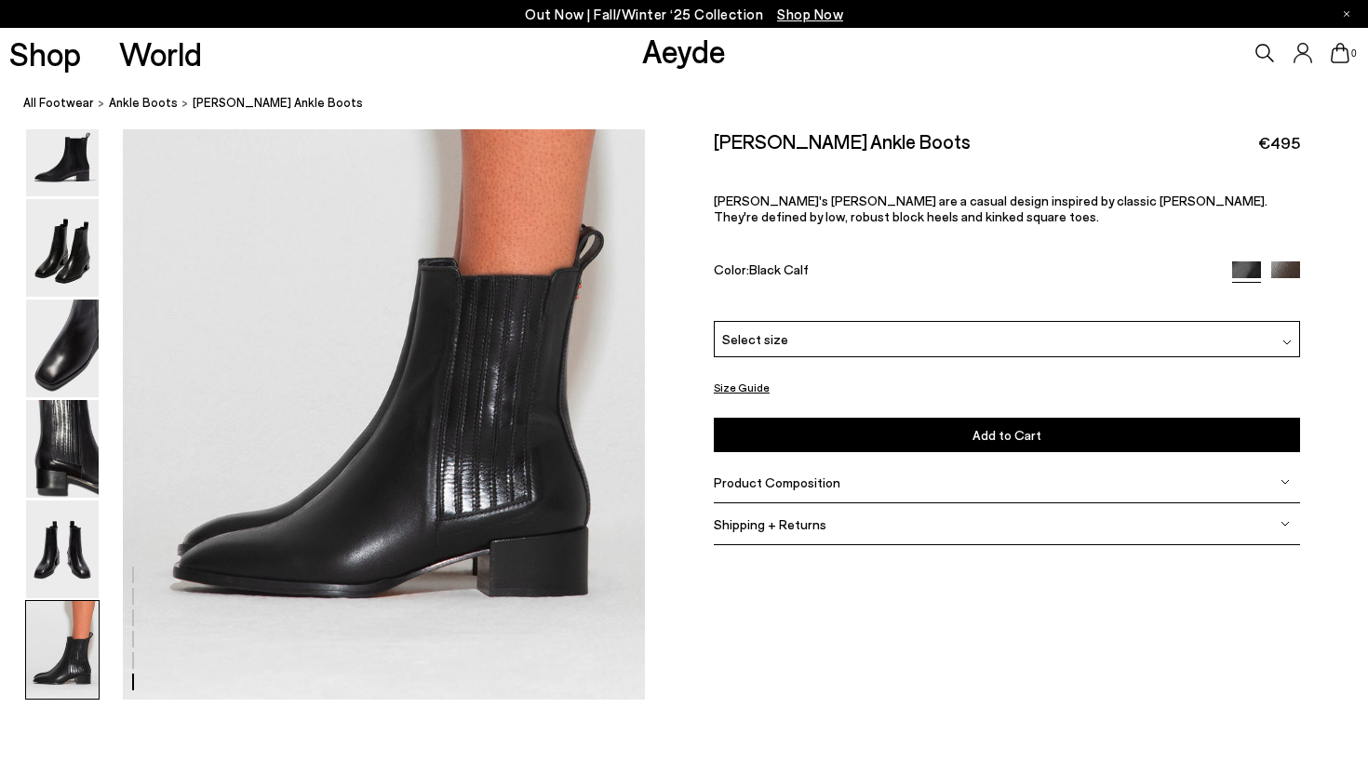
scroll to position [3626, 0]
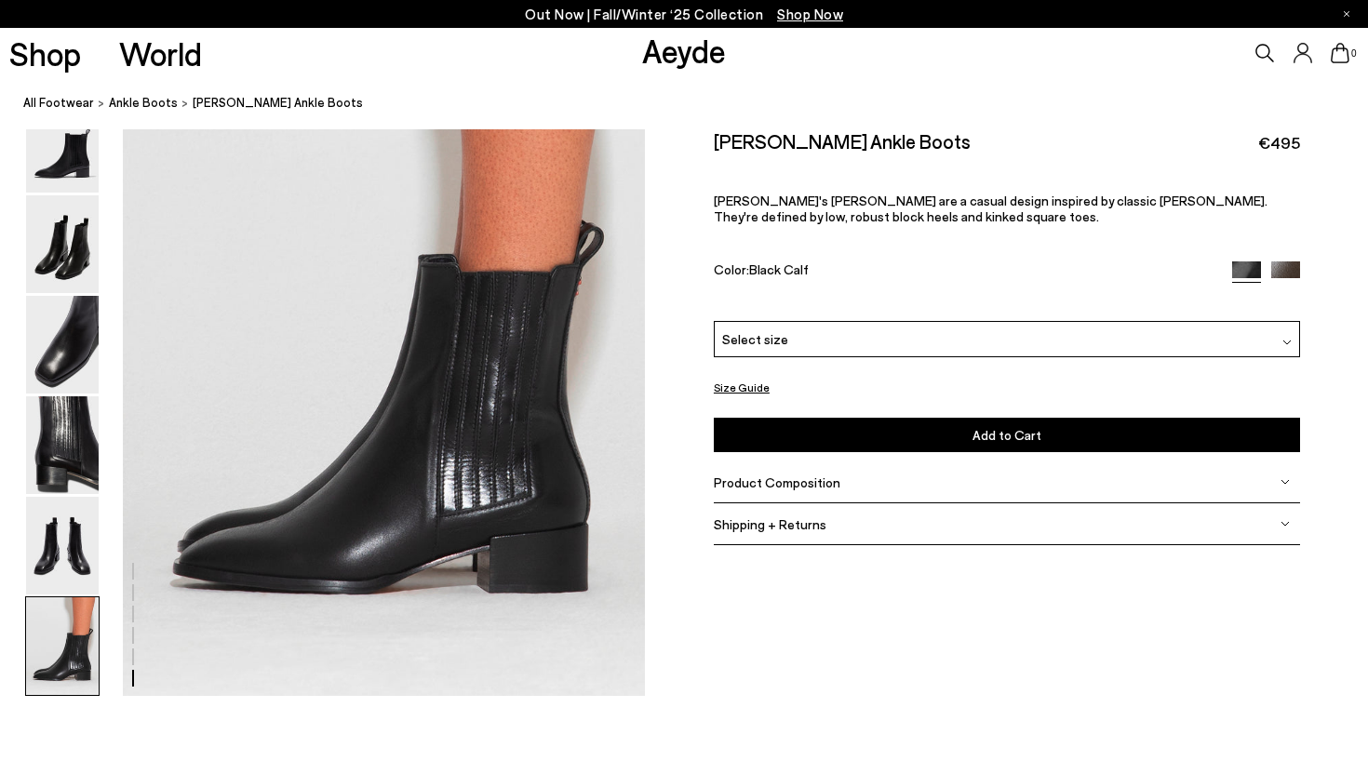
click at [807, 482] on span "Product Composition" at bounding box center [777, 482] width 127 height 16
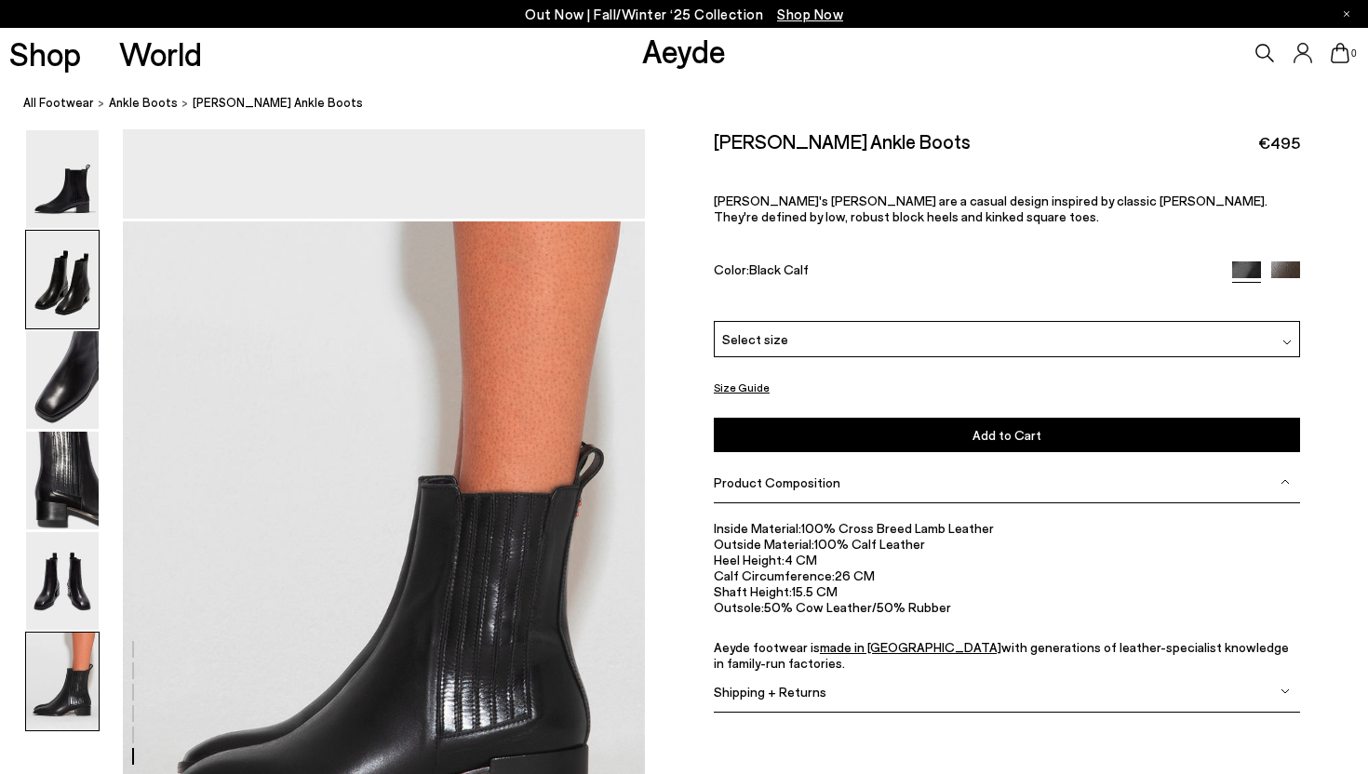
click at [65, 283] on img at bounding box center [62, 280] width 73 height 98
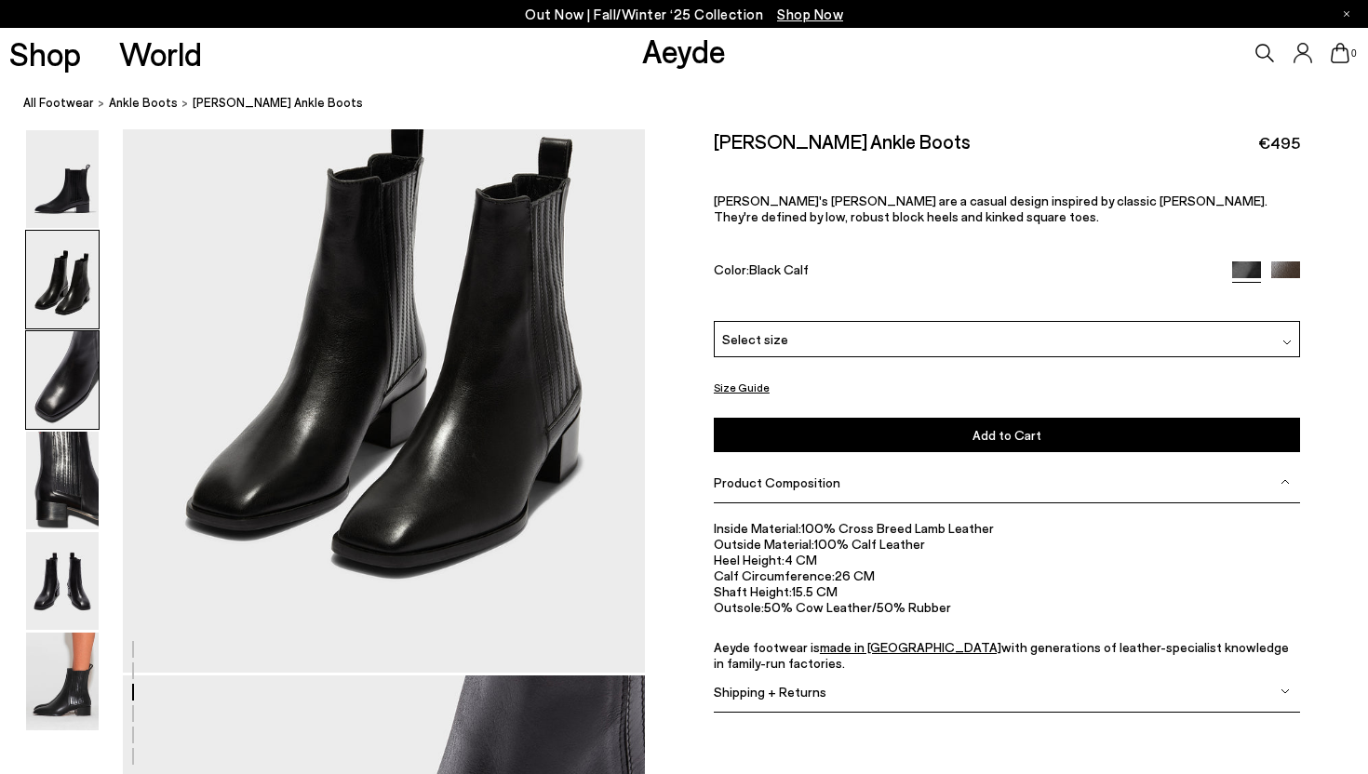
scroll to position [701, 0]
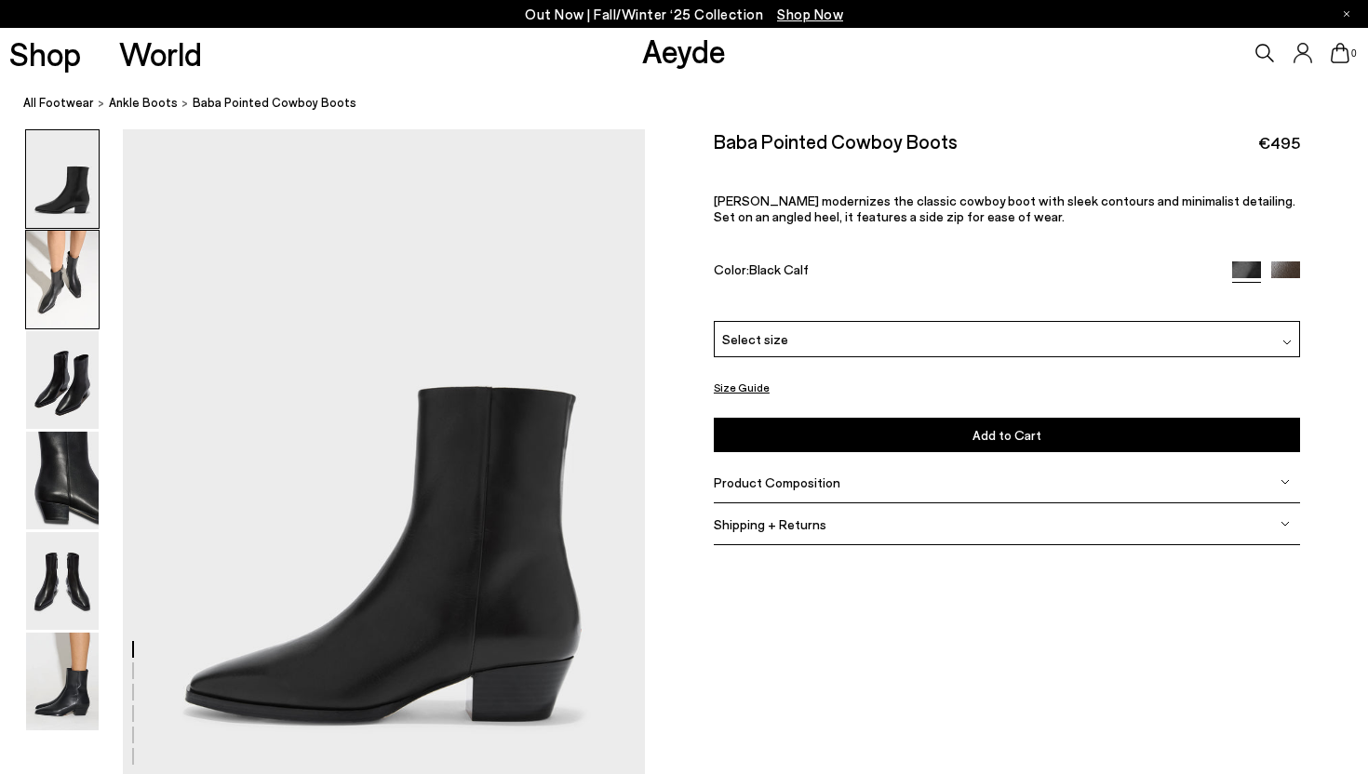
click at [50, 289] on img at bounding box center [62, 280] width 73 height 98
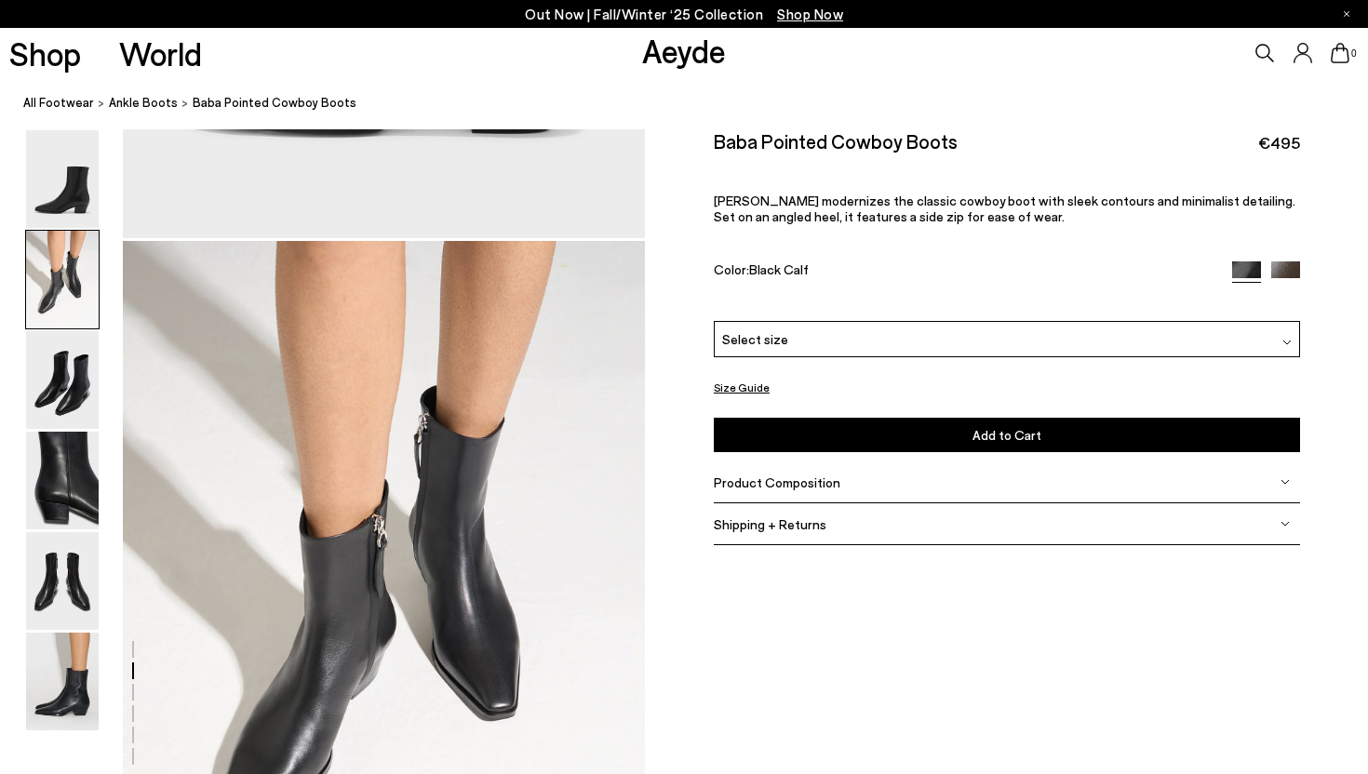
scroll to position [701, 0]
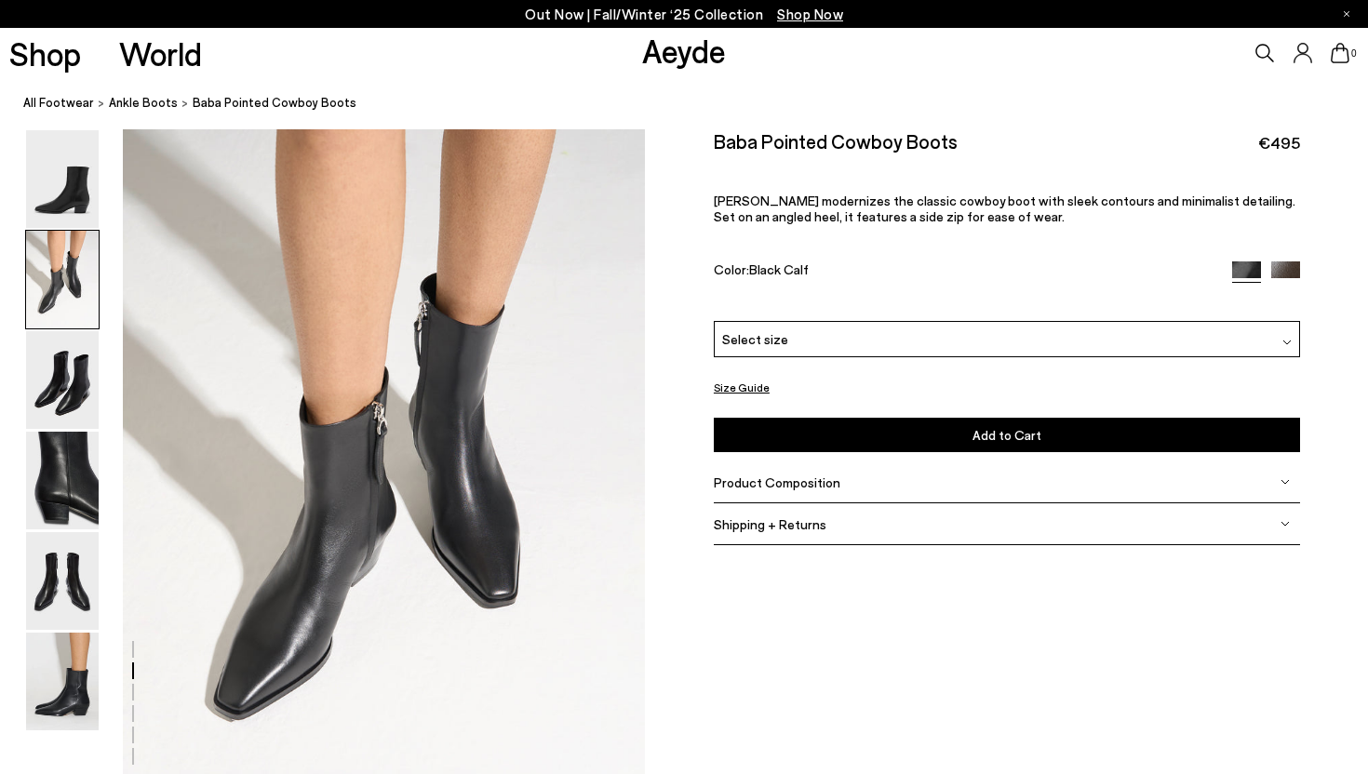
click at [1293, 266] on img at bounding box center [1285, 275] width 29 height 29
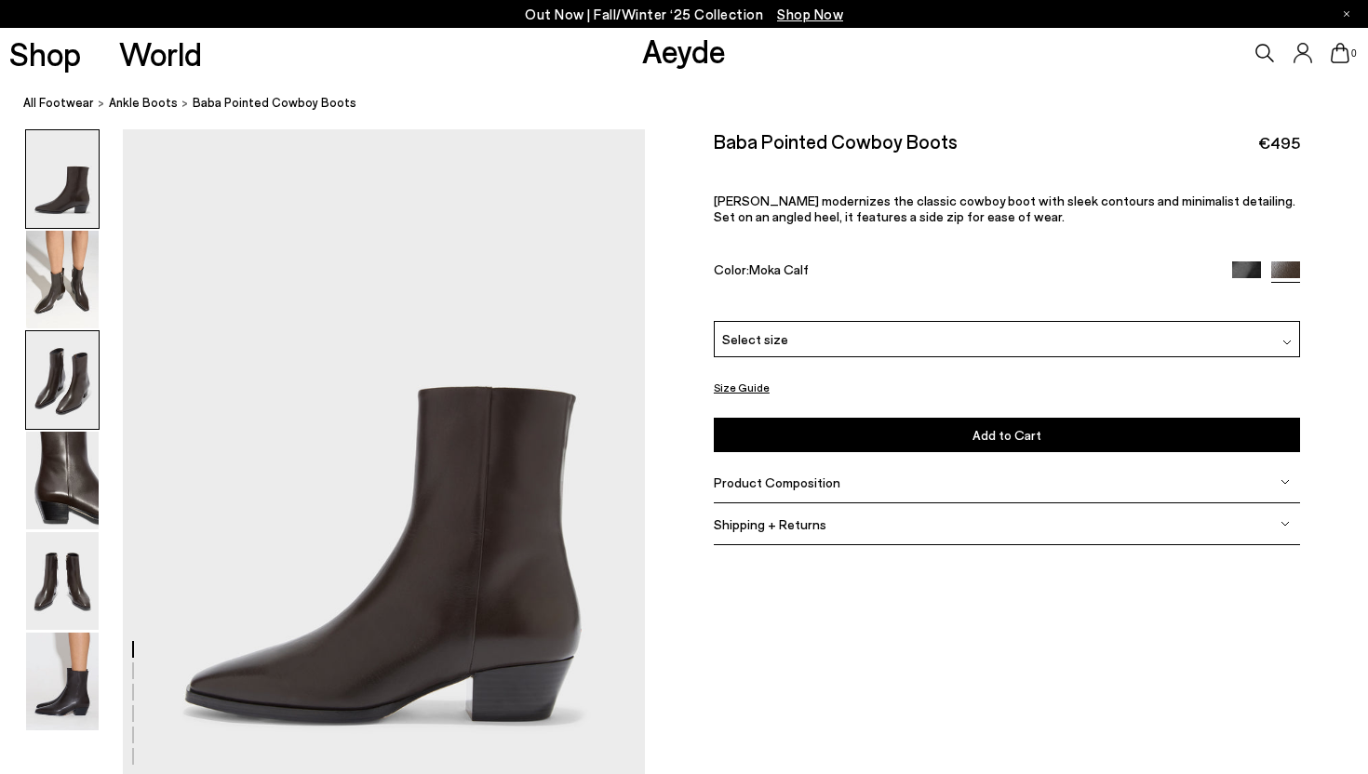
click at [26, 396] on img at bounding box center [62, 380] width 73 height 98
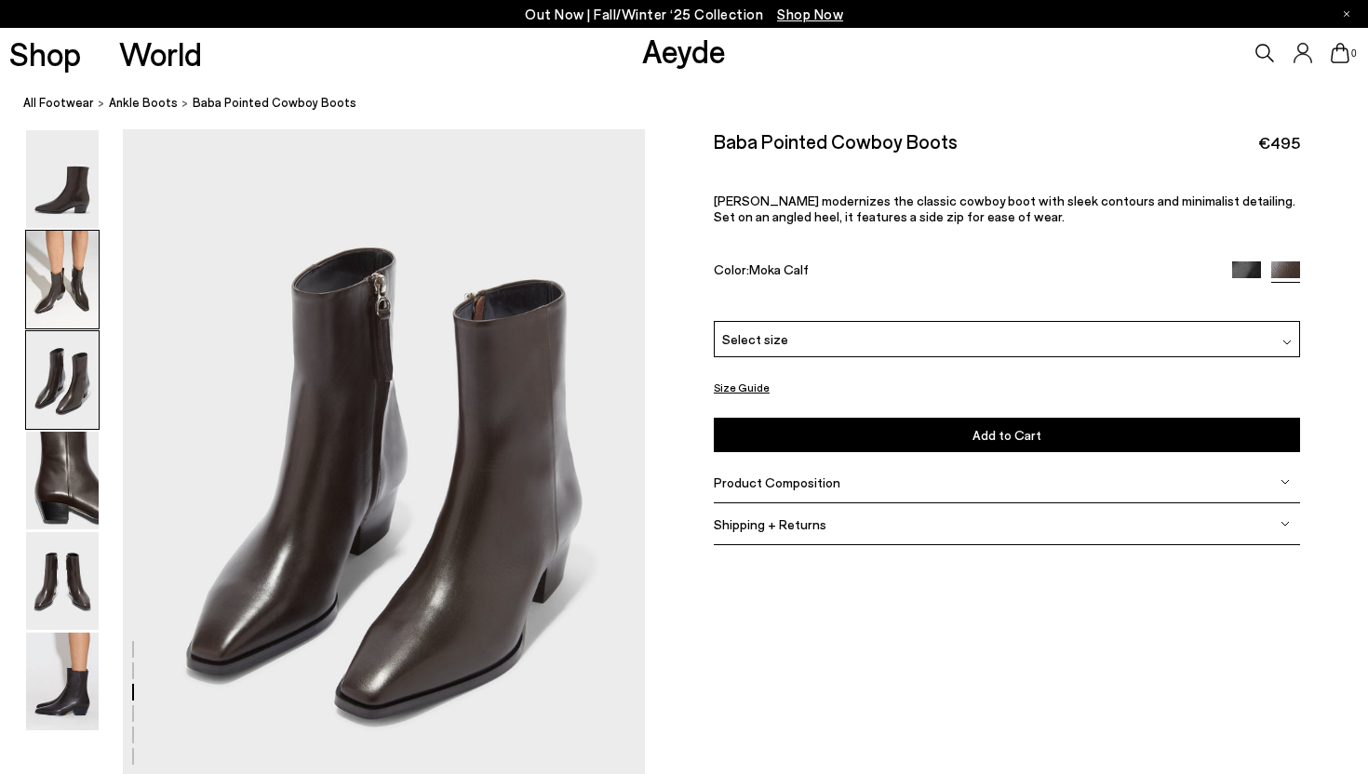
click at [54, 317] on img at bounding box center [62, 280] width 73 height 98
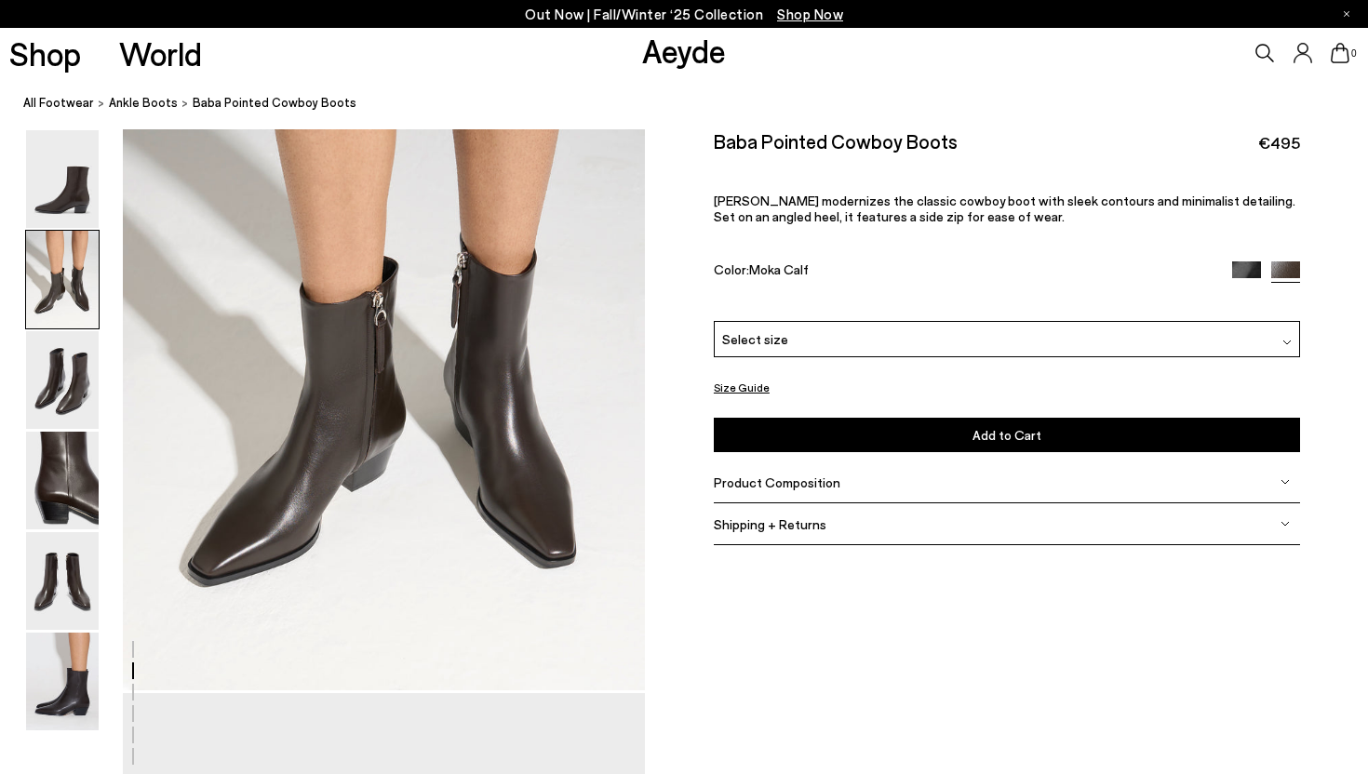
scroll to position [701, 0]
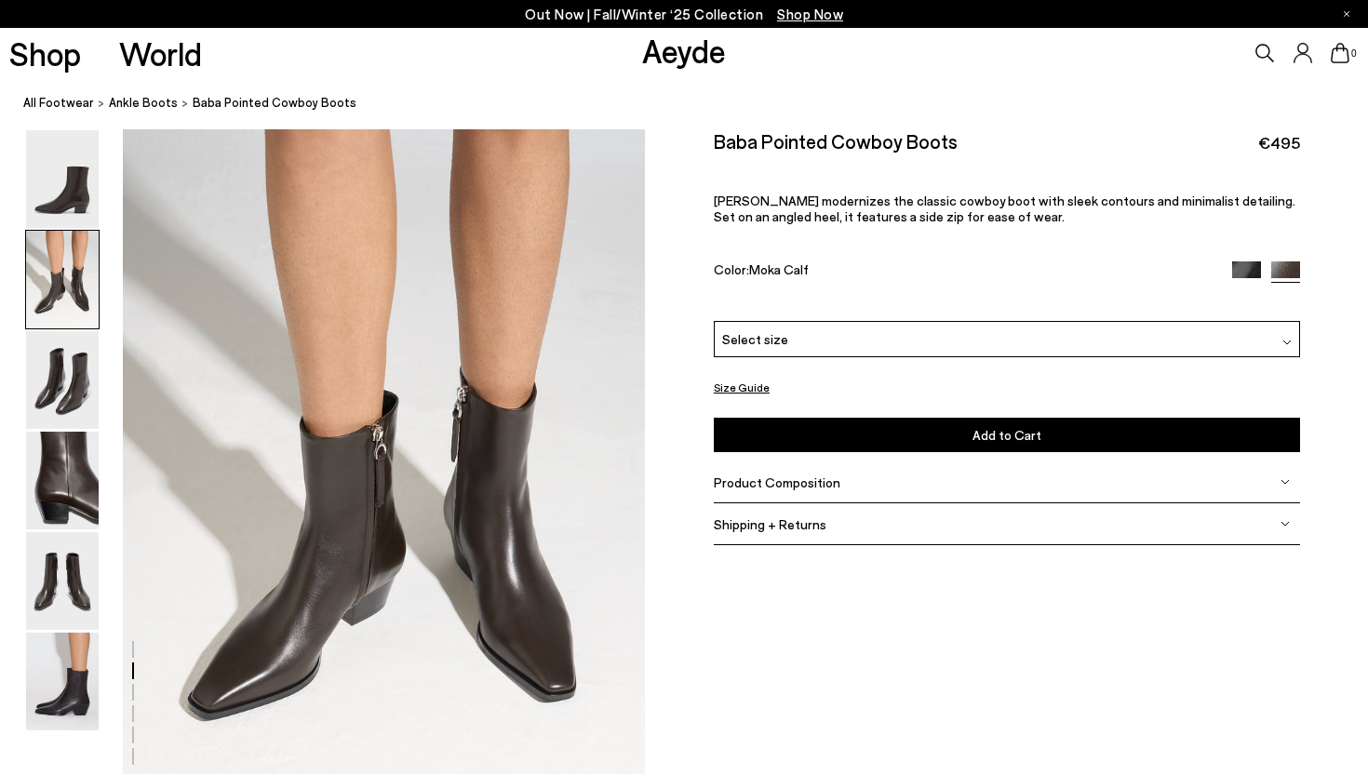
click at [762, 489] on span "Product Composition" at bounding box center [777, 482] width 127 height 16
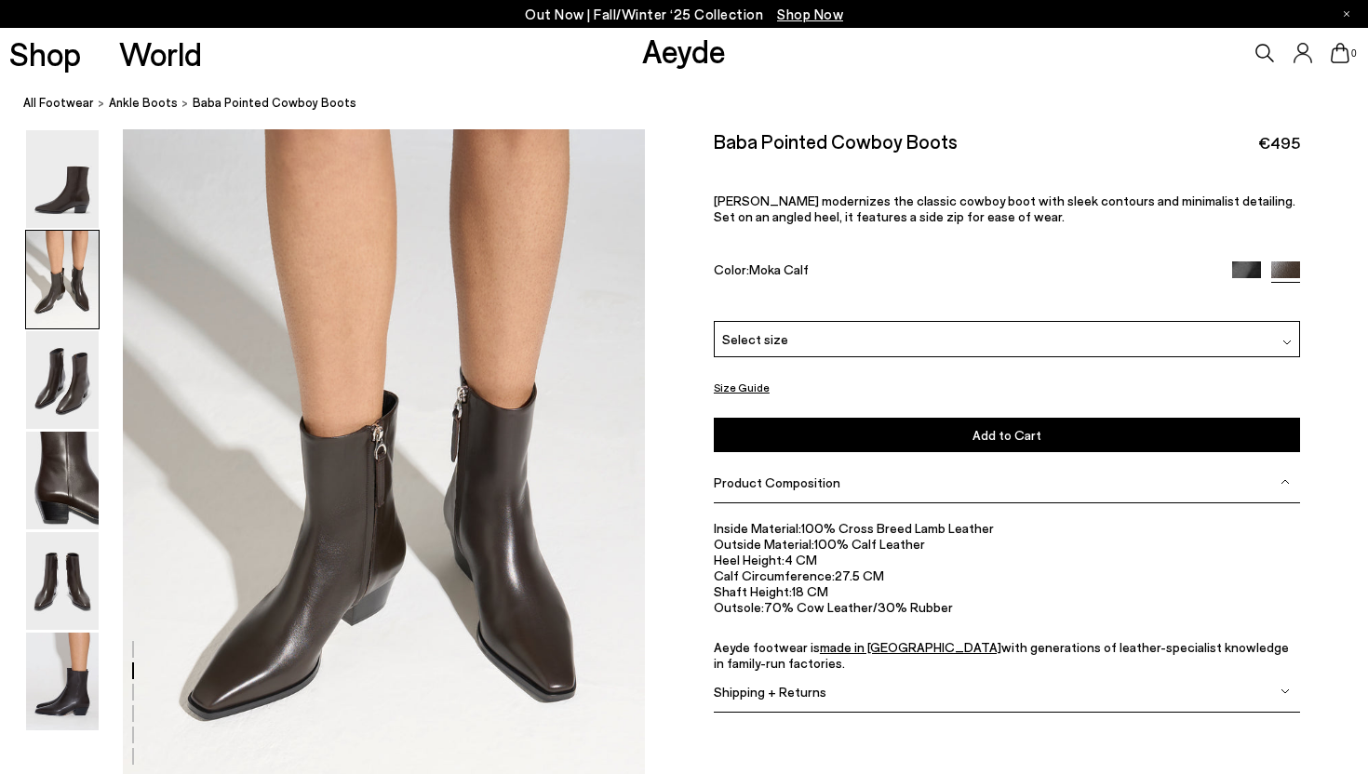
click at [69, 290] on img at bounding box center [62, 280] width 73 height 98
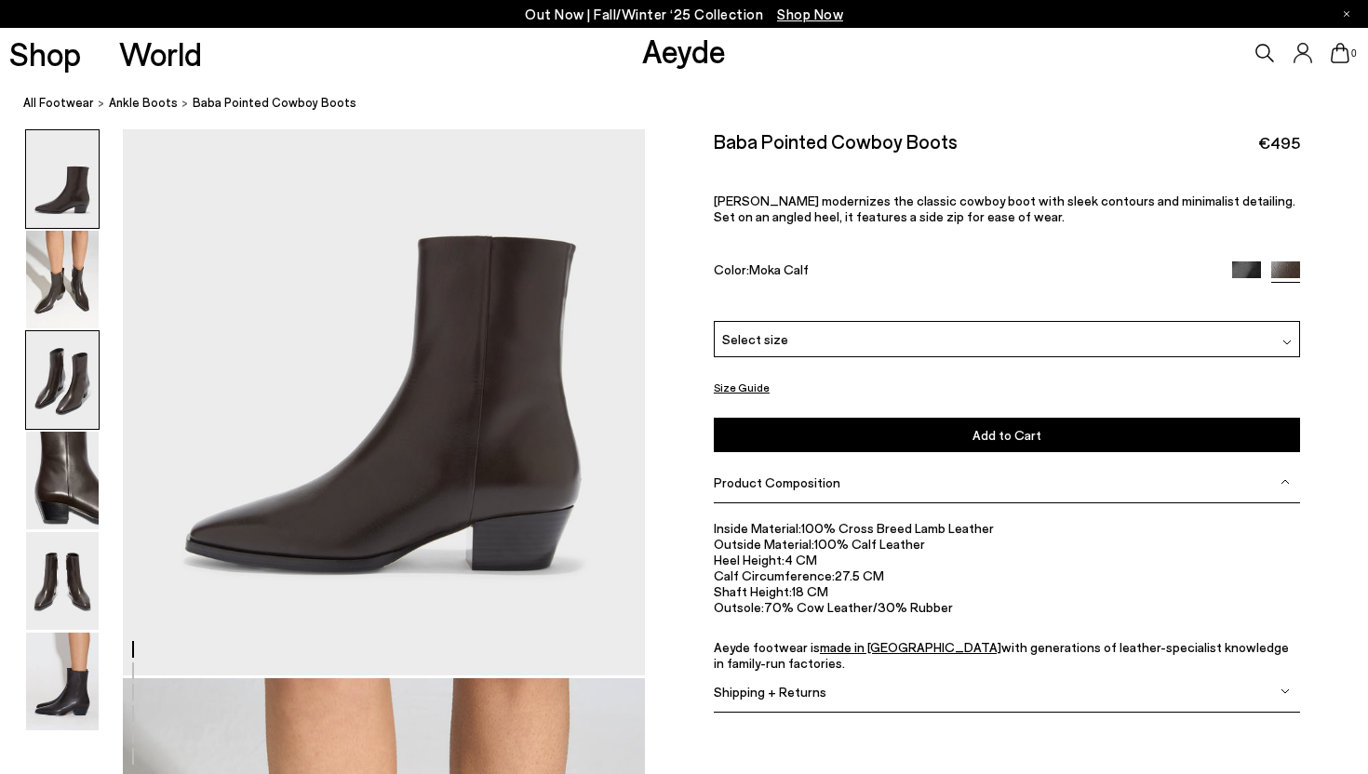
click at [72, 416] on img at bounding box center [62, 380] width 73 height 98
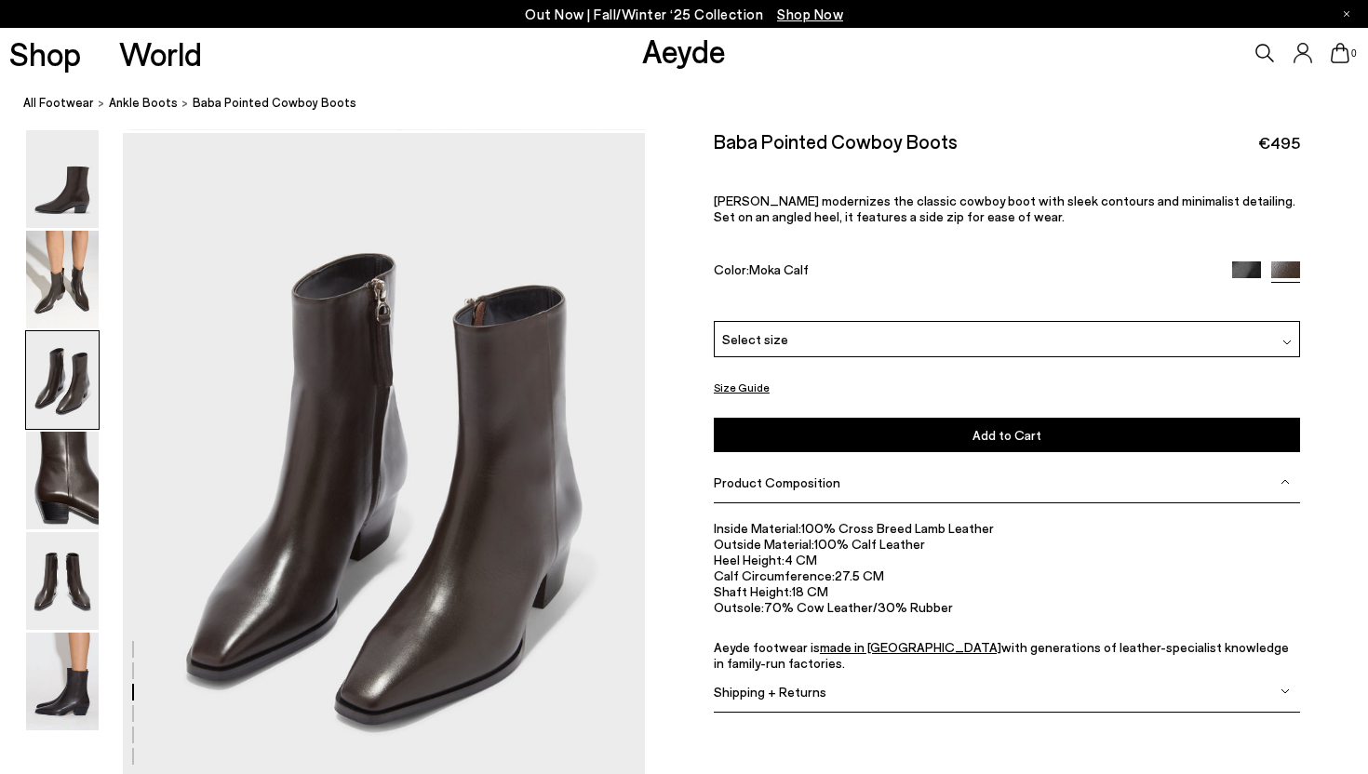
scroll to position [1400, 0]
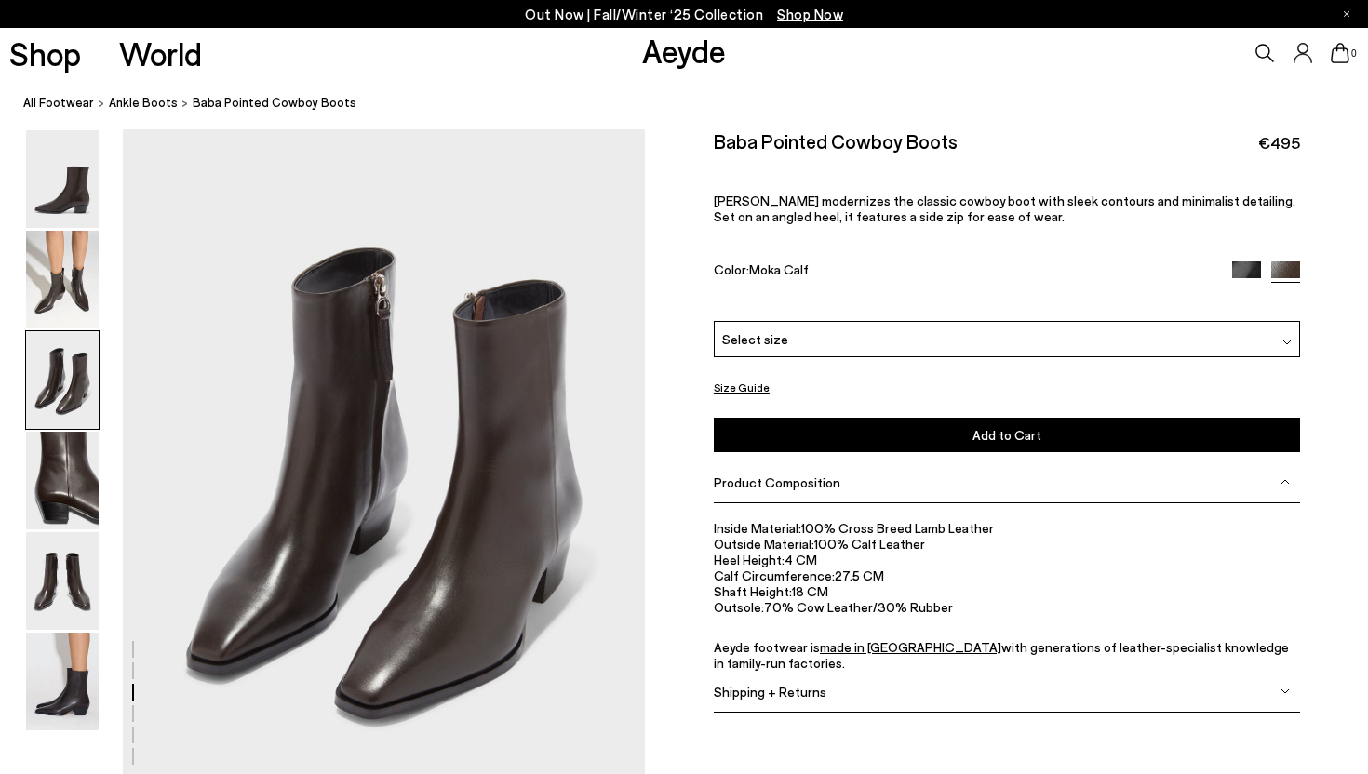
click at [1147, 111] on ol "All Footwear ankle boots Baba Pointed Cowboy Boots" at bounding box center [695, 103] width 1344 height 20
click at [1241, 265] on img at bounding box center [1246, 275] width 29 height 29
